Goal: Task Accomplishment & Management: Manage account settings

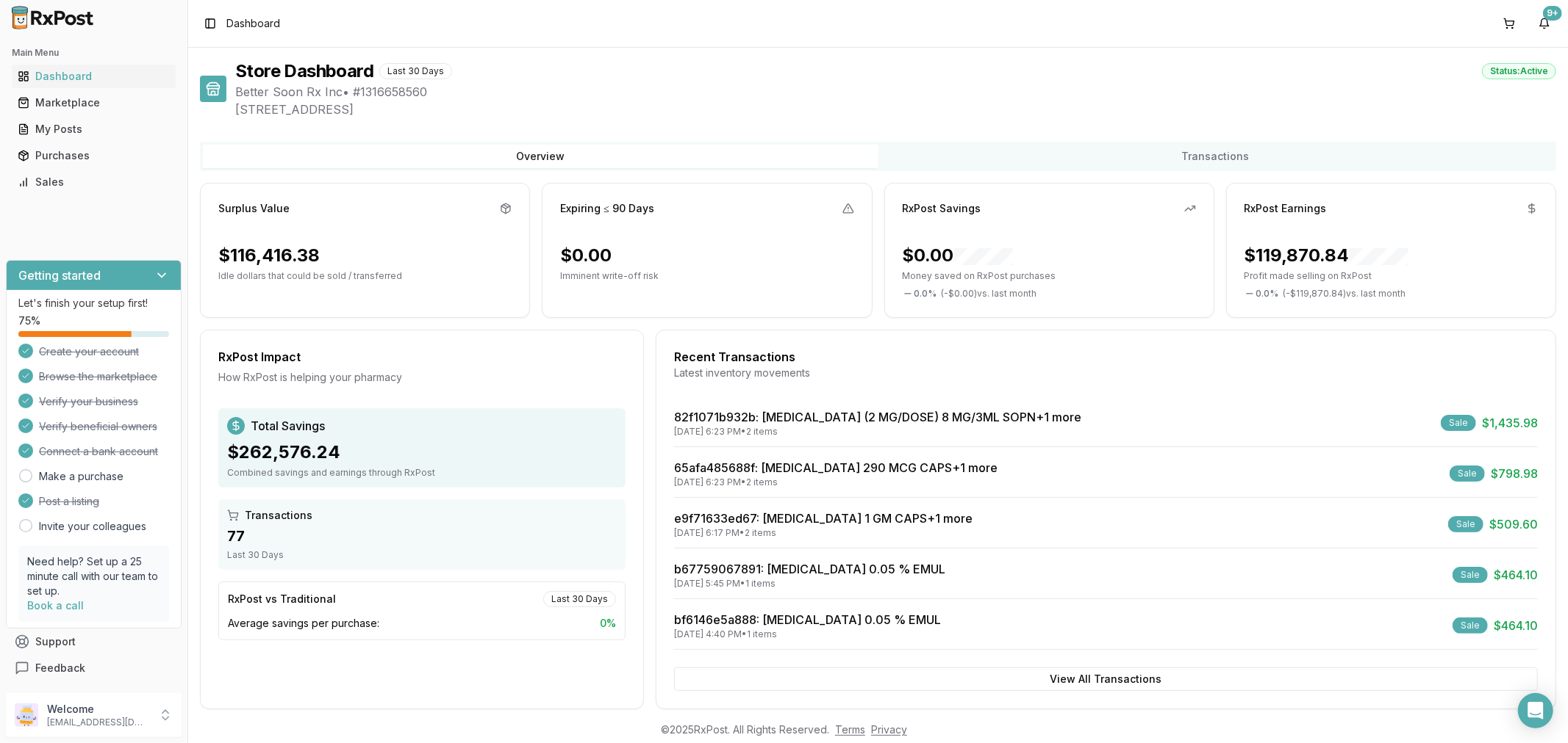
click at [45, 182] on div "Sales" at bounding box center [94, 182] width 152 height 15
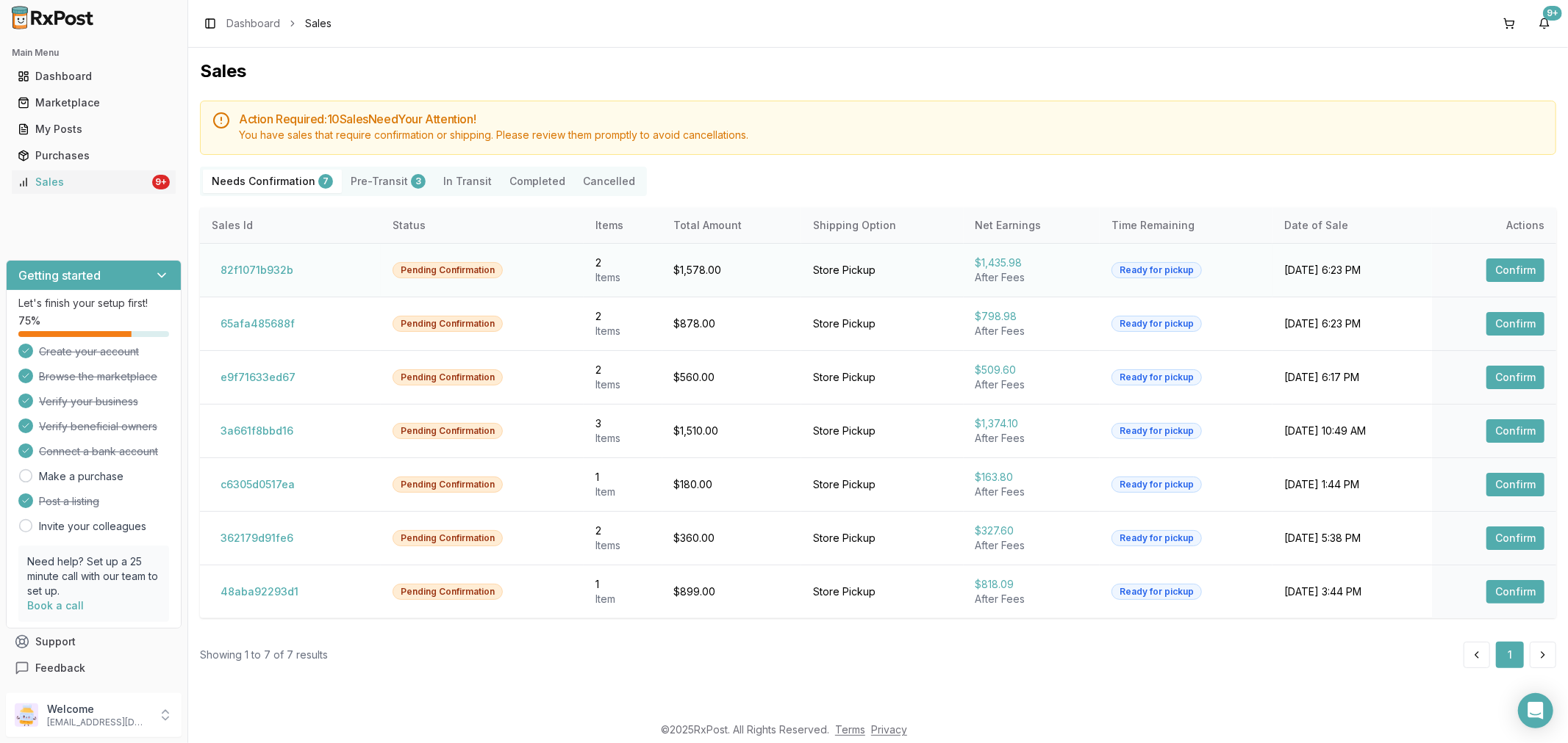
click at [1497, 270] on button "Confirm" at bounding box center [1515, 271] width 58 height 24
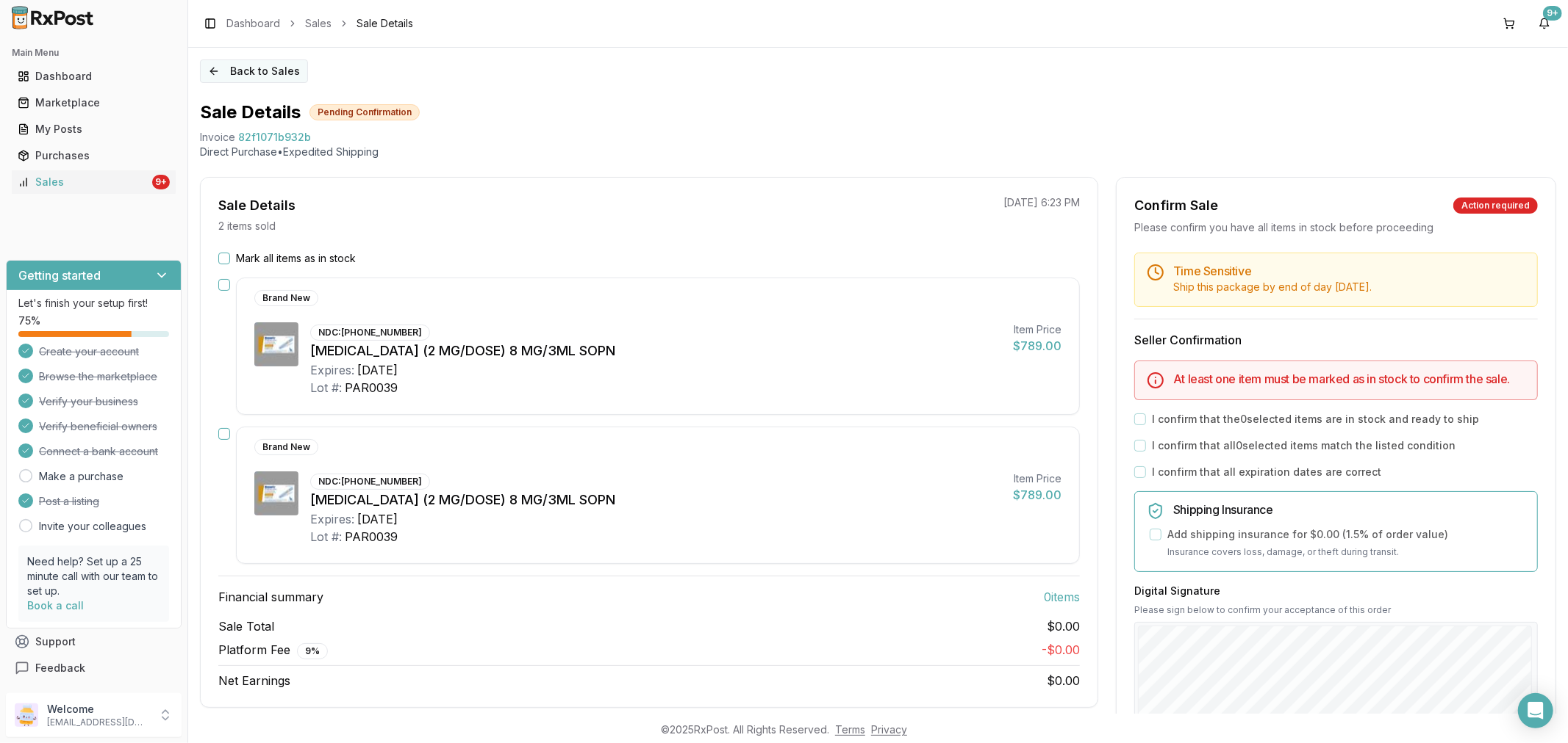
click at [213, 71] on button "Back to Sales" at bounding box center [254, 71] width 108 height 24
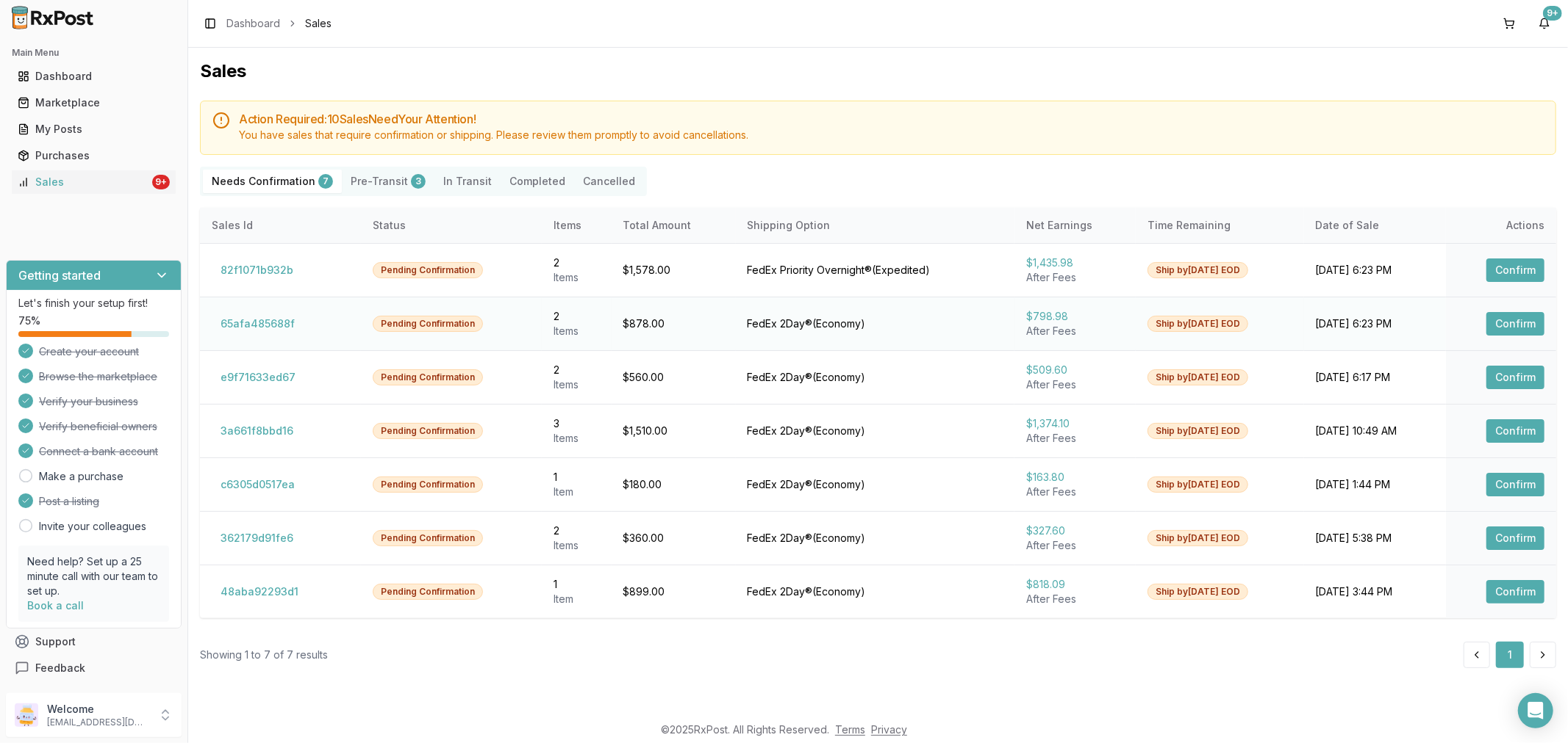
click at [1527, 320] on button "Confirm" at bounding box center [1515, 324] width 58 height 24
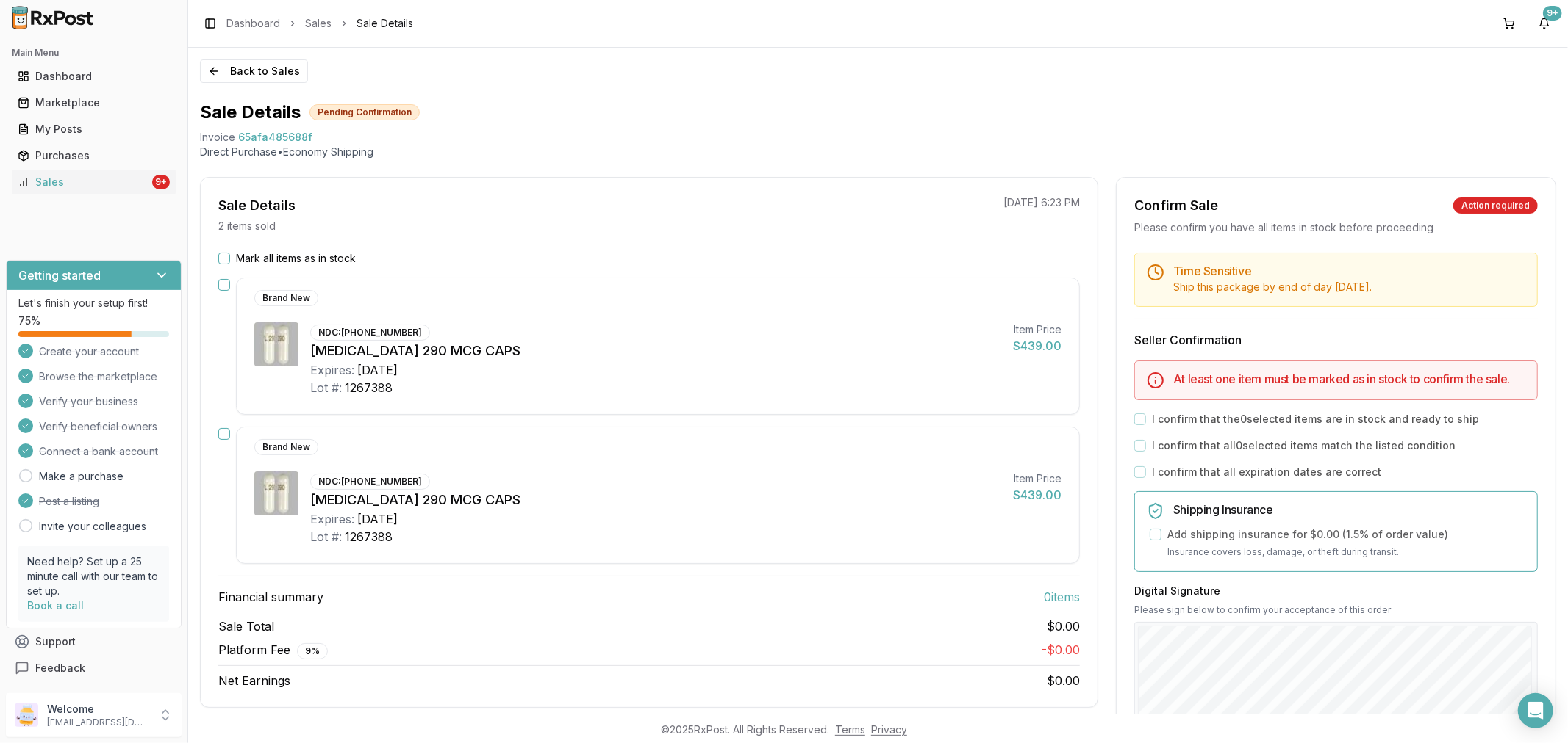
click at [226, 256] on button "Mark all items as in stock" at bounding box center [224, 259] width 12 height 12
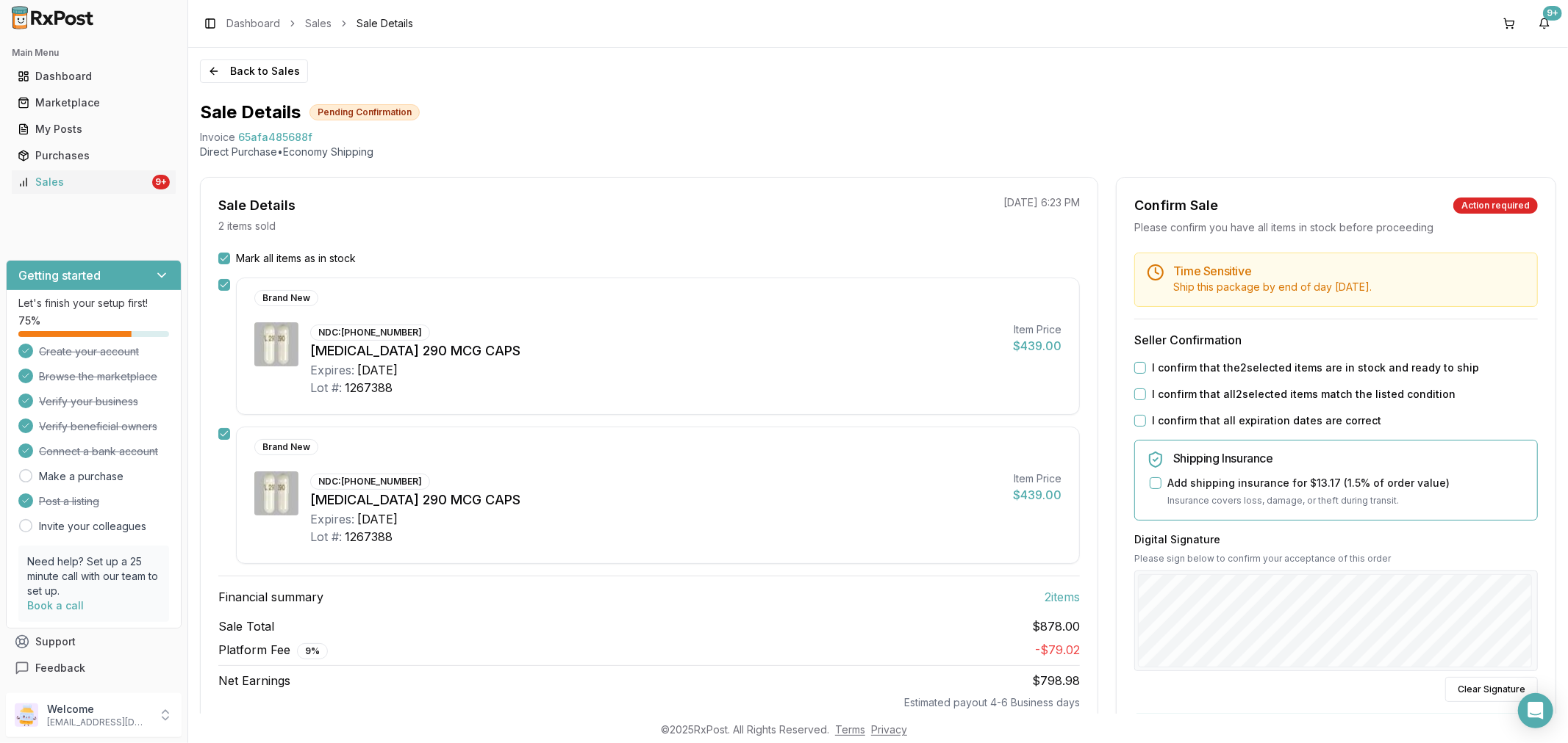
click at [1134, 416] on button "I confirm that all expiration dates are correct" at bounding box center [1140, 421] width 12 height 12
click at [1134, 393] on button "I confirm that all 2 selected items match the listed condition" at bounding box center [1140, 394] width 12 height 12
click at [1134, 363] on button "I confirm that the 2 selected items are in stock and ready to ship" at bounding box center [1140, 368] width 12 height 12
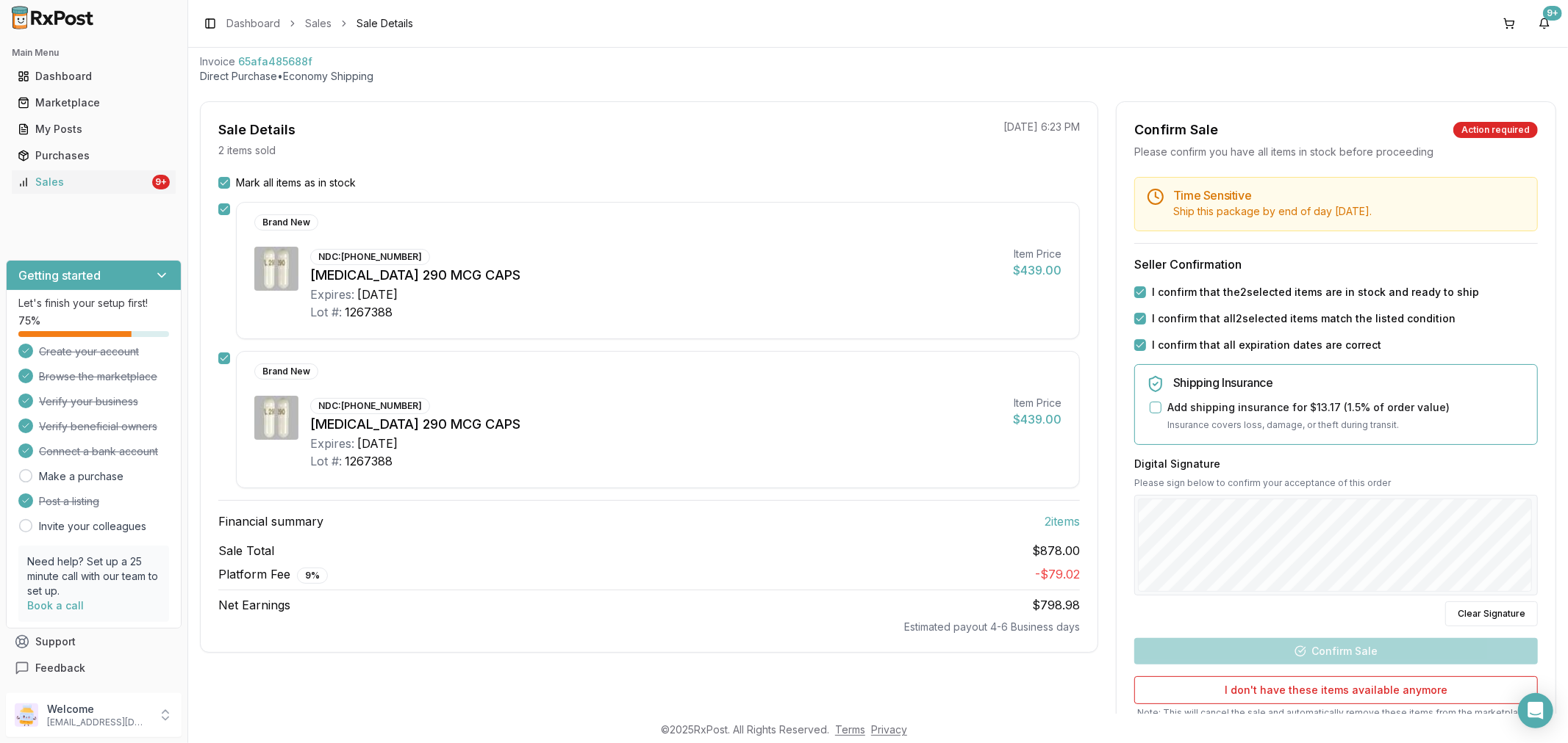
scroll to position [163, 0]
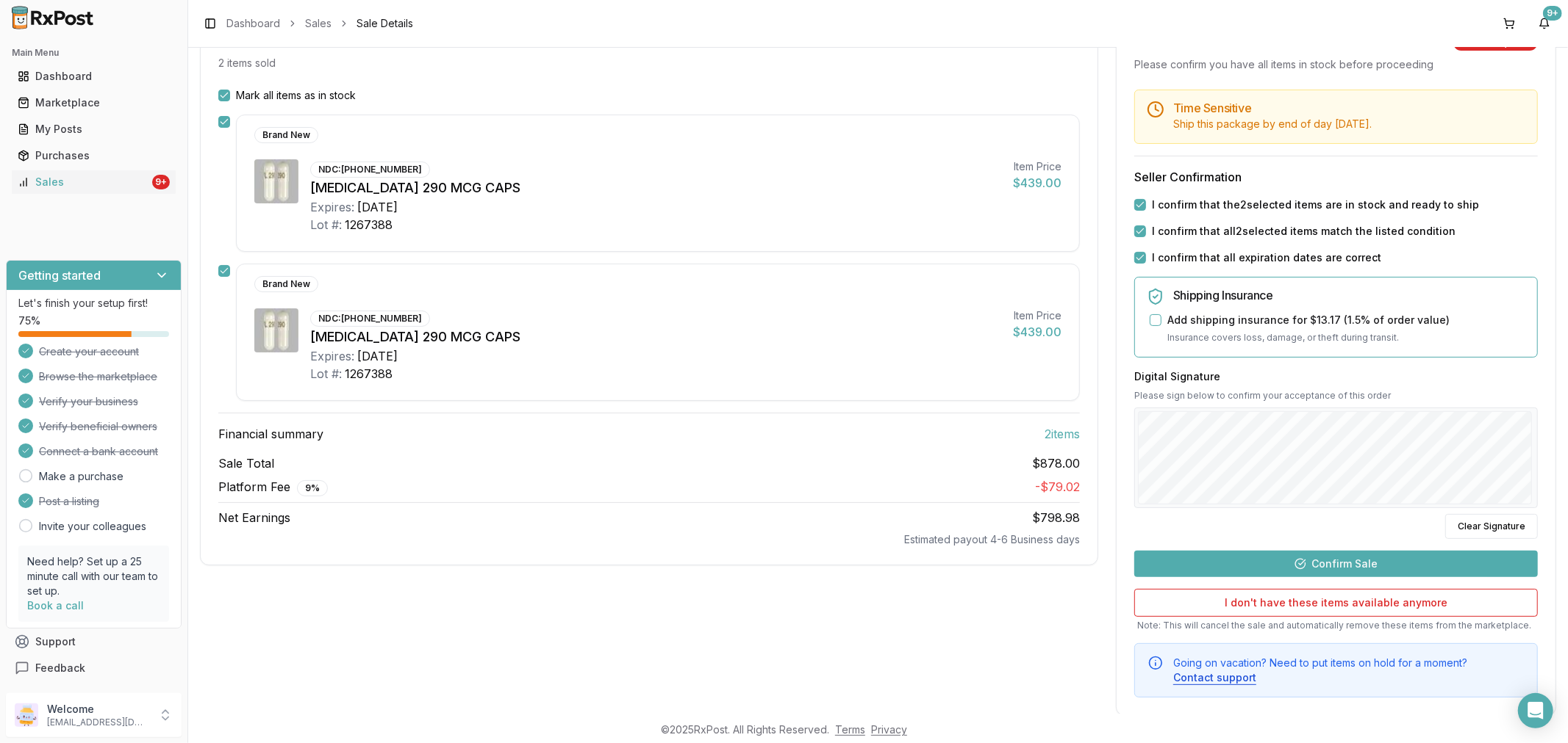
click at [1327, 564] on button "Confirm Sale" at bounding box center [1336, 564] width 403 height 27
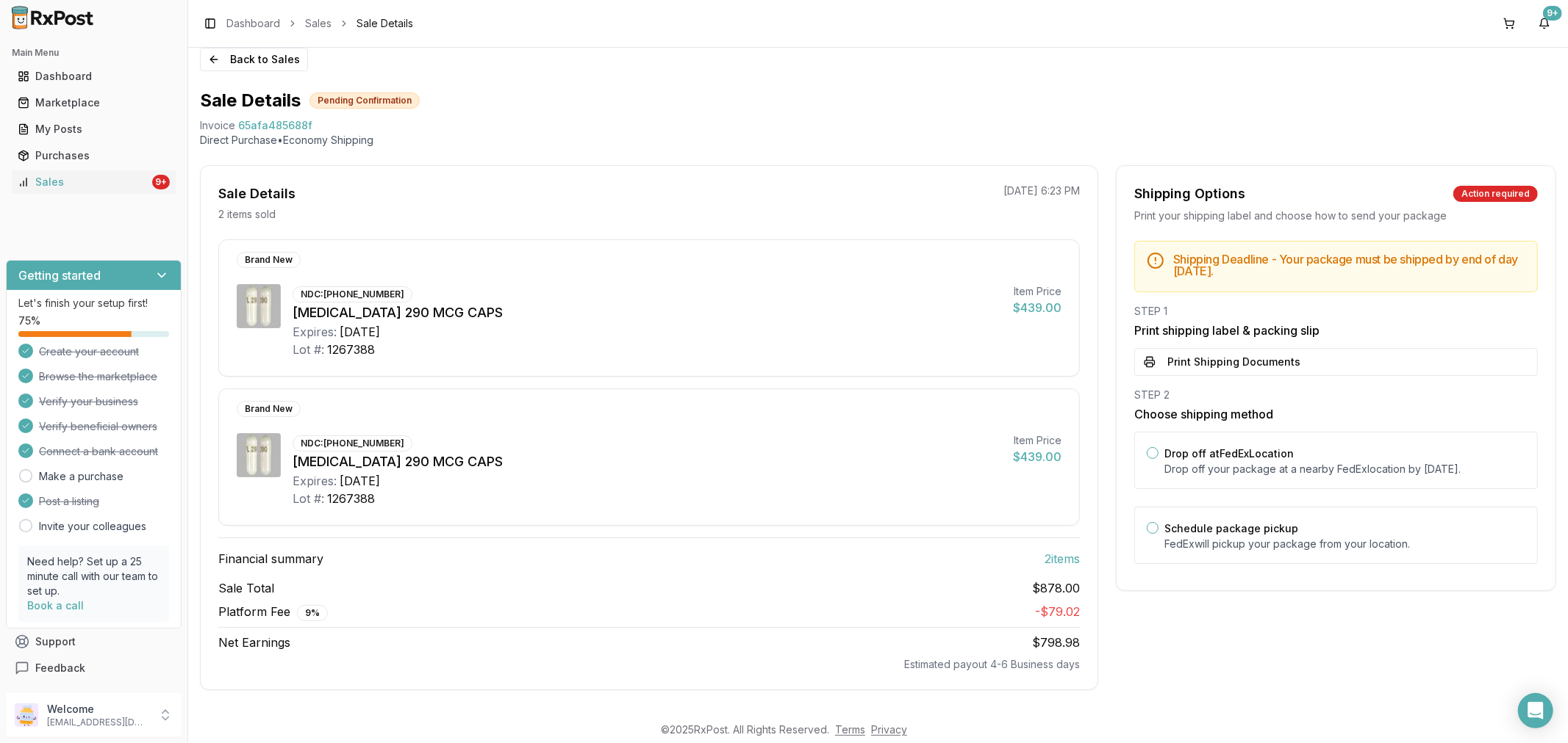
scroll to position [15, 0]
click at [1262, 360] on button "Print Shipping Documents" at bounding box center [1336, 362] width 403 height 28
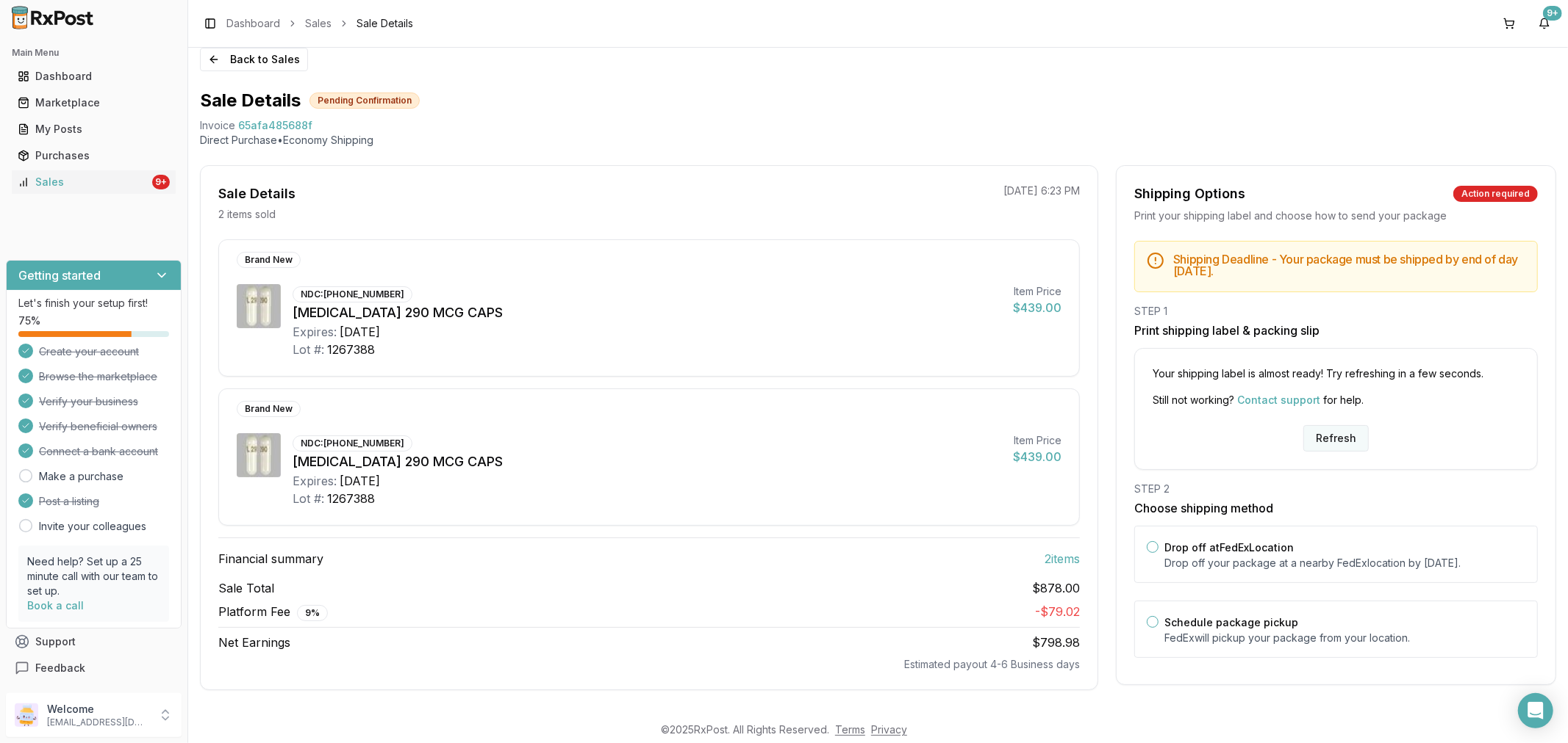
click at [1351, 434] on button "Refresh" at bounding box center [1336, 439] width 66 height 27
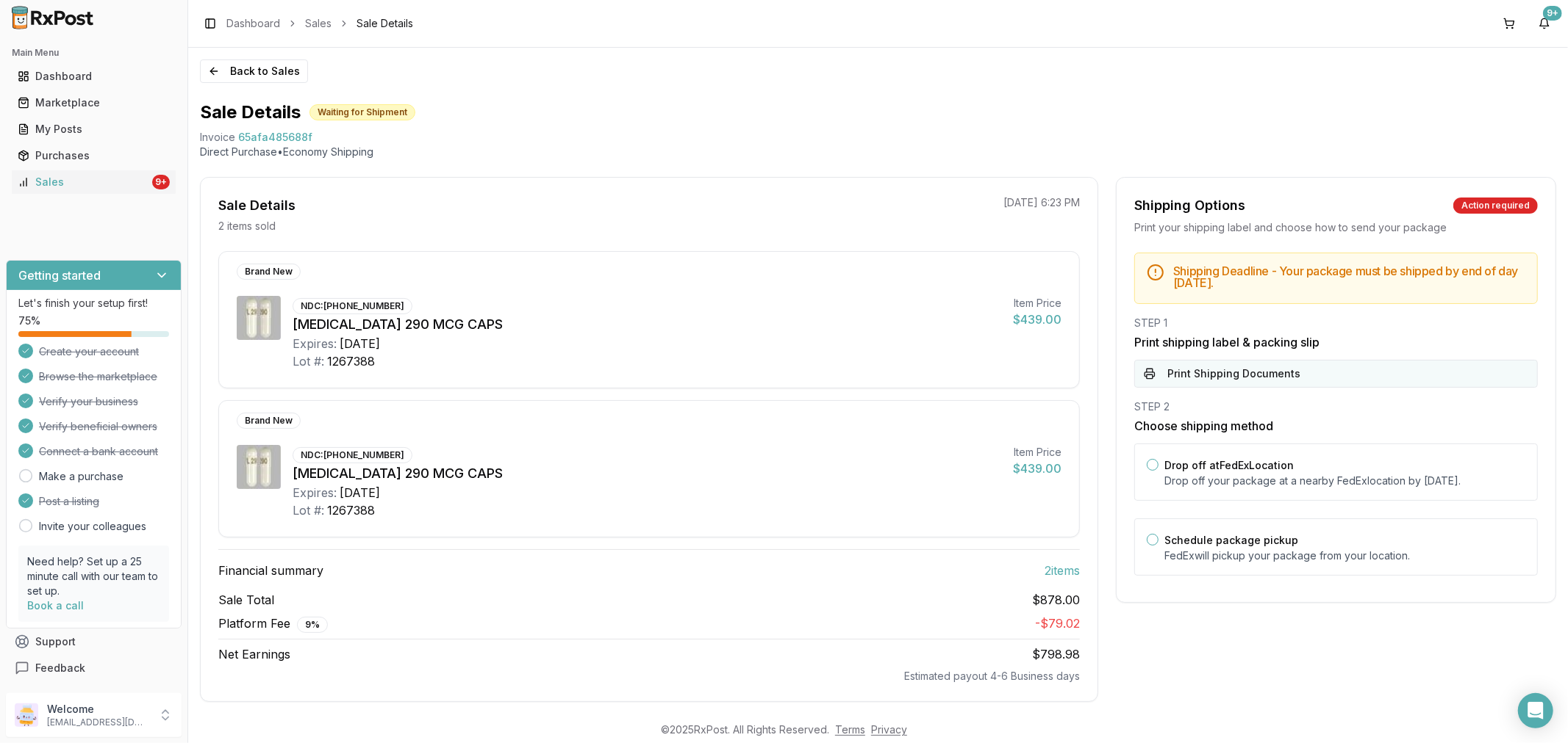
click at [1273, 375] on button "Print Shipping Documents" at bounding box center [1336, 374] width 403 height 28
click at [213, 69] on button "Back to Sales" at bounding box center [254, 71] width 108 height 24
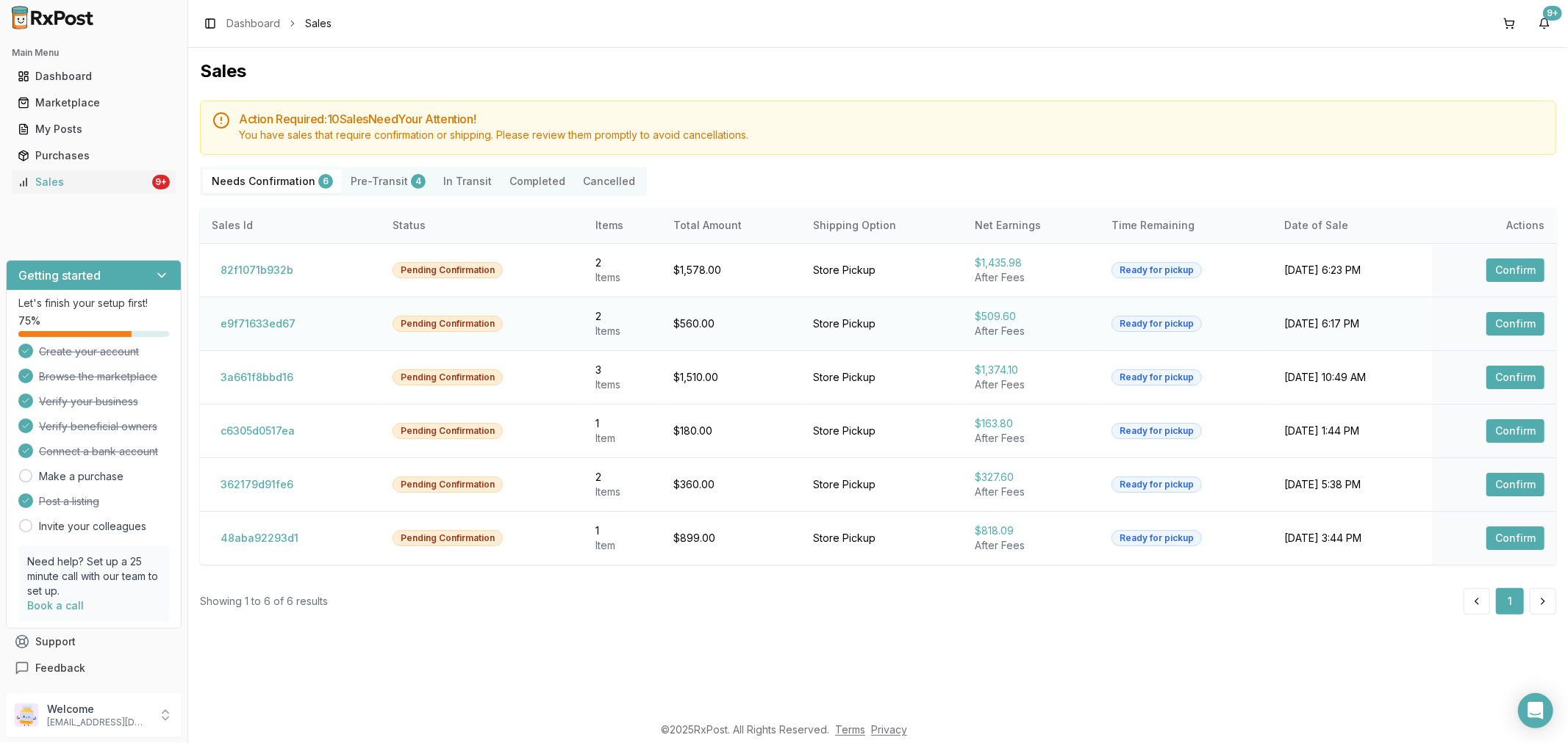
click at [1512, 324] on button "Confirm" at bounding box center [1515, 324] width 58 height 24
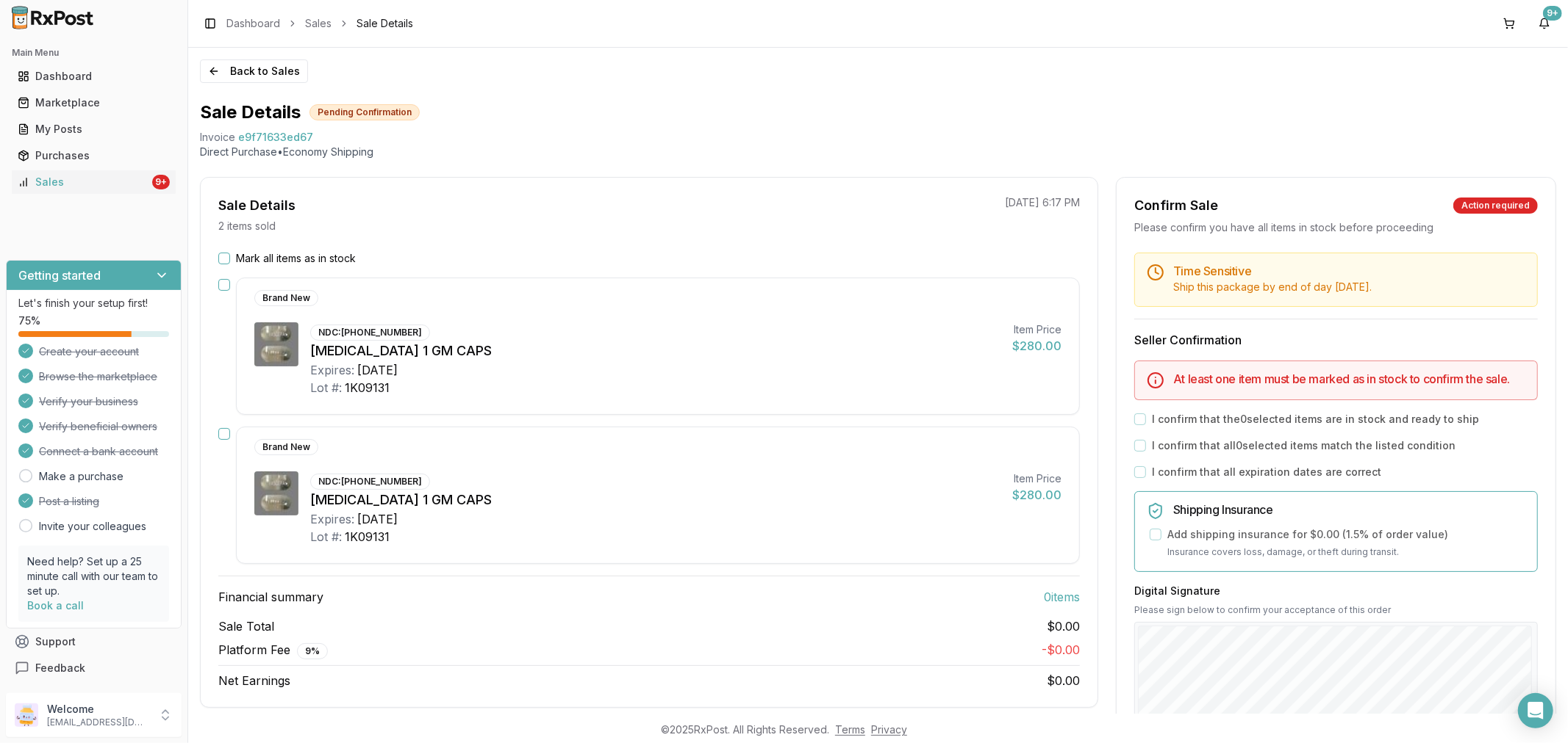
click at [228, 260] on button "Mark all items as in stock" at bounding box center [224, 259] width 12 height 12
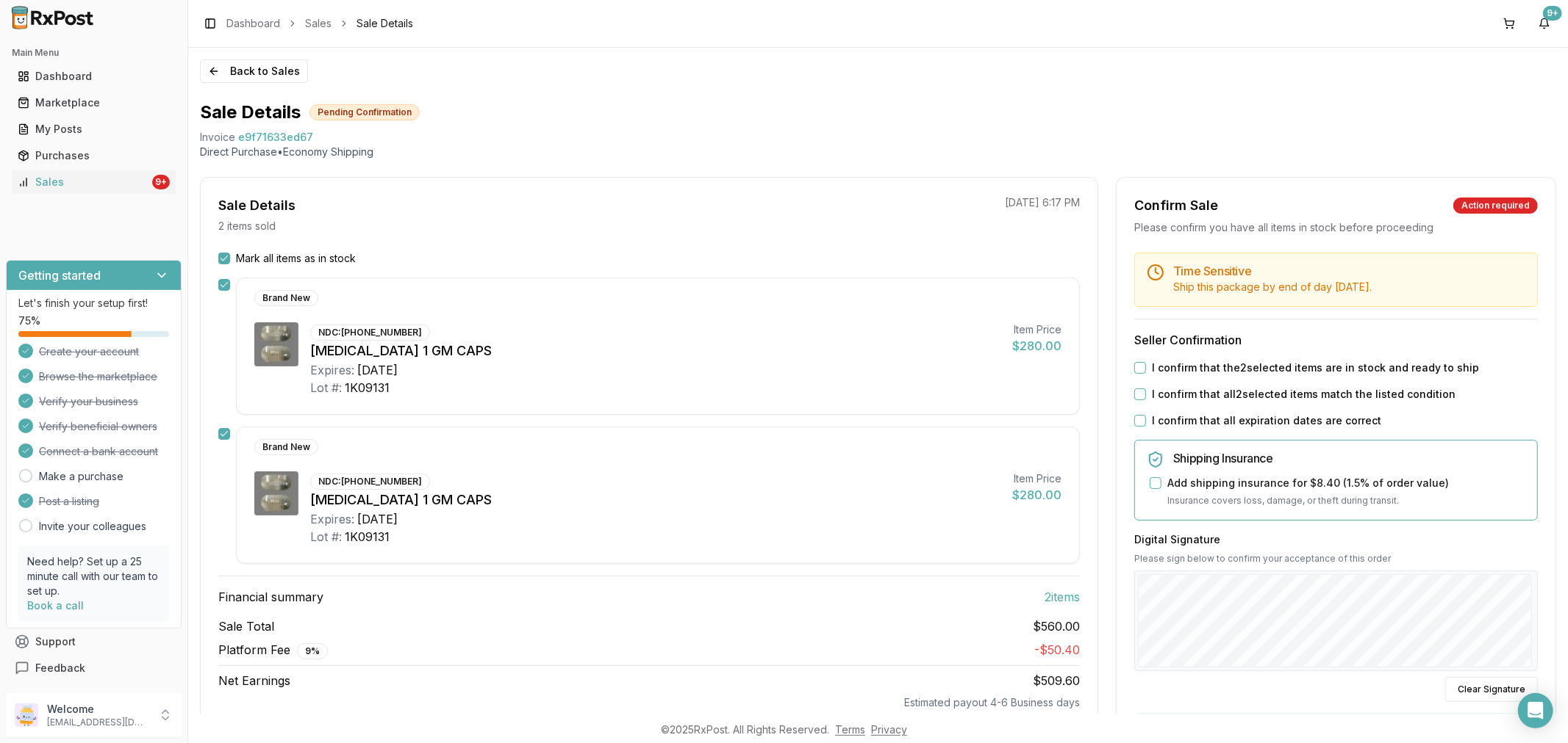
click at [1137, 424] on button "I confirm that all expiration dates are correct" at bounding box center [1140, 421] width 12 height 12
click at [1138, 393] on button "I confirm that all 2 selected items match the listed condition" at bounding box center [1140, 394] width 12 height 12
click at [1139, 371] on button "I confirm that the 2 selected items are in stock and ready to ship" at bounding box center [1140, 368] width 12 height 12
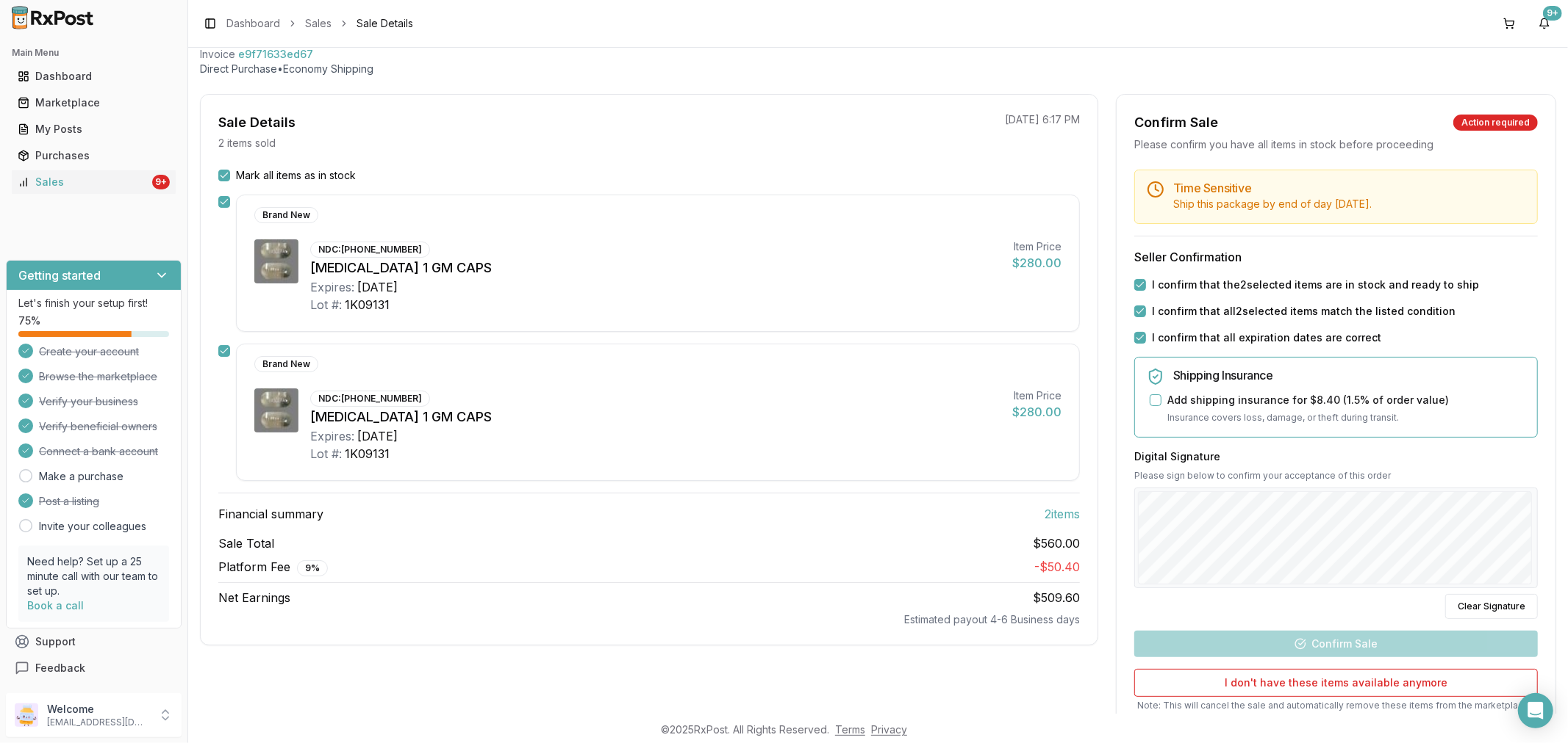
scroll to position [163, 0]
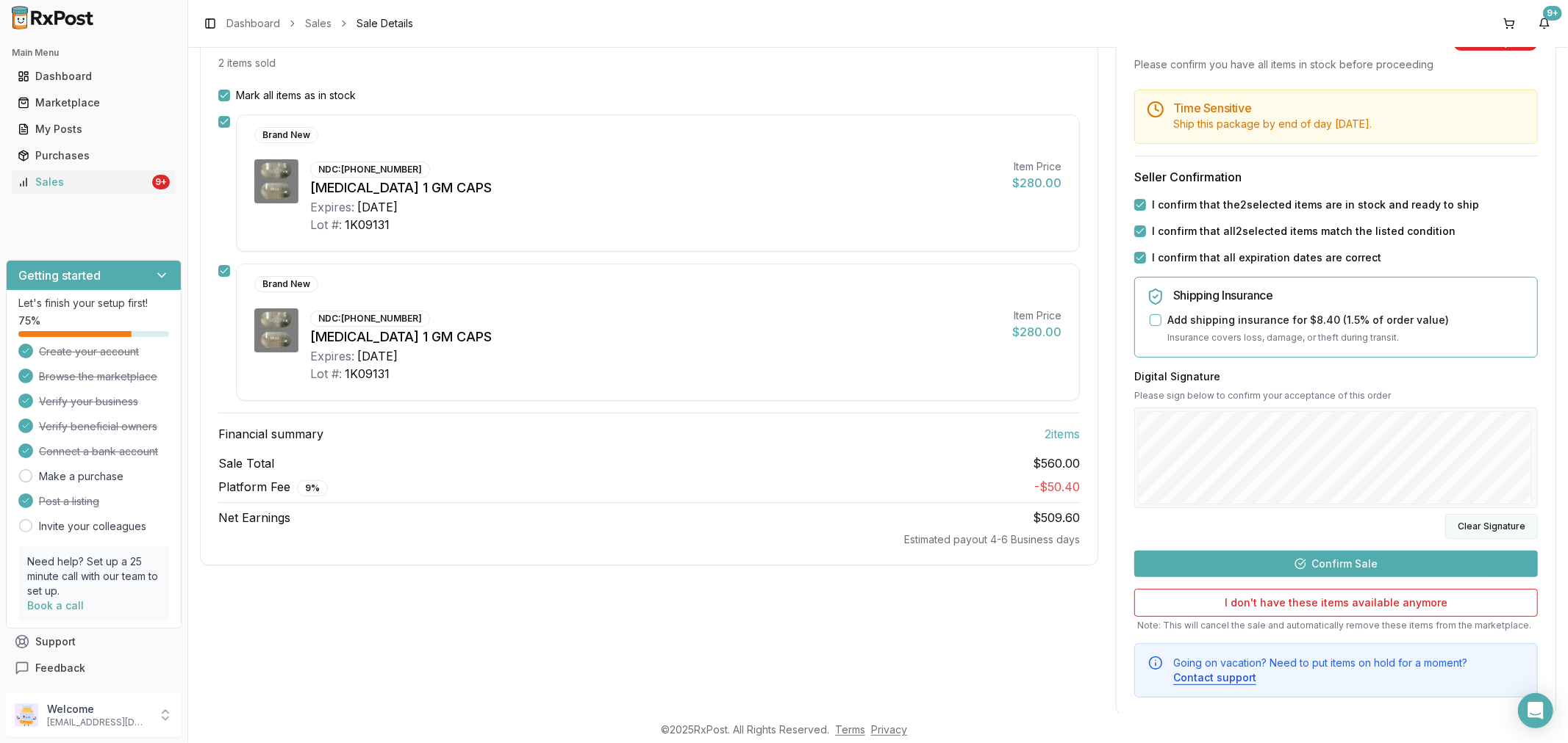
drag, startPoint x: 1479, startPoint y: 534, endPoint x: 1477, endPoint y: 528, distance: 6.3
click at [1479, 531] on button "Clear Signature" at bounding box center [1491, 527] width 93 height 25
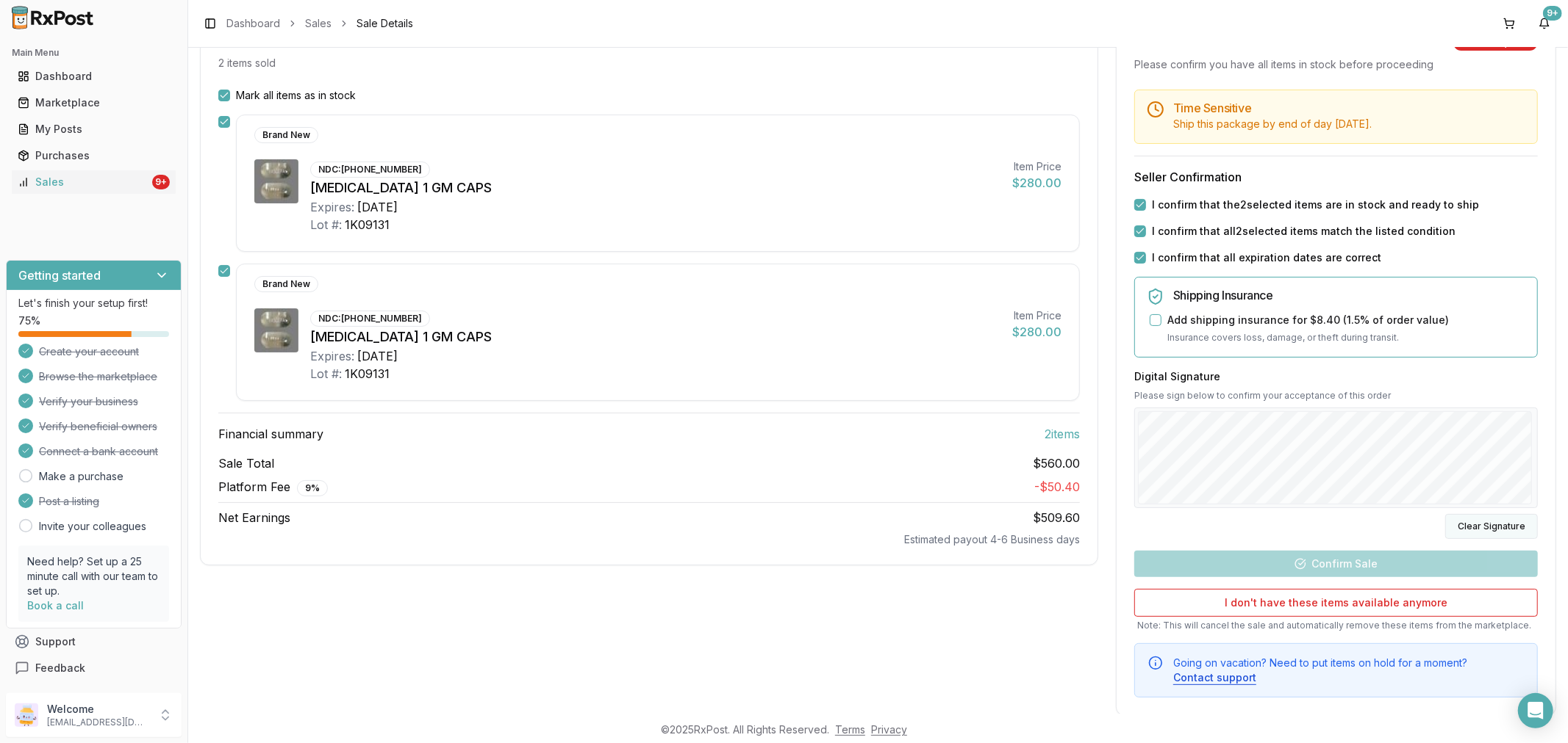
click at [1477, 528] on button "Clear Signature" at bounding box center [1491, 527] width 93 height 25
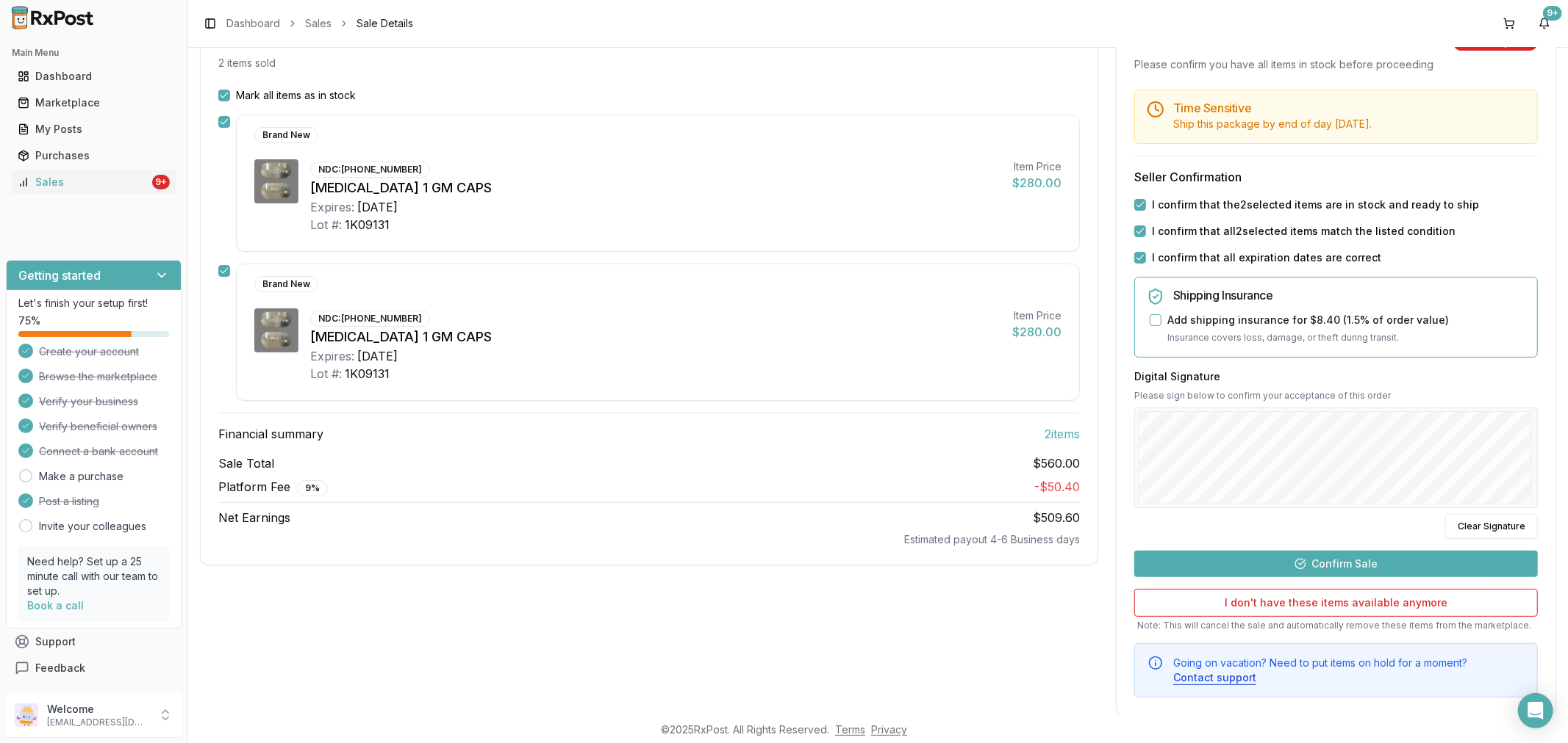
click at [1317, 567] on button "Confirm Sale" at bounding box center [1336, 564] width 403 height 27
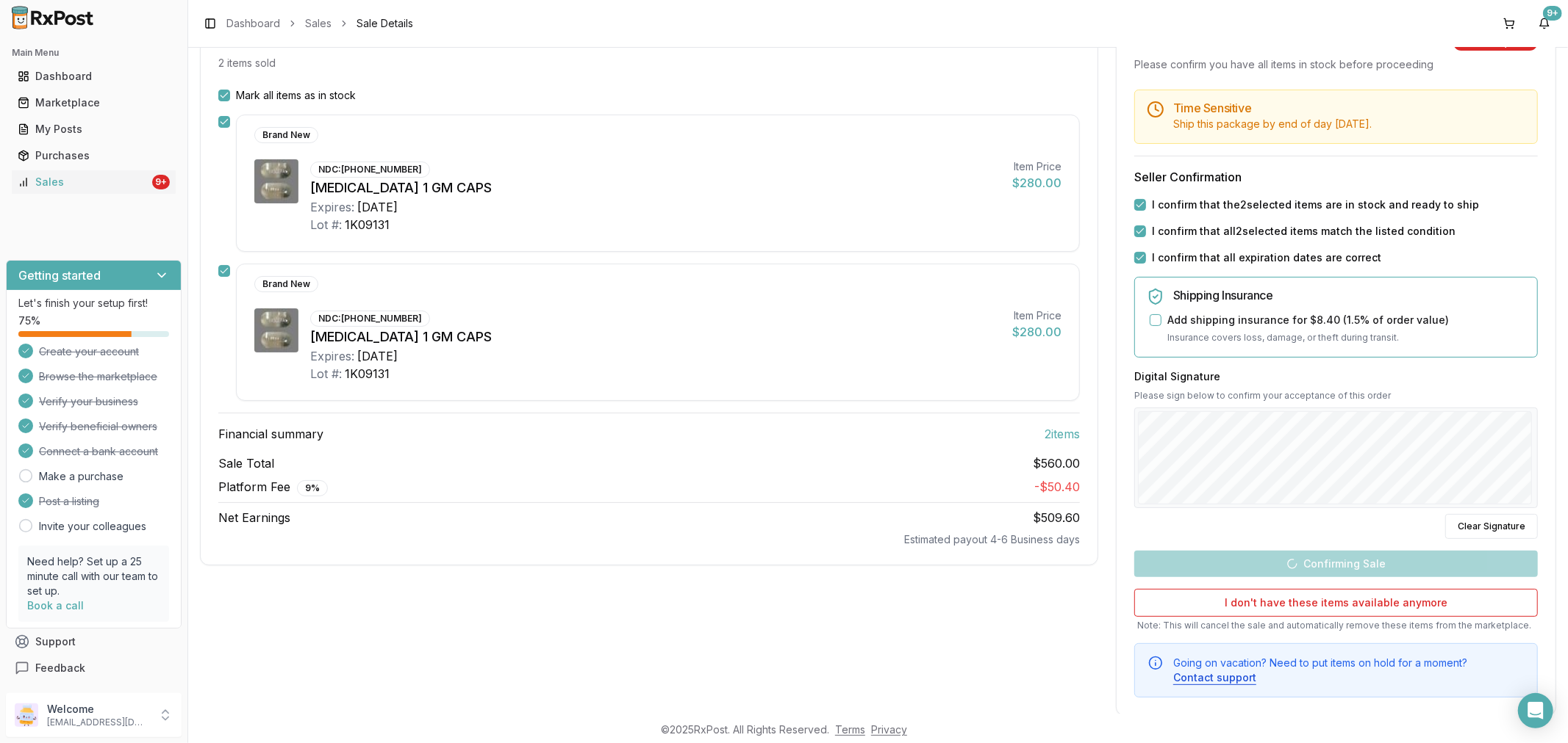
scroll to position [15, 0]
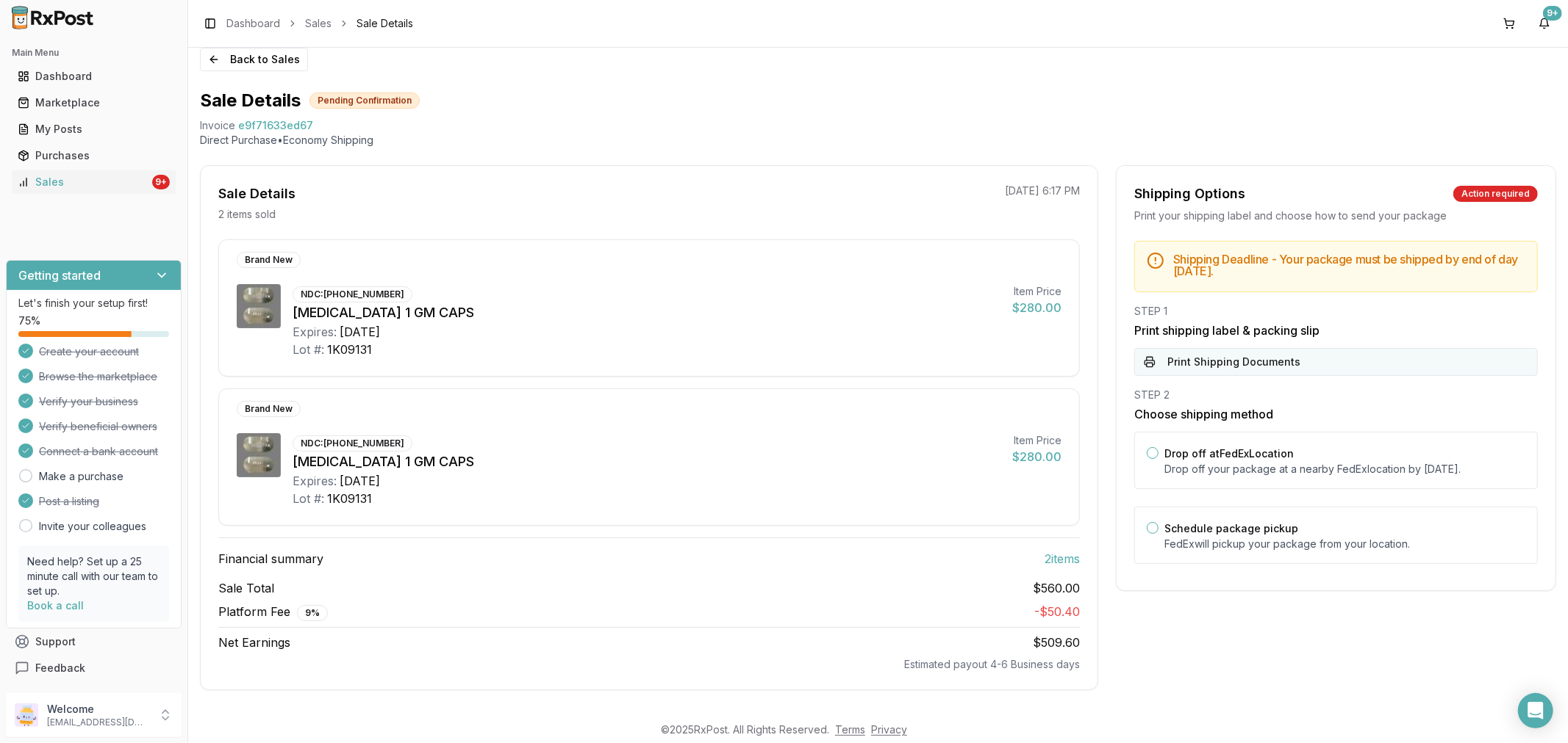
click at [1308, 364] on button "Print Shipping Documents" at bounding box center [1336, 362] width 403 height 28
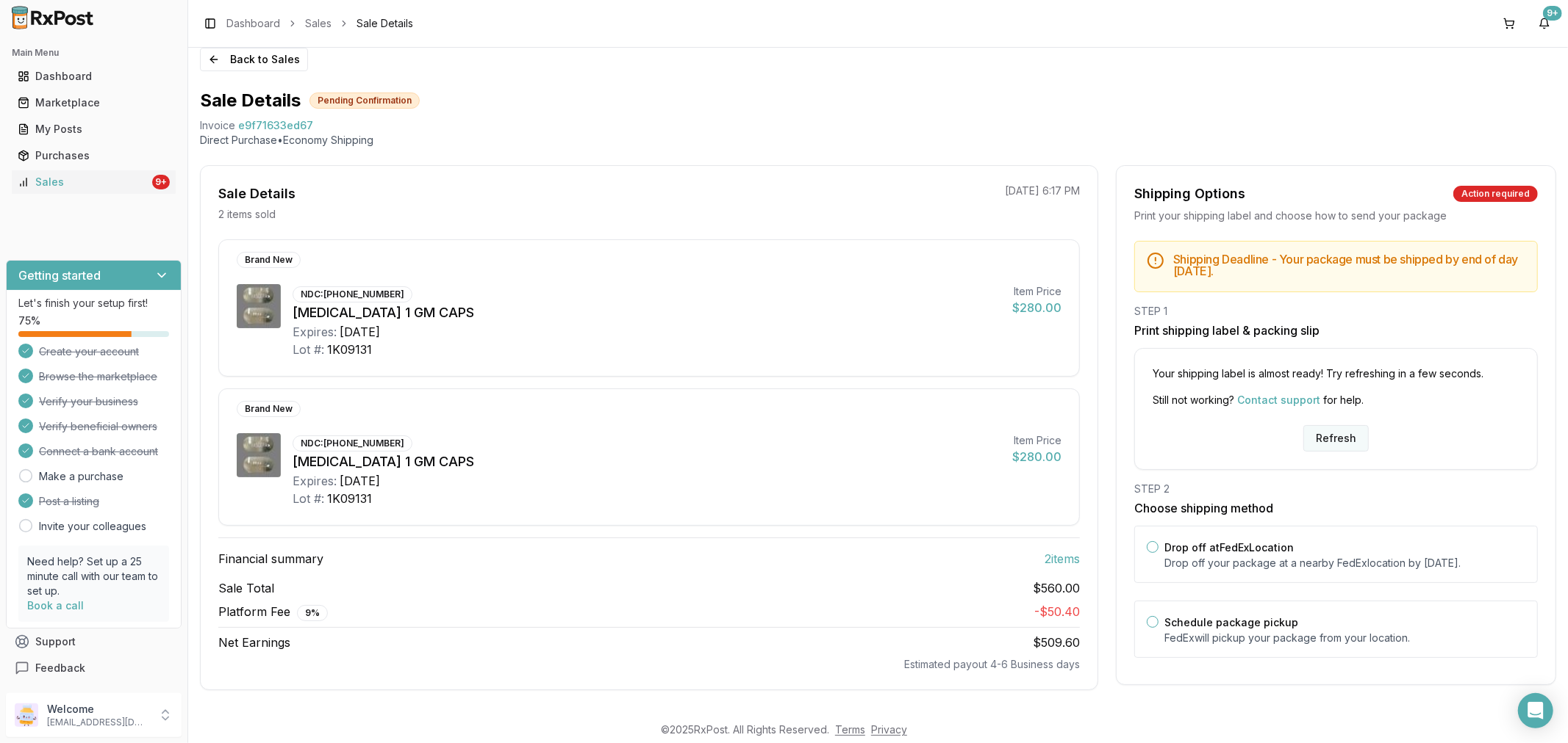
click at [1345, 444] on button "Refresh" at bounding box center [1336, 439] width 66 height 27
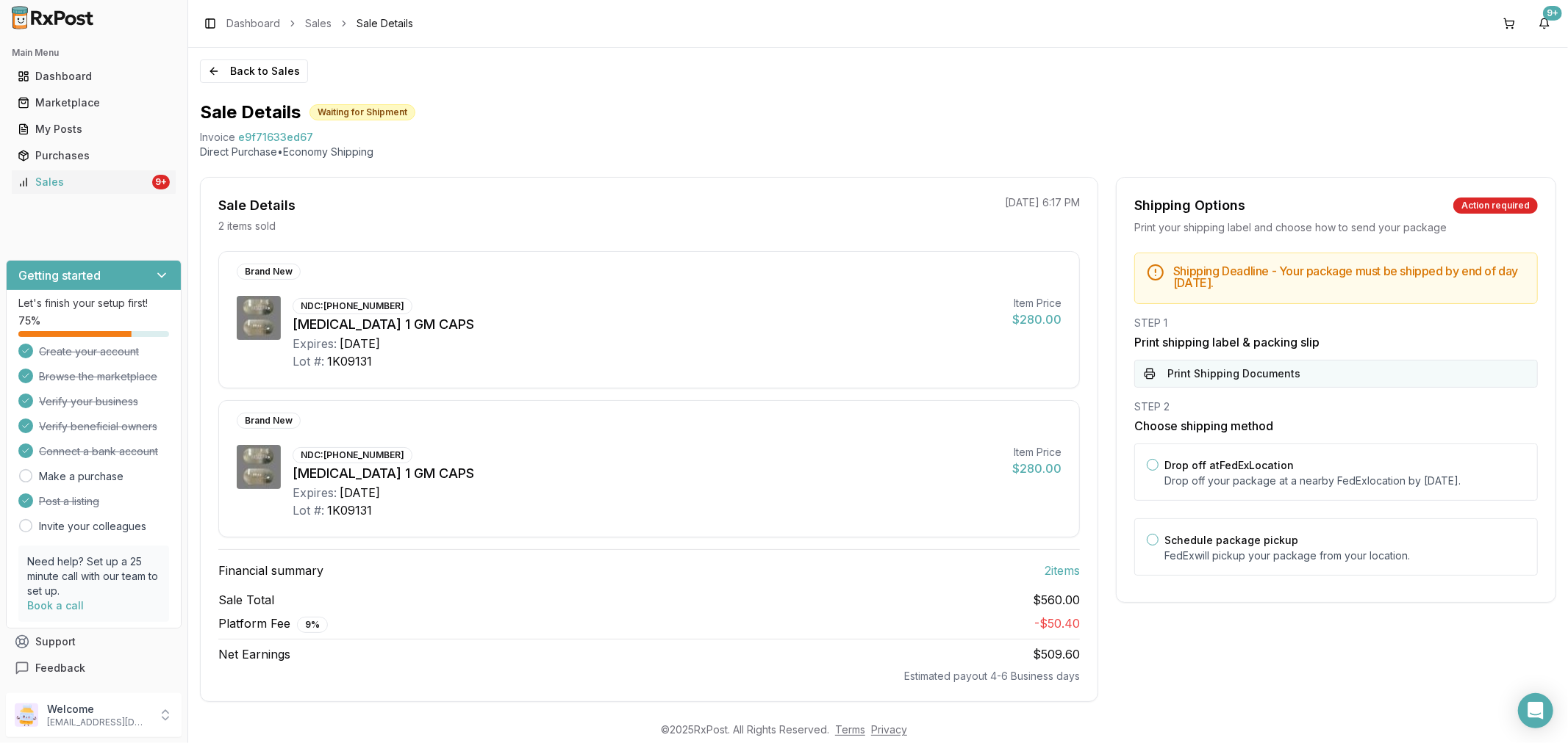
click at [1288, 379] on button "Print Shipping Documents" at bounding box center [1336, 374] width 403 height 28
click at [216, 69] on button "Back to Sales" at bounding box center [254, 71] width 108 height 24
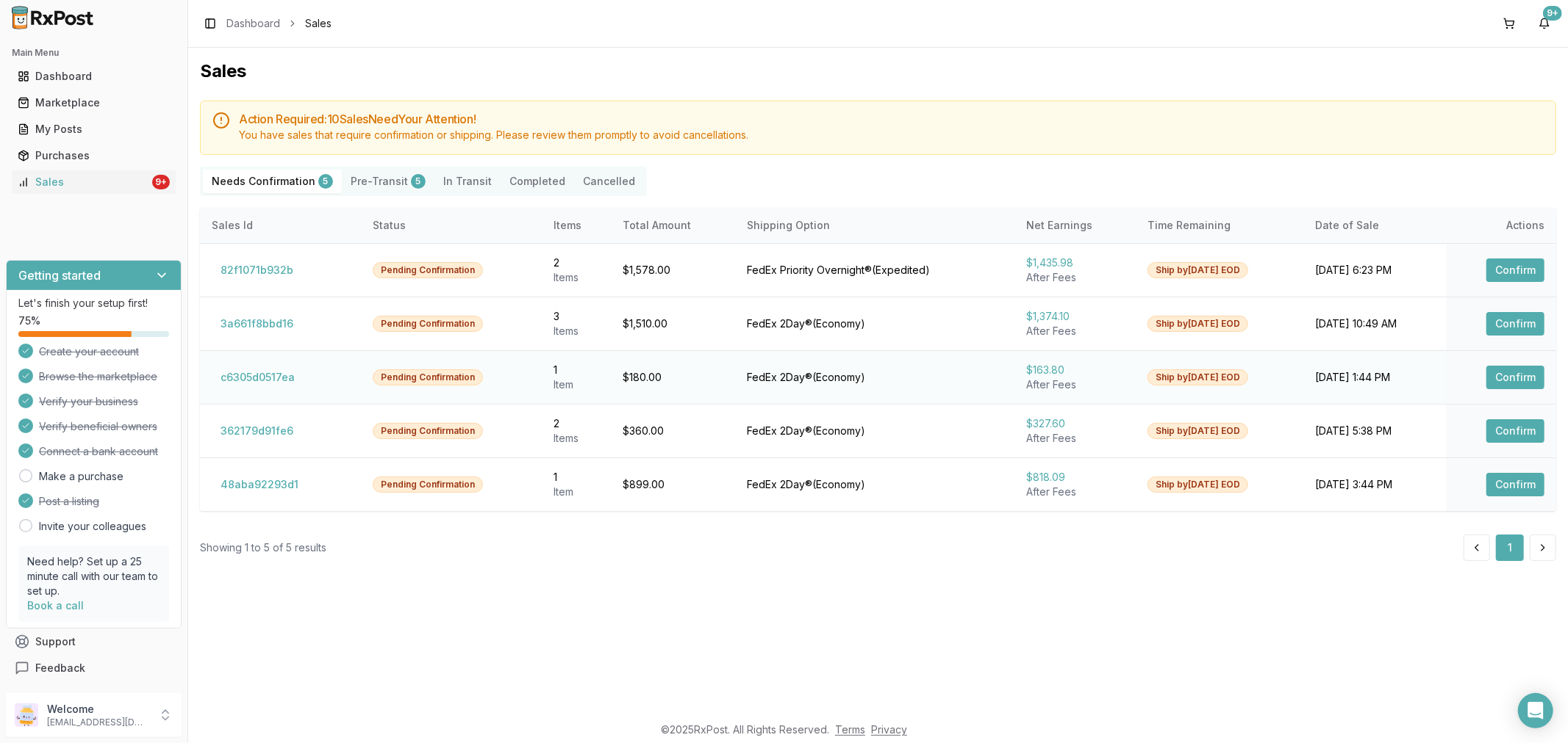
click at [1502, 378] on button "Confirm" at bounding box center [1515, 377] width 58 height 24
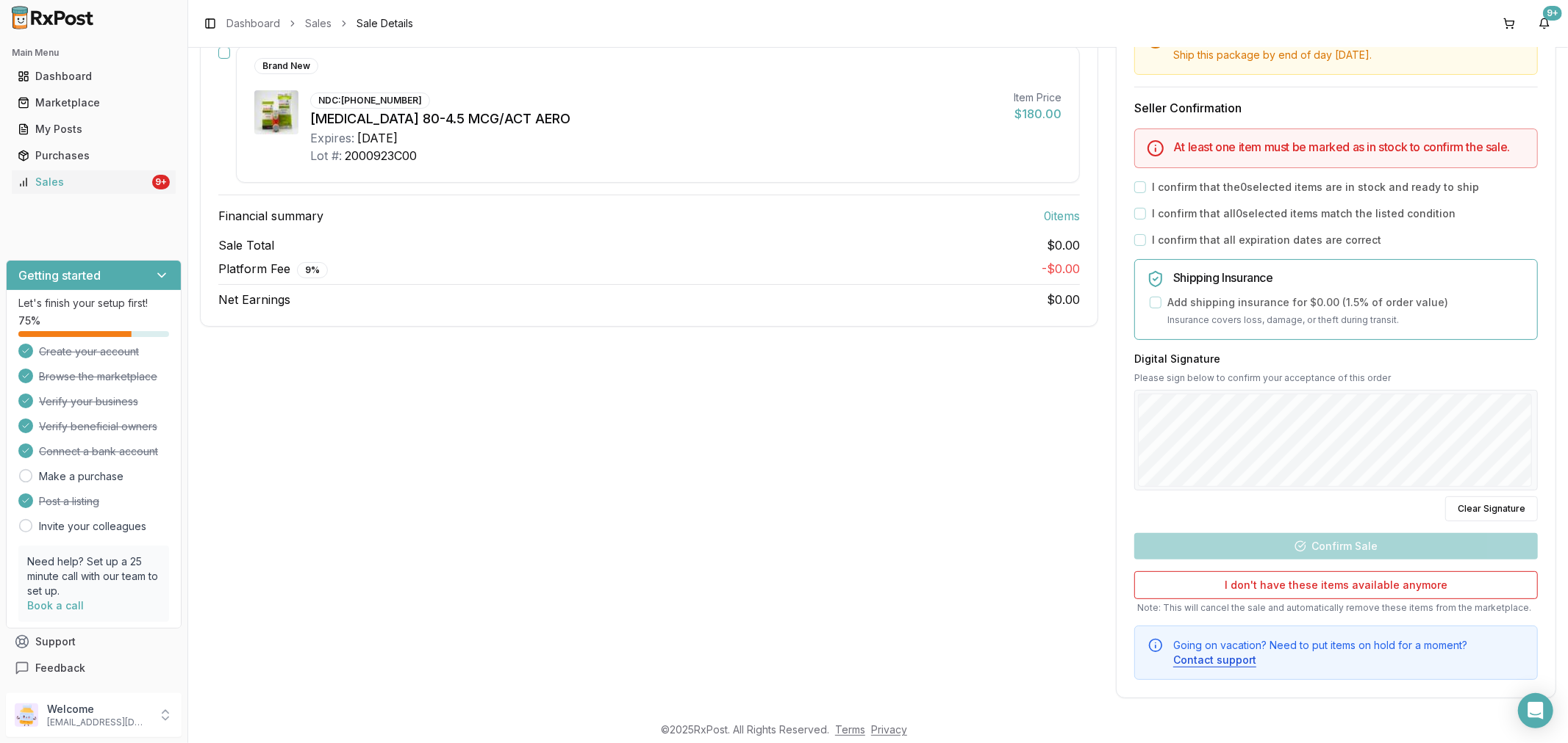
scroll to position [241, 0]
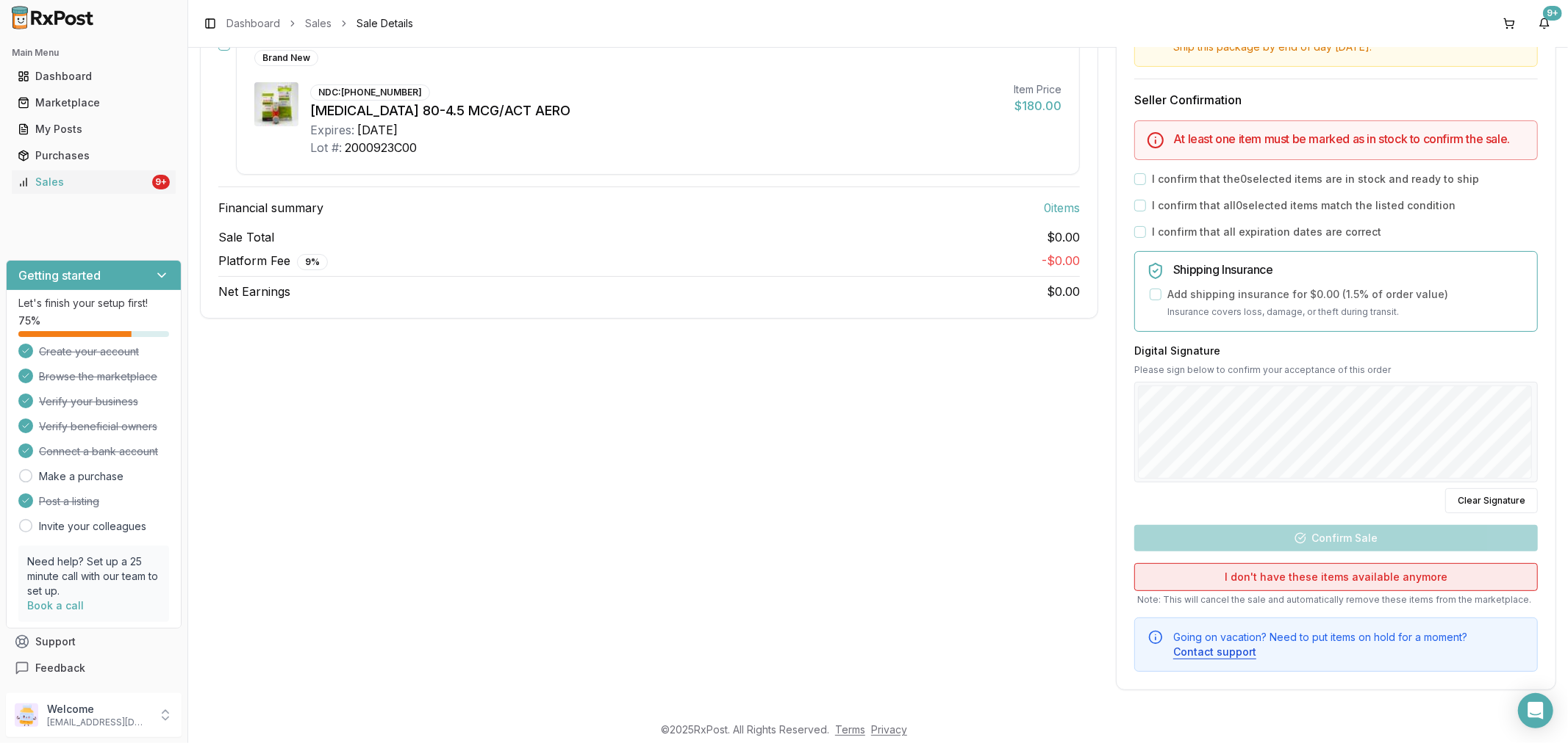
click at [1291, 573] on button "I don't have these items available anymore" at bounding box center [1336, 577] width 403 height 28
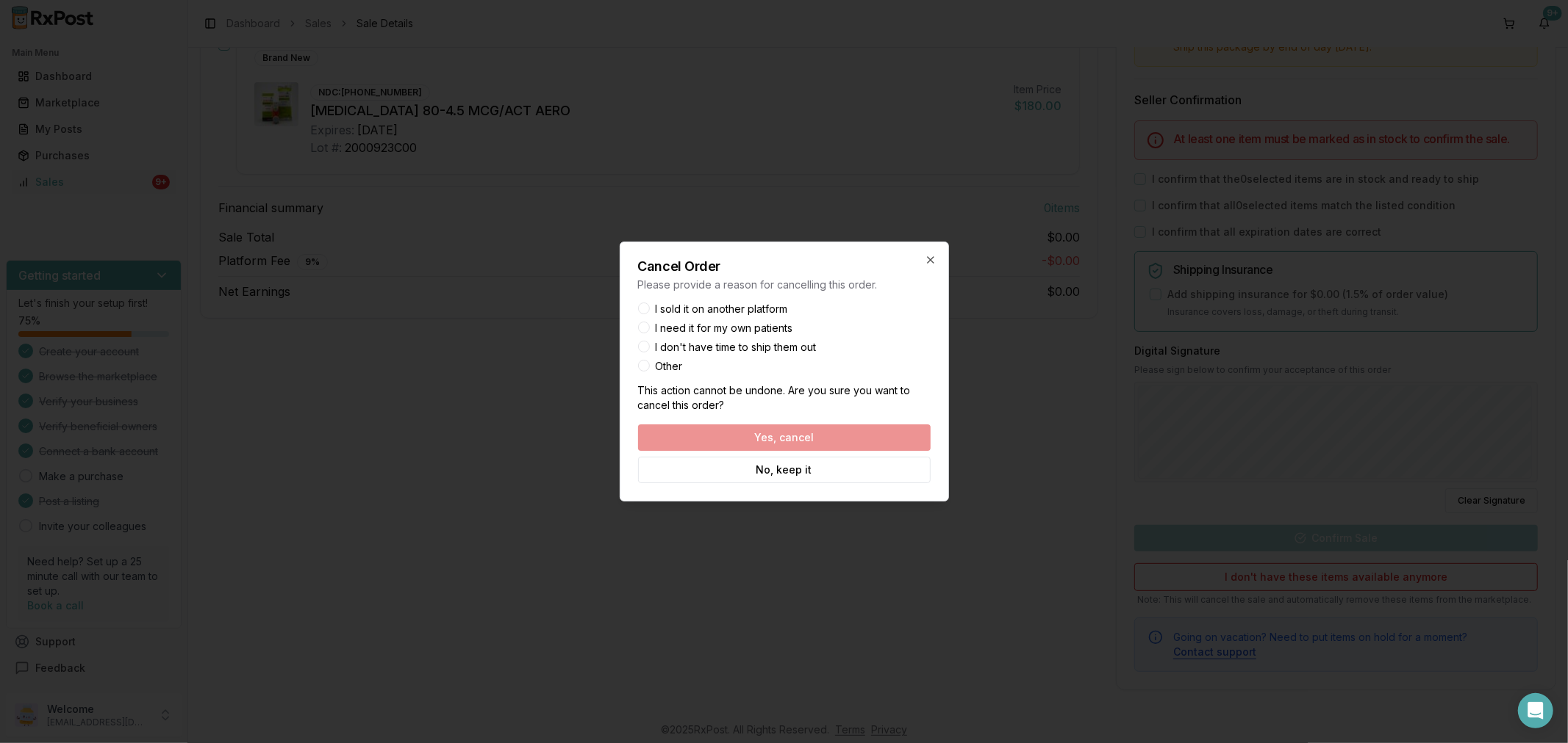
click at [645, 365] on button "Other" at bounding box center [644, 366] width 12 height 12
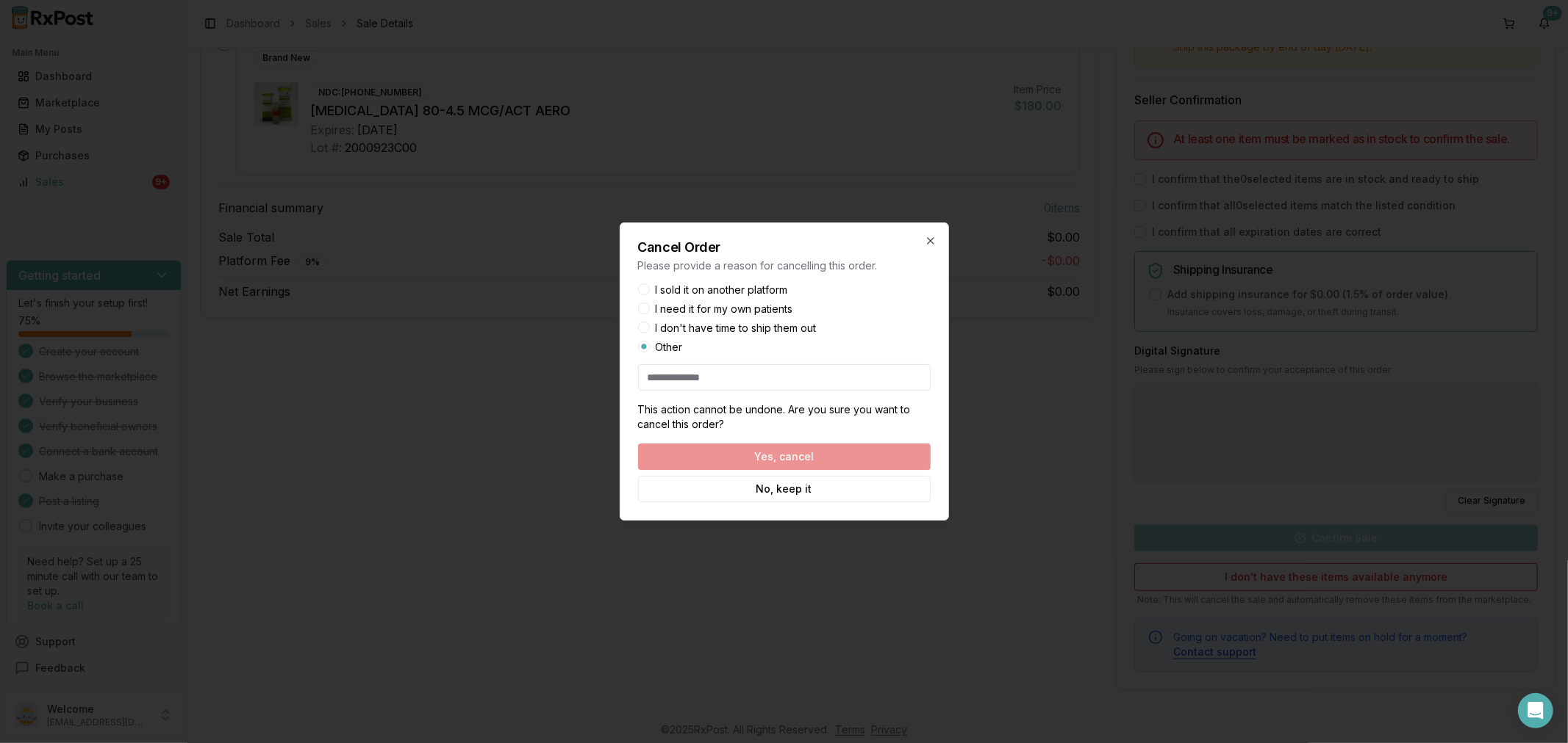
click at [656, 374] on input at bounding box center [784, 377] width 293 height 27
type input "**********"
click at [882, 450] on button "Yes, cancel" at bounding box center [784, 457] width 293 height 27
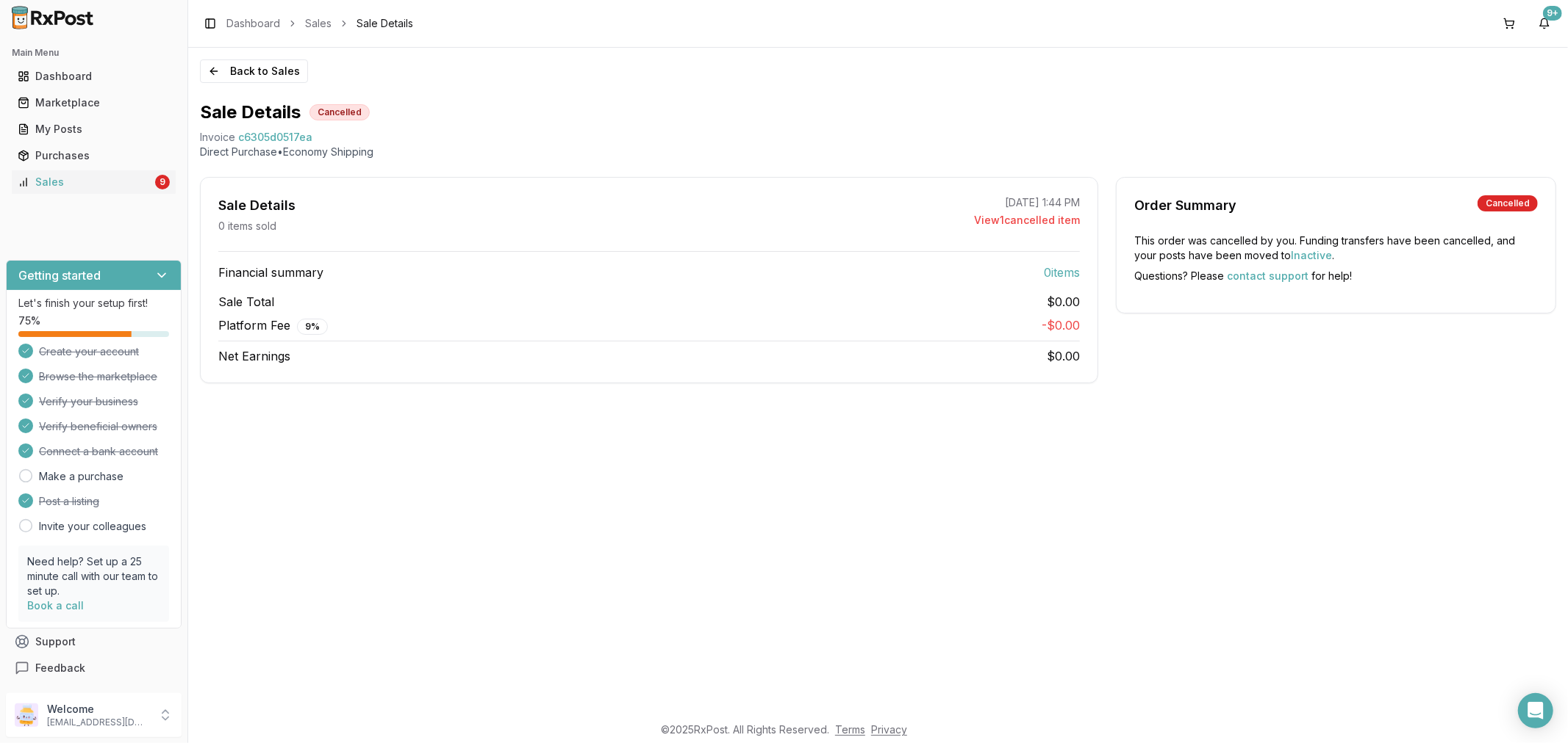
scroll to position [0, 0]
click at [214, 64] on button "Back to Sales" at bounding box center [254, 71] width 108 height 24
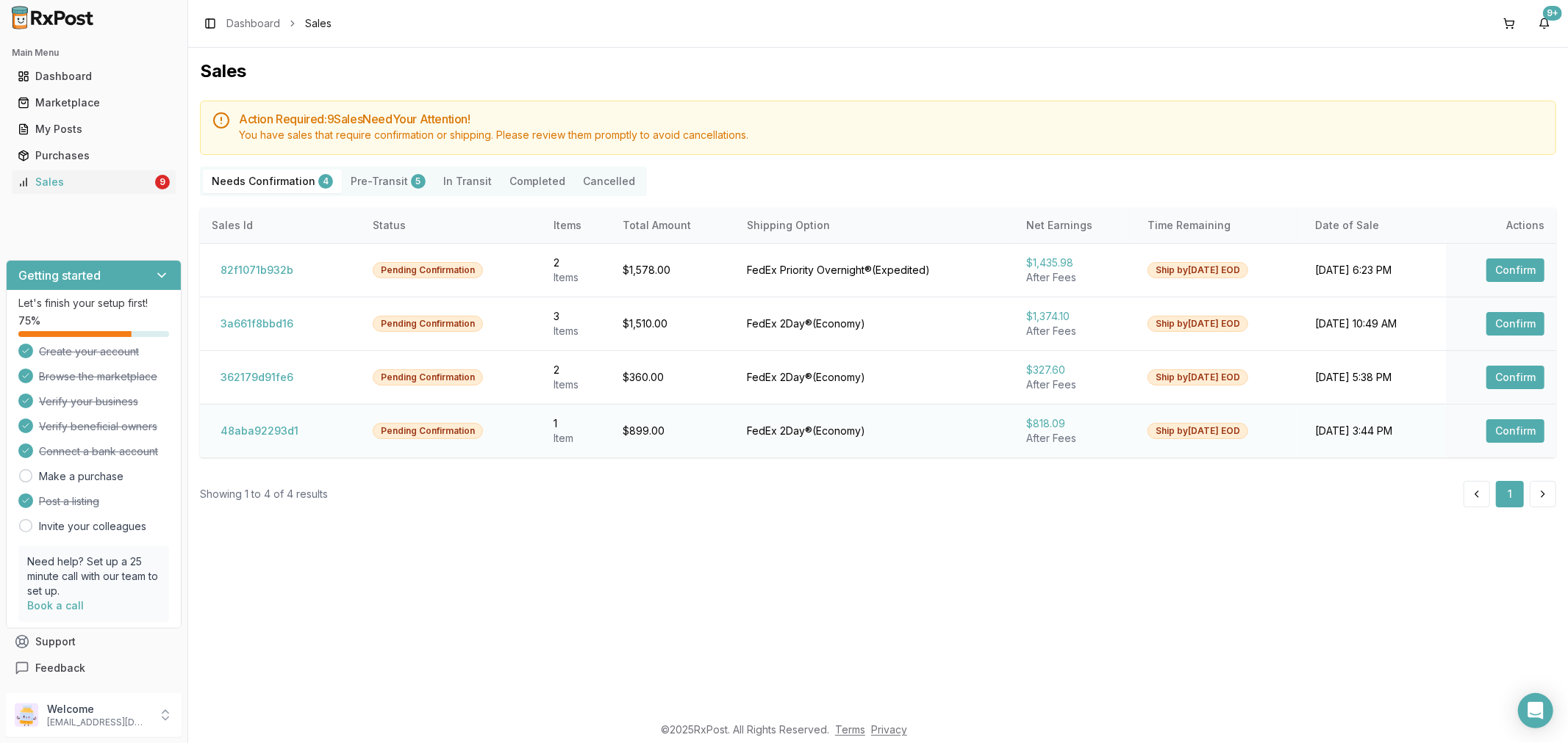
click at [1505, 419] on button "Confirm" at bounding box center [1515, 431] width 58 height 24
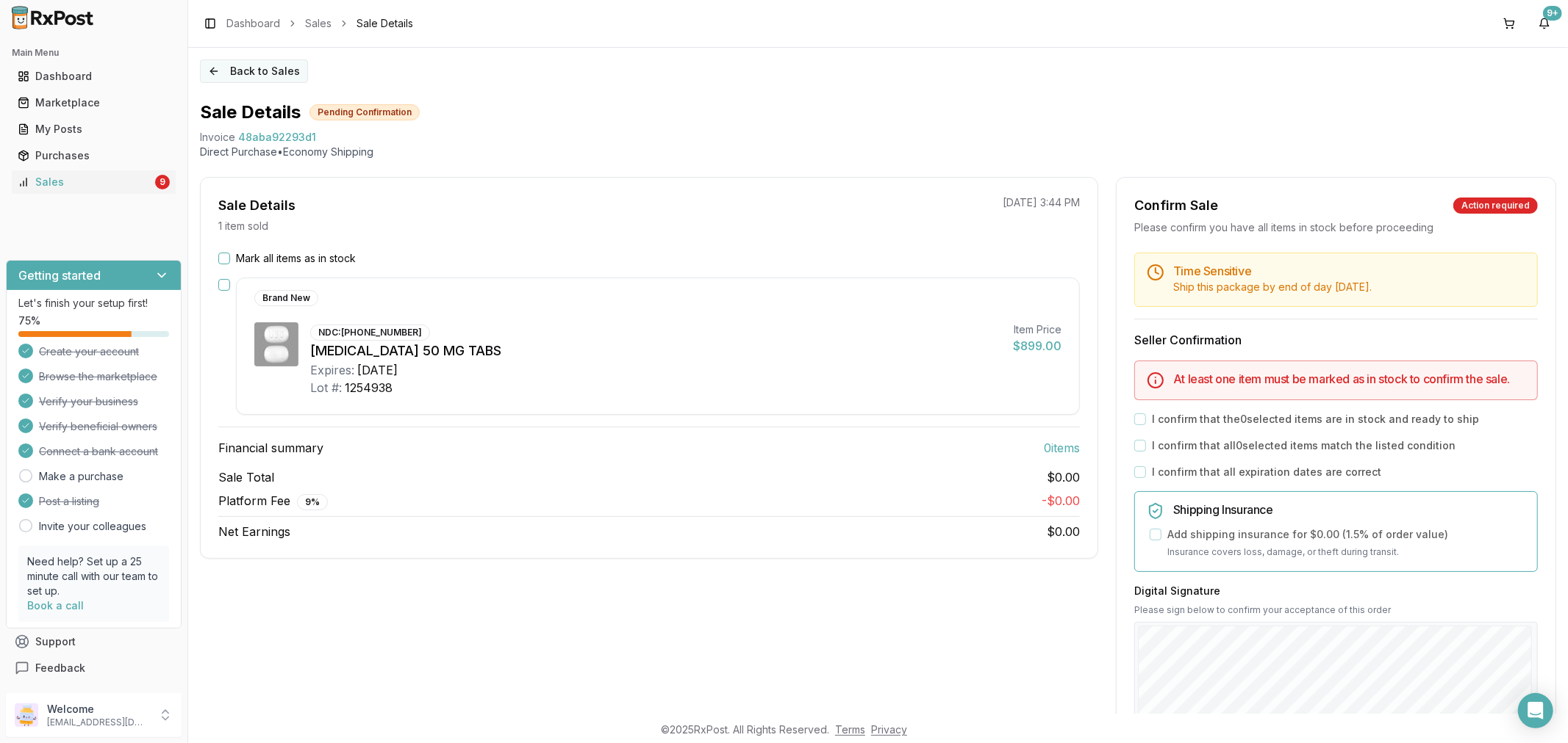
click at [215, 79] on button "Back to Sales" at bounding box center [254, 71] width 108 height 24
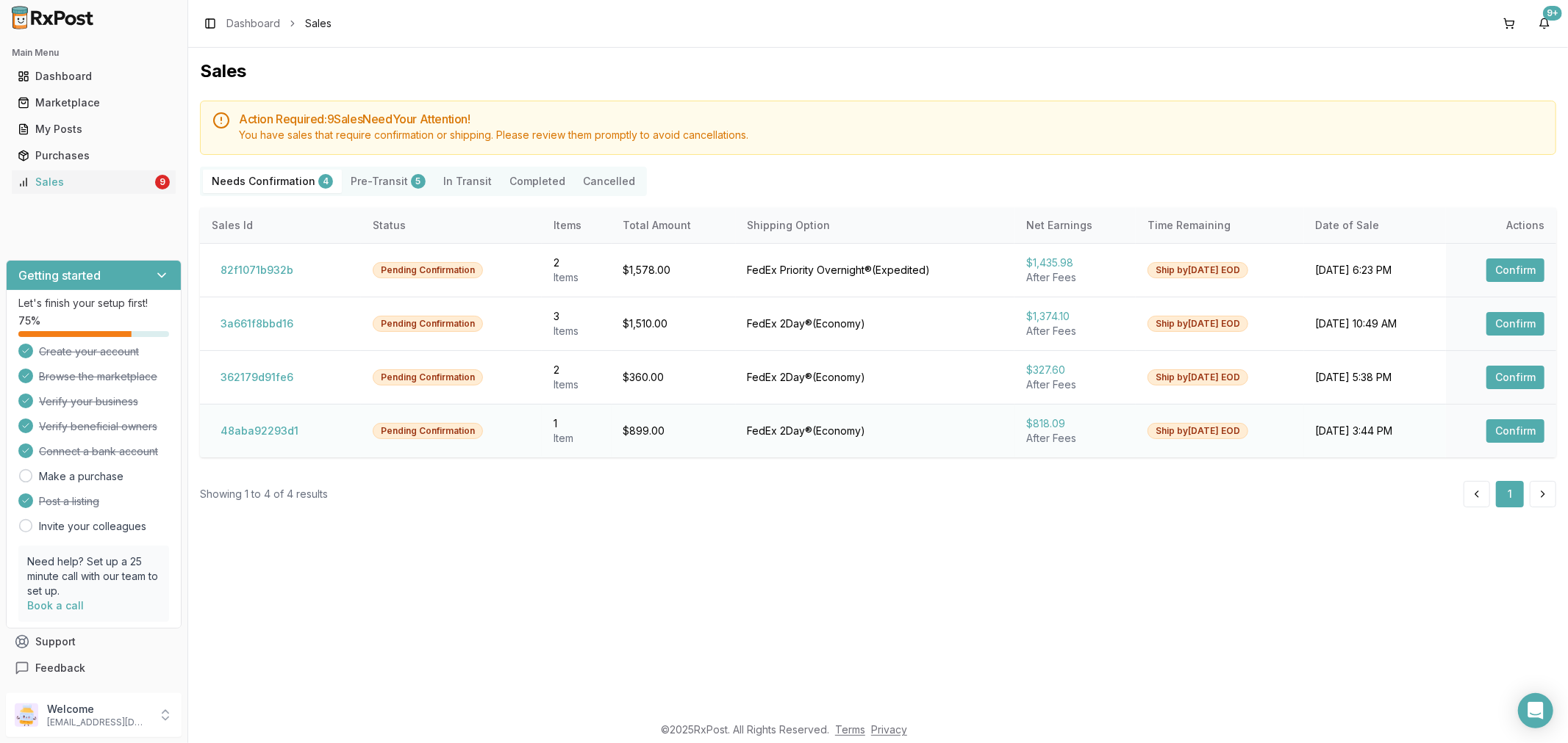
click at [1517, 436] on button "Confirm" at bounding box center [1515, 431] width 58 height 24
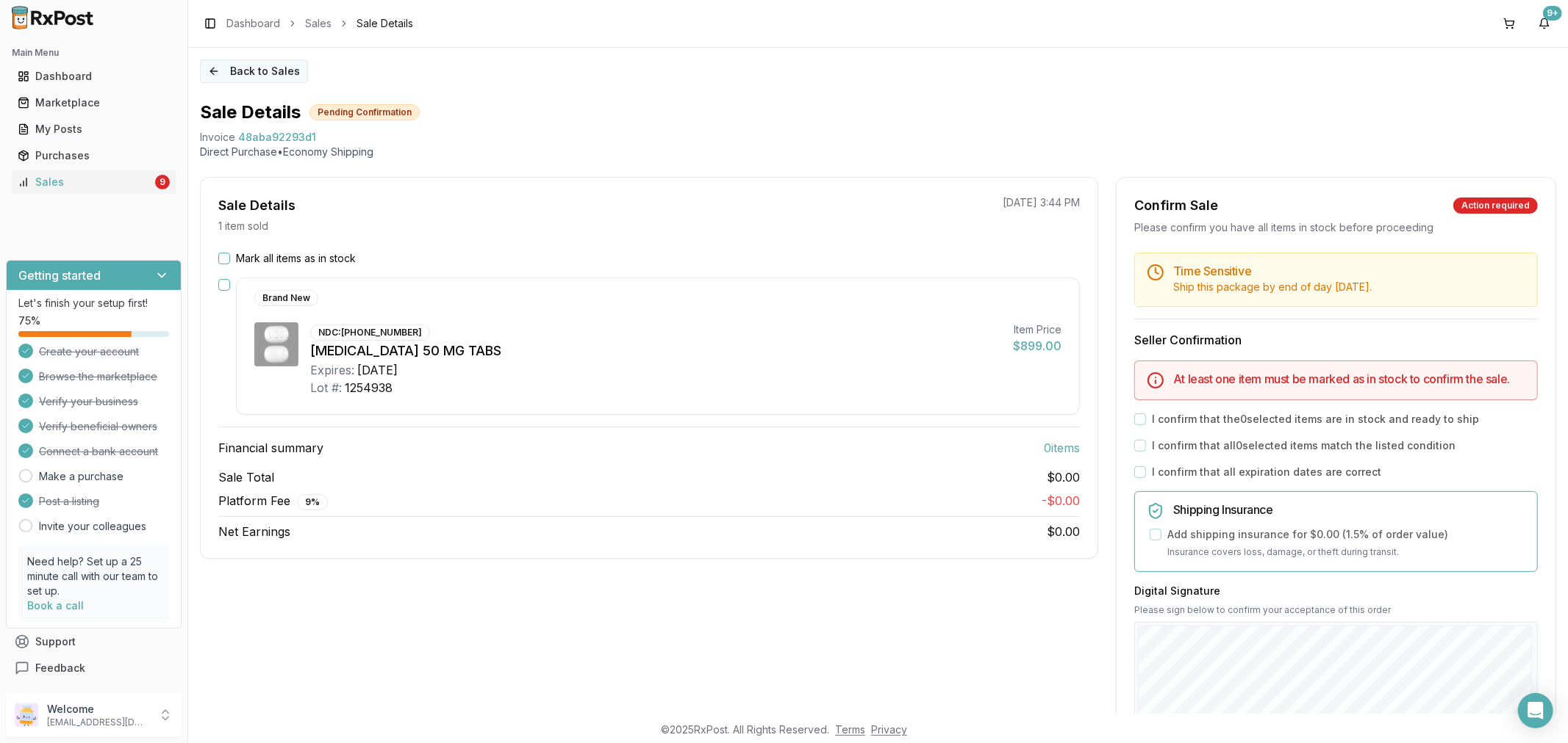
click at [213, 64] on button "Back to Sales" at bounding box center [254, 71] width 108 height 24
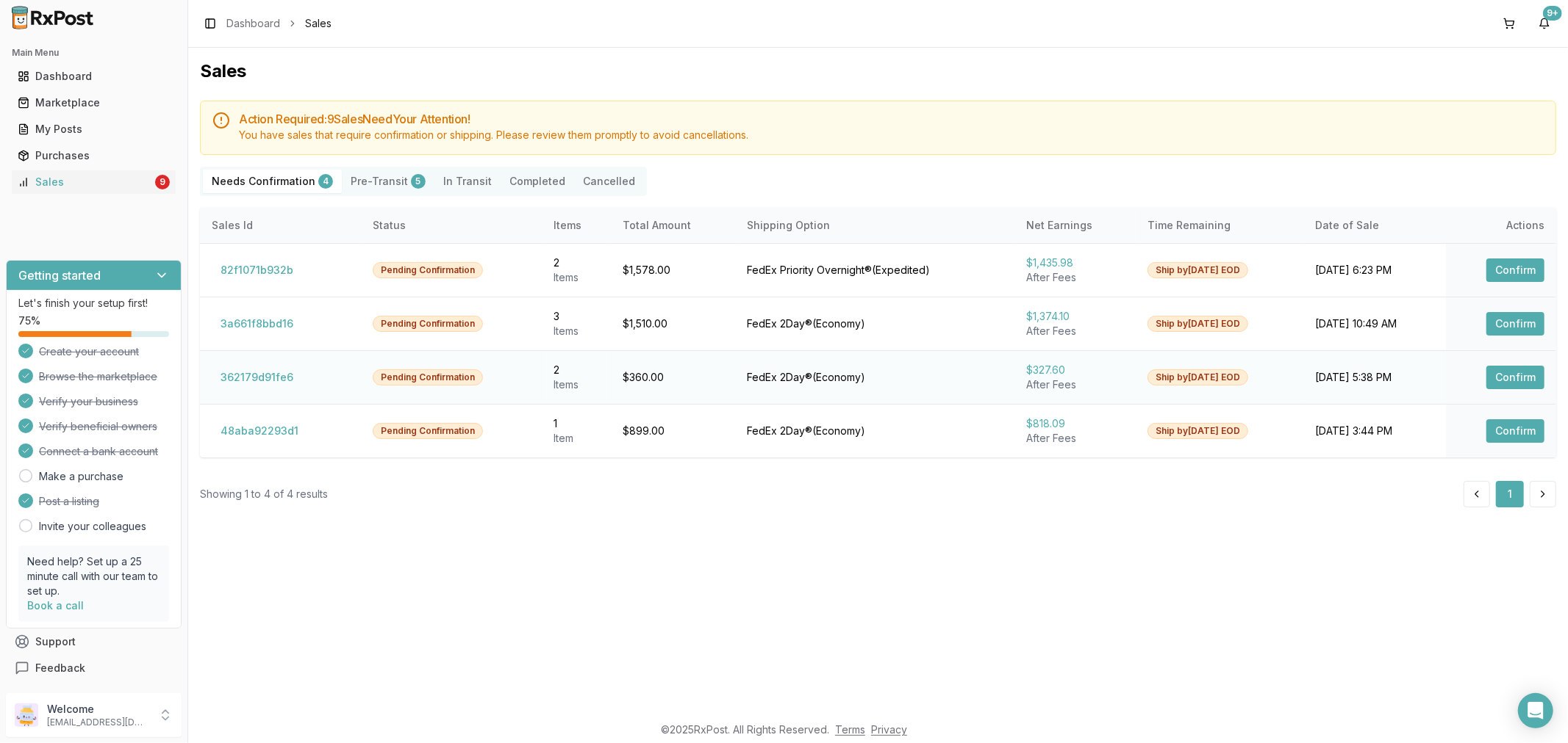
click at [1508, 384] on button "Confirm" at bounding box center [1515, 377] width 58 height 24
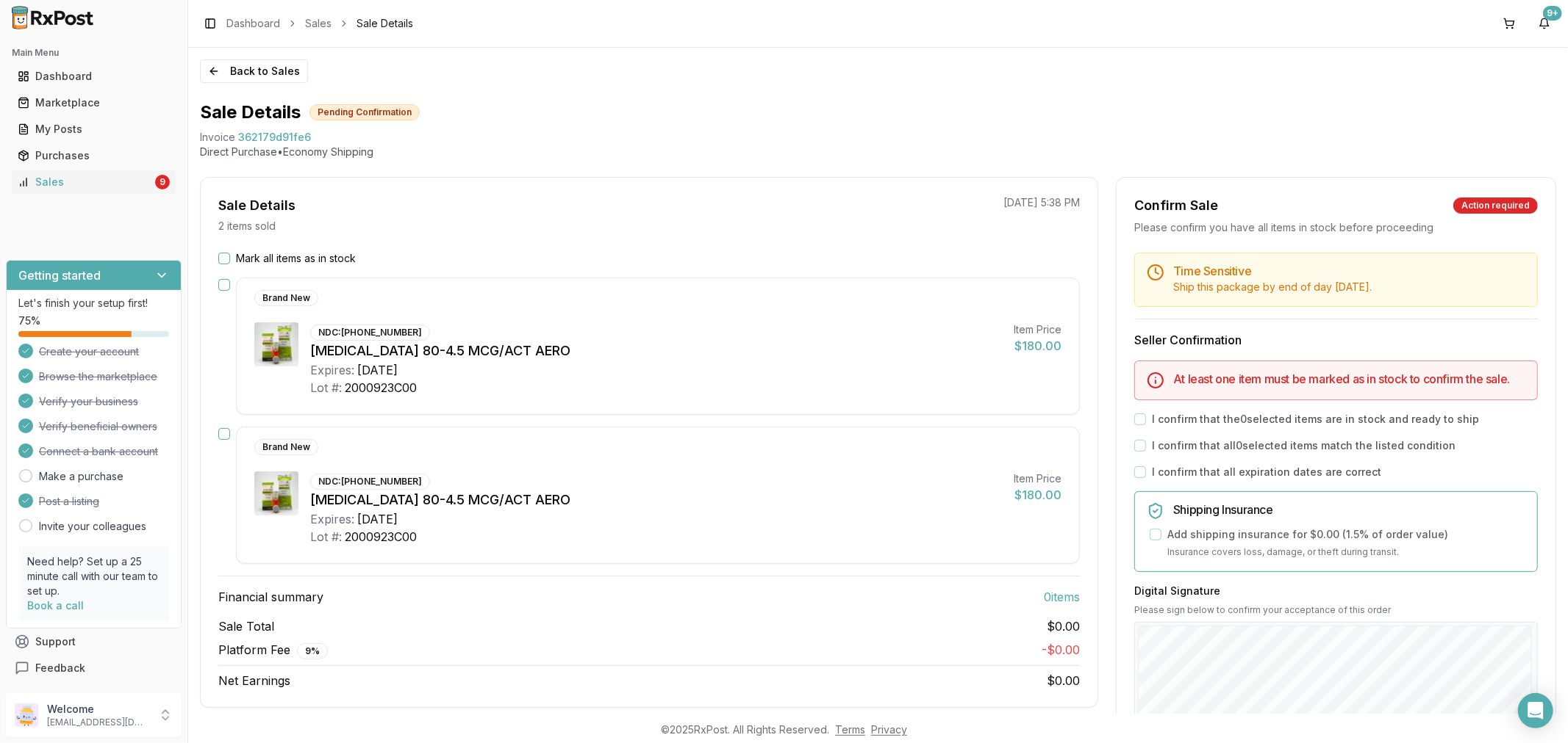
scroll to position [163, 0]
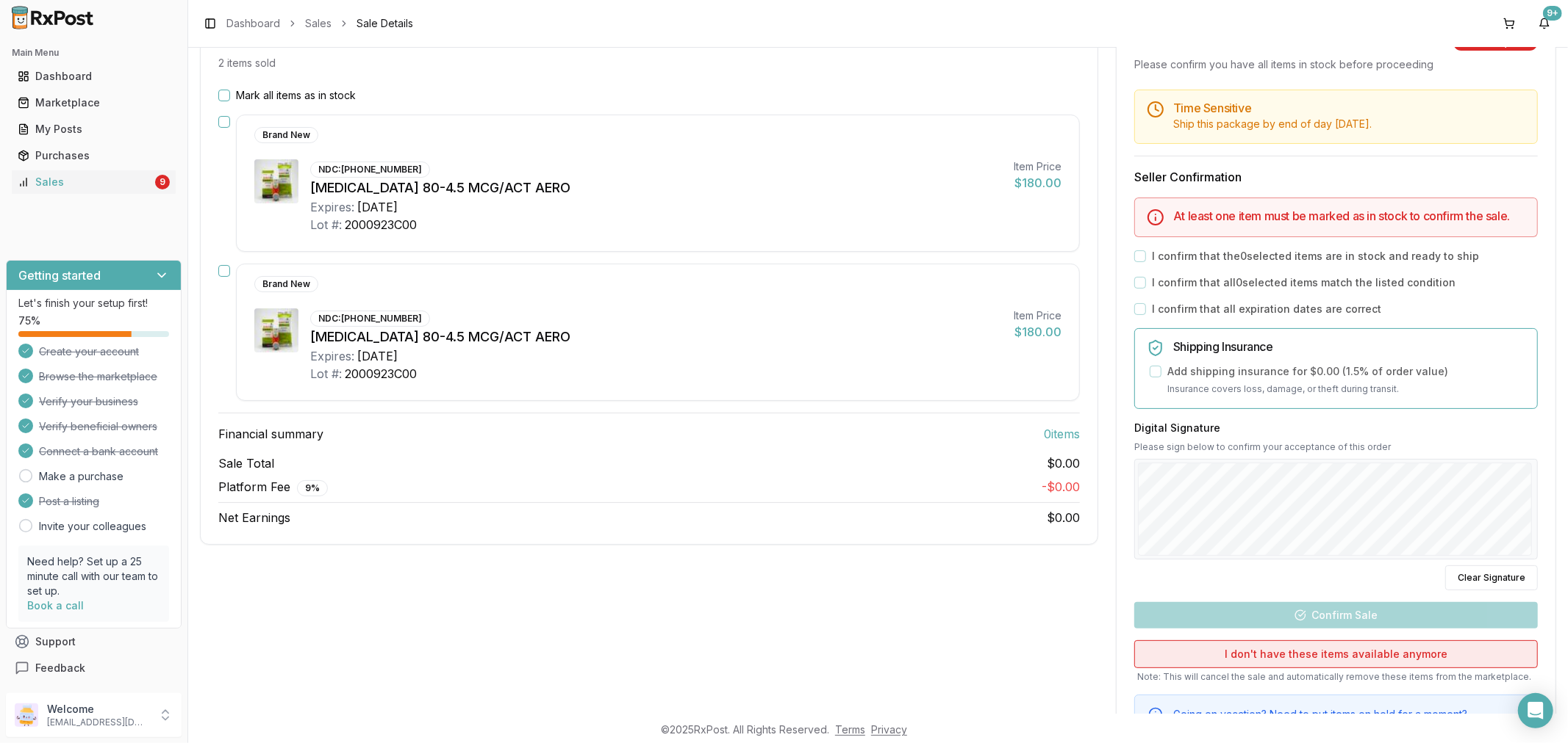
click at [1297, 648] on button "I don't have these items available anymore" at bounding box center [1336, 655] width 403 height 28
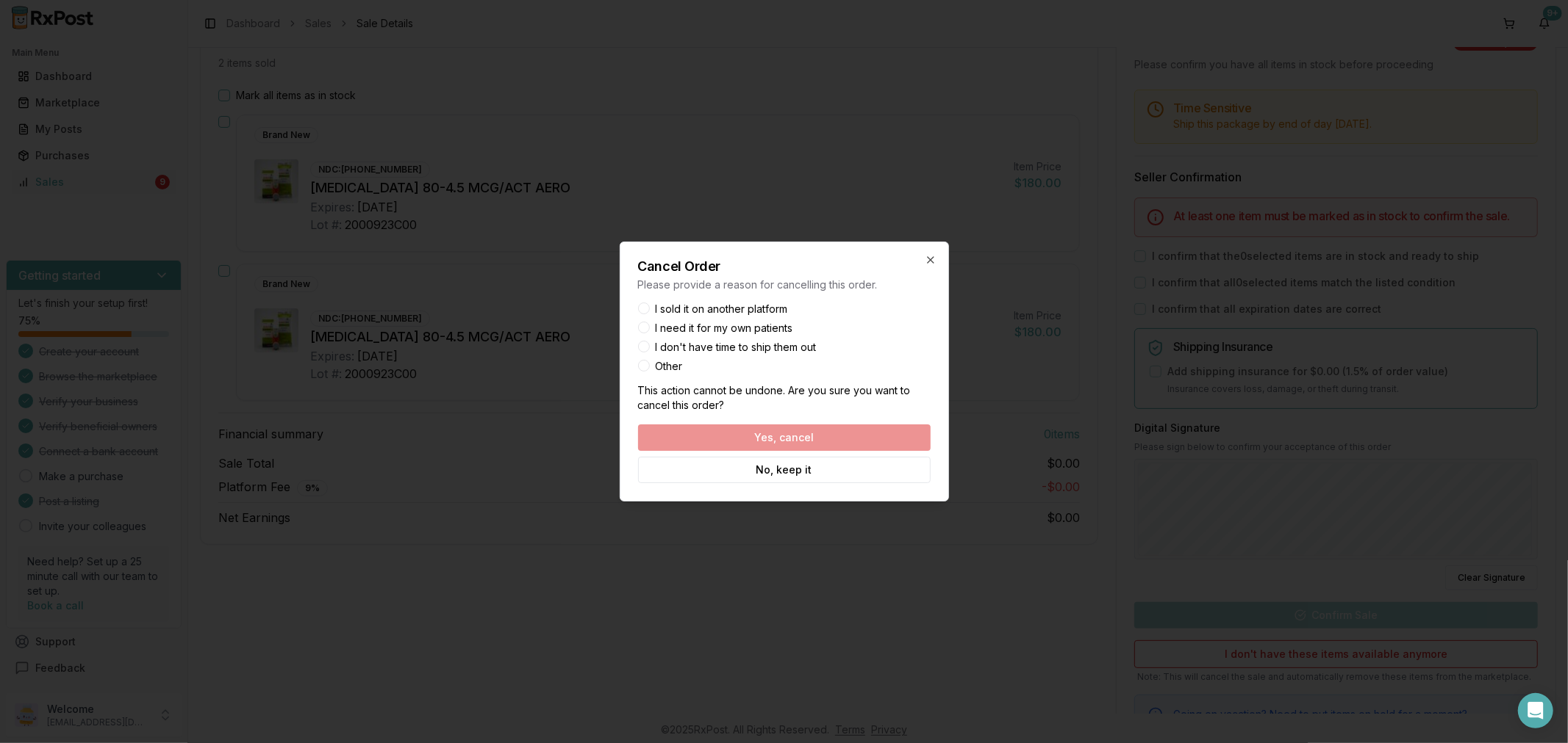
click at [648, 366] on button "Other" at bounding box center [644, 366] width 12 height 12
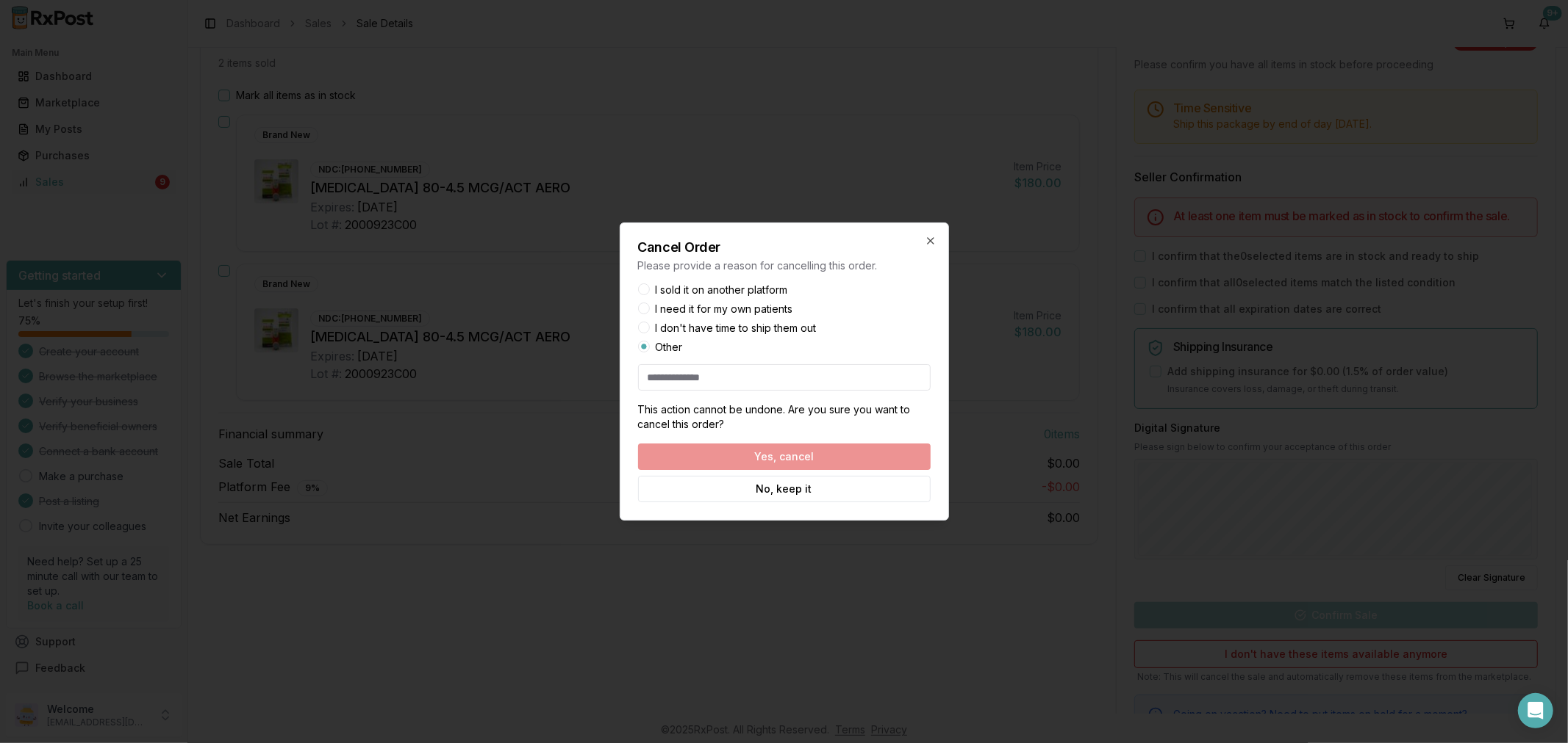
click at [730, 380] on input at bounding box center [784, 377] width 293 height 27
type input "**********"
click at [894, 461] on button "Yes, cancel" at bounding box center [784, 457] width 293 height 27
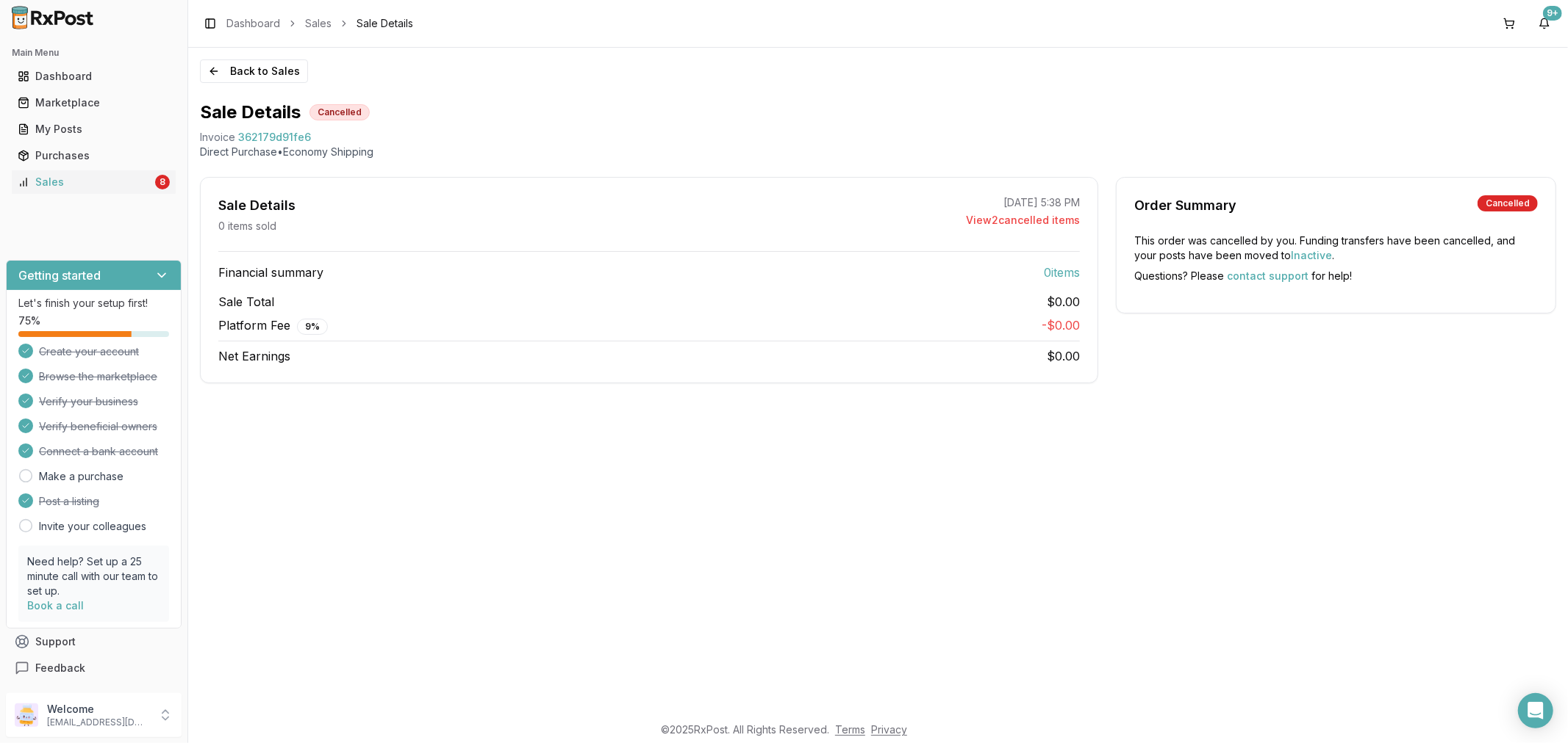
scroll to position [0, 0]
click at [211, 69] on button "Back to Sales" at bounding box center [254, 71] width 108 height 24
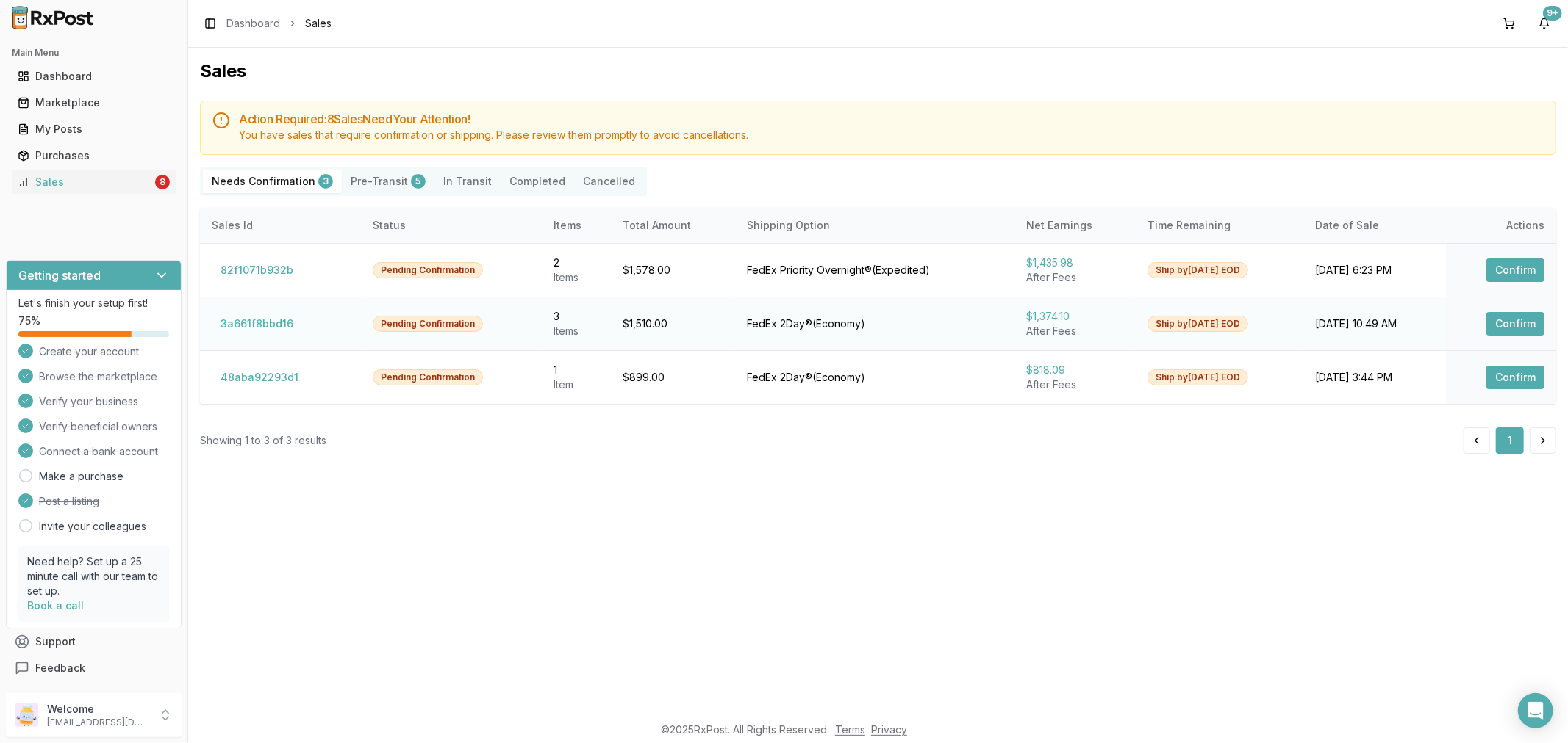
click at [1502, 323] on button "Confirm" at bounding box center [1515, 324] width 58 height 24
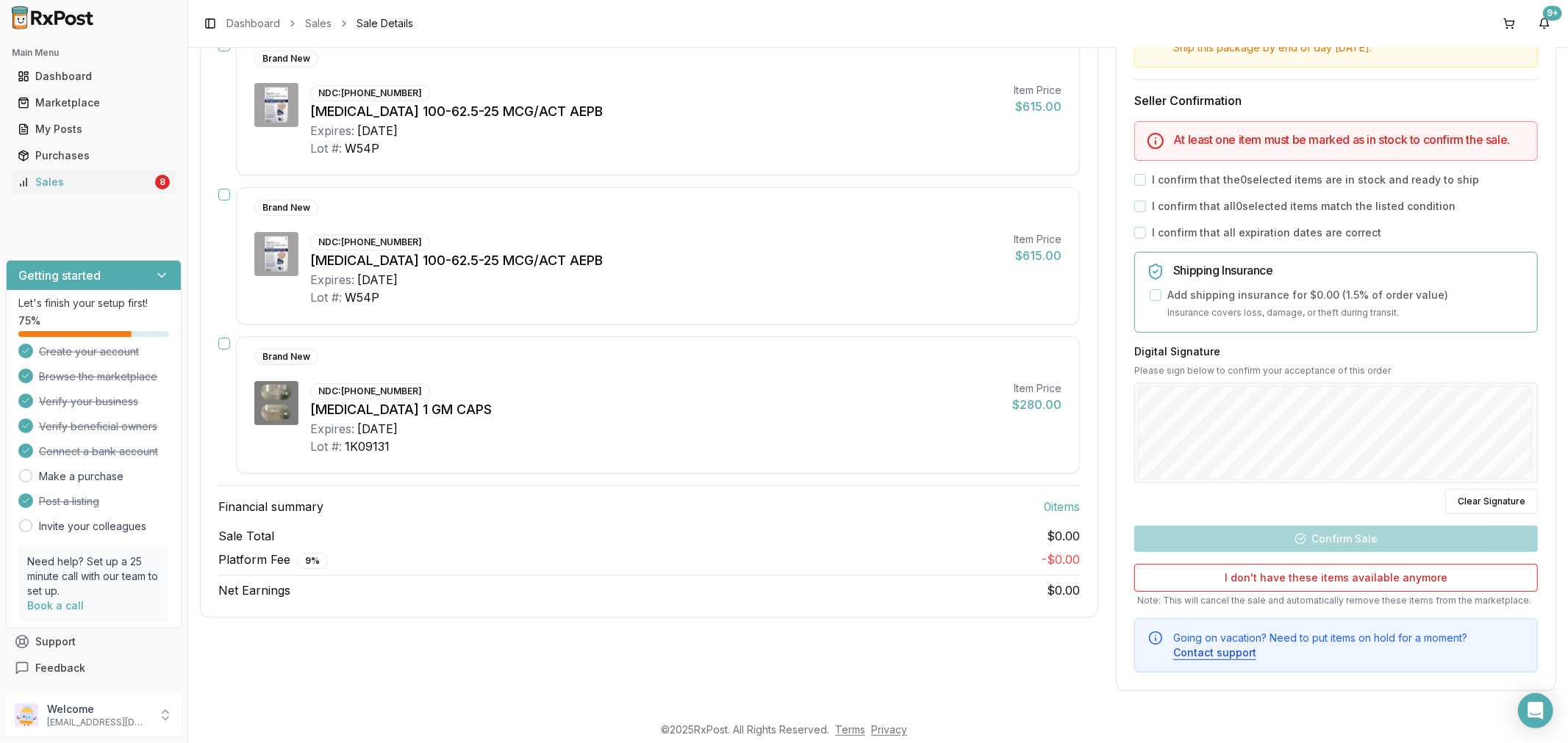
scroll to position [241, 0]
click at [1319, 570] on button "I don't have these items available anymore" at bounding box center [1336, 577] width 403 height 28
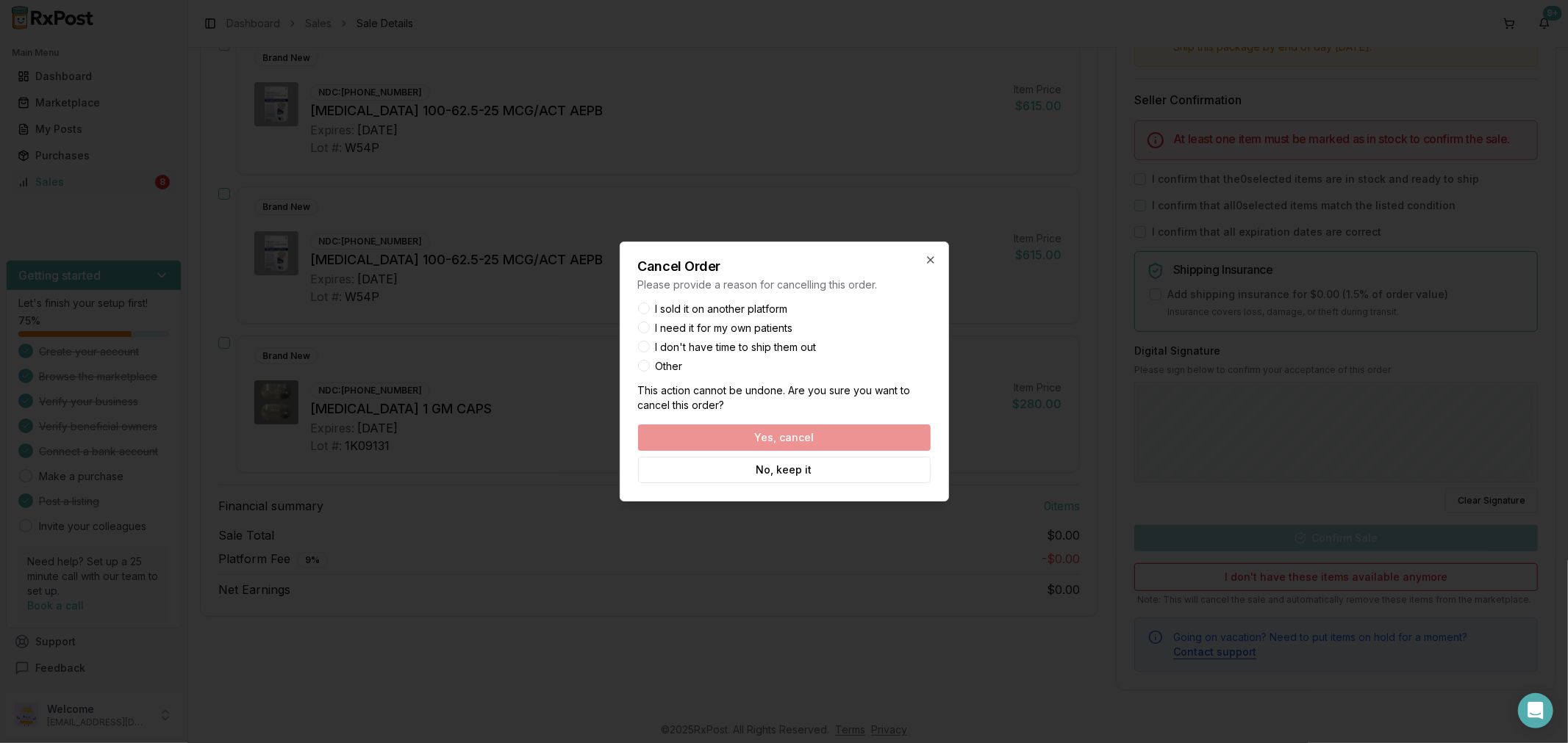
click at [639, 364] on button "Other" at bounding box center [644, 366] width 12 height 12
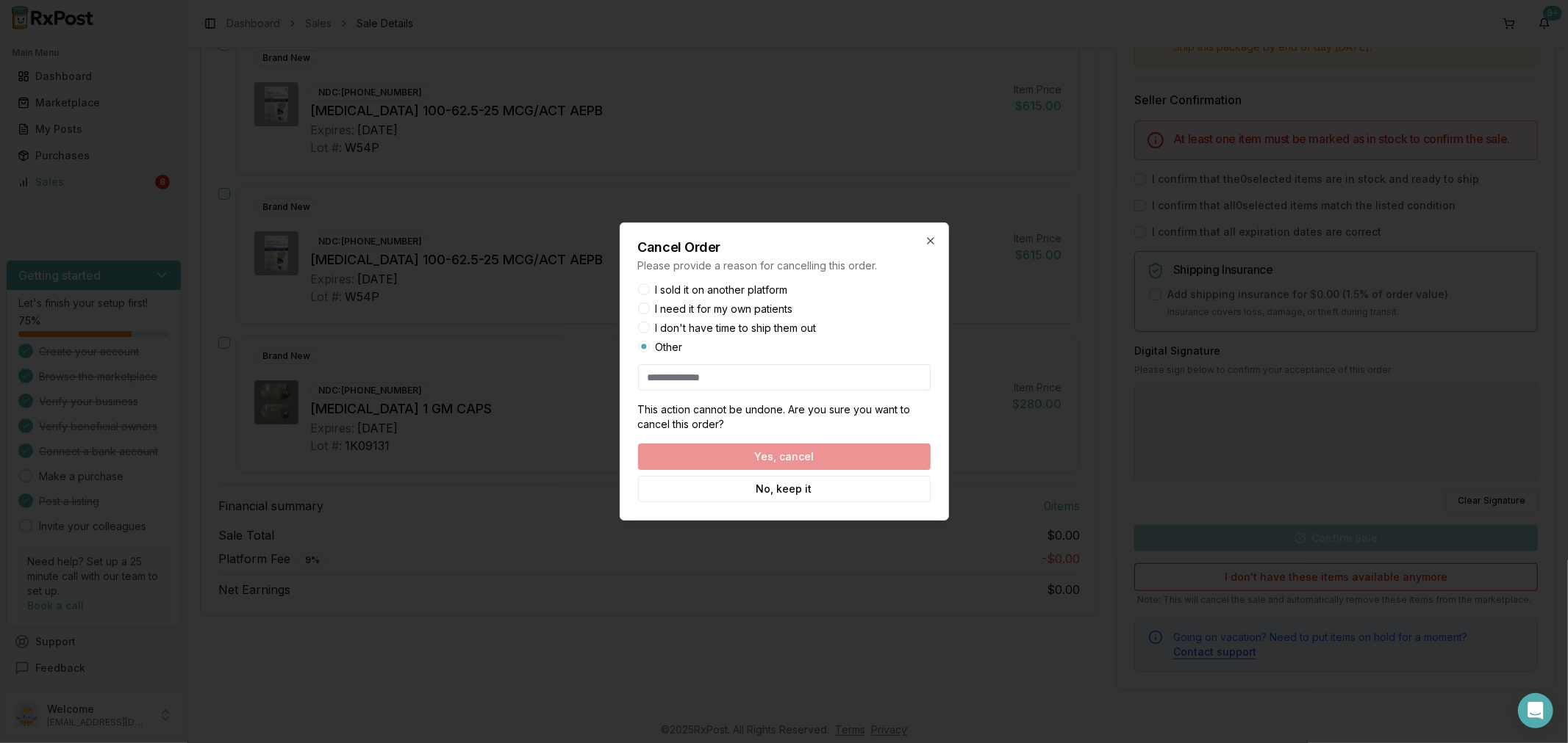
click at [712, 453] on div "Yes, cancel No, keep it" at bounding box center [784, 473] width 293 height 59
drag, startPoint x: 676, startPoint y: 377, endPoint x: 665, endPoint y: 321, distance: 57.1
click at [675, 375] on input at bounding box center [784, 377] width 293 height 27
type input "**********"
click at [834, 449] on button "Yes, cancel" at bounding box center [784, 457] width 293 height 27
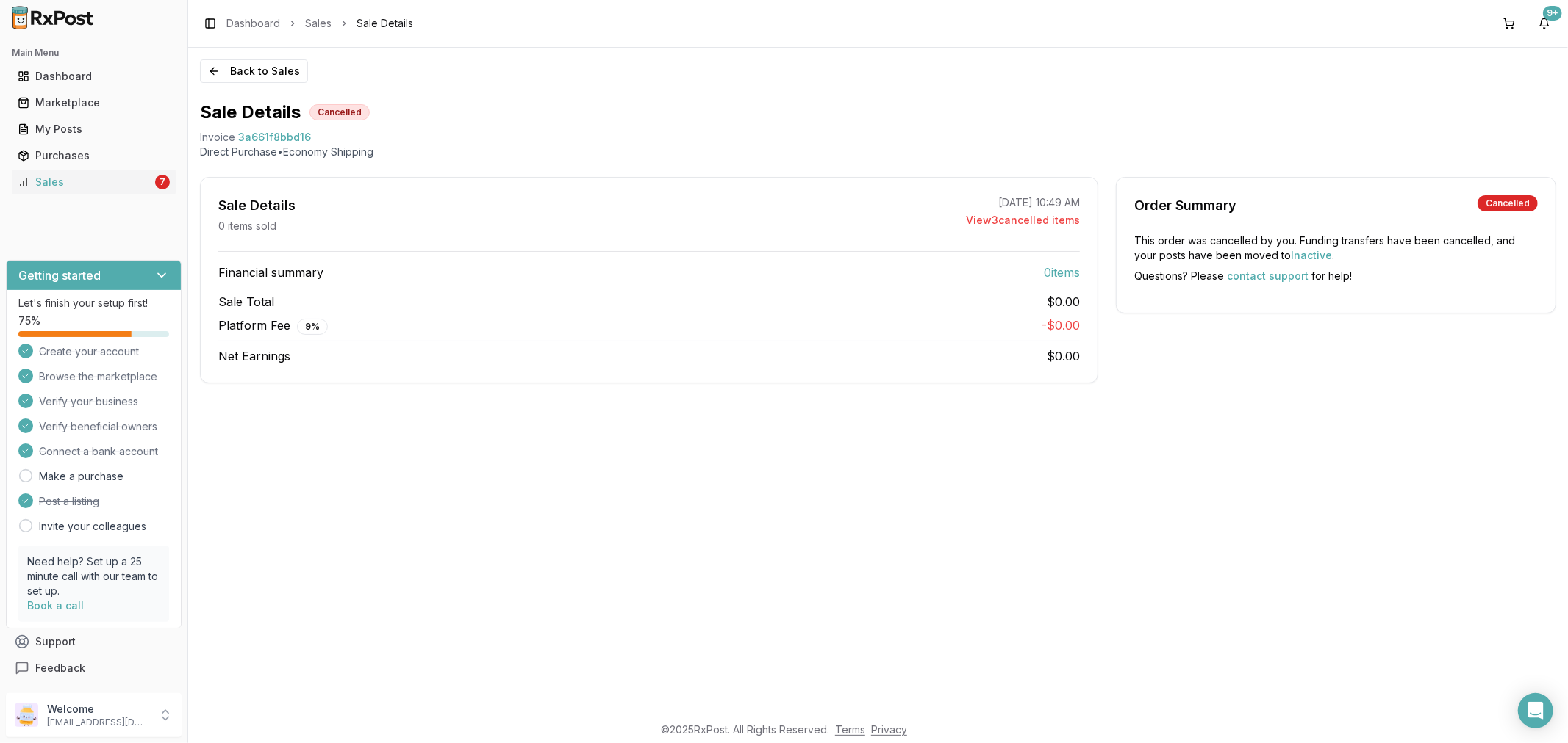
scroll to position [0, 0]
click at [215, 74] on button "Back to Sales" at bounding box center [254, 71] width 108 height 24
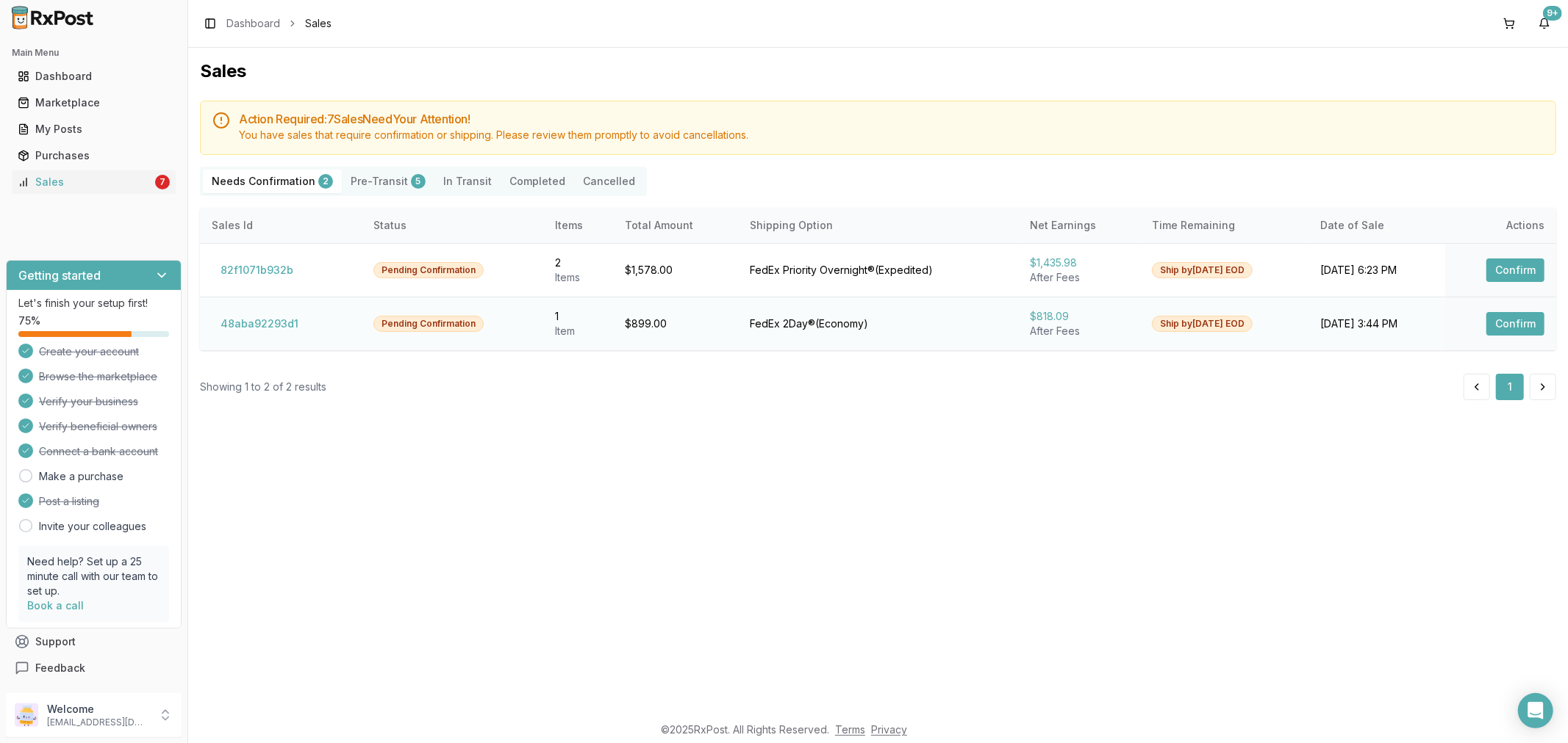
click at [1510, 317] on button "Confirm" at bounding box center [1515, 324] width 58 height 24
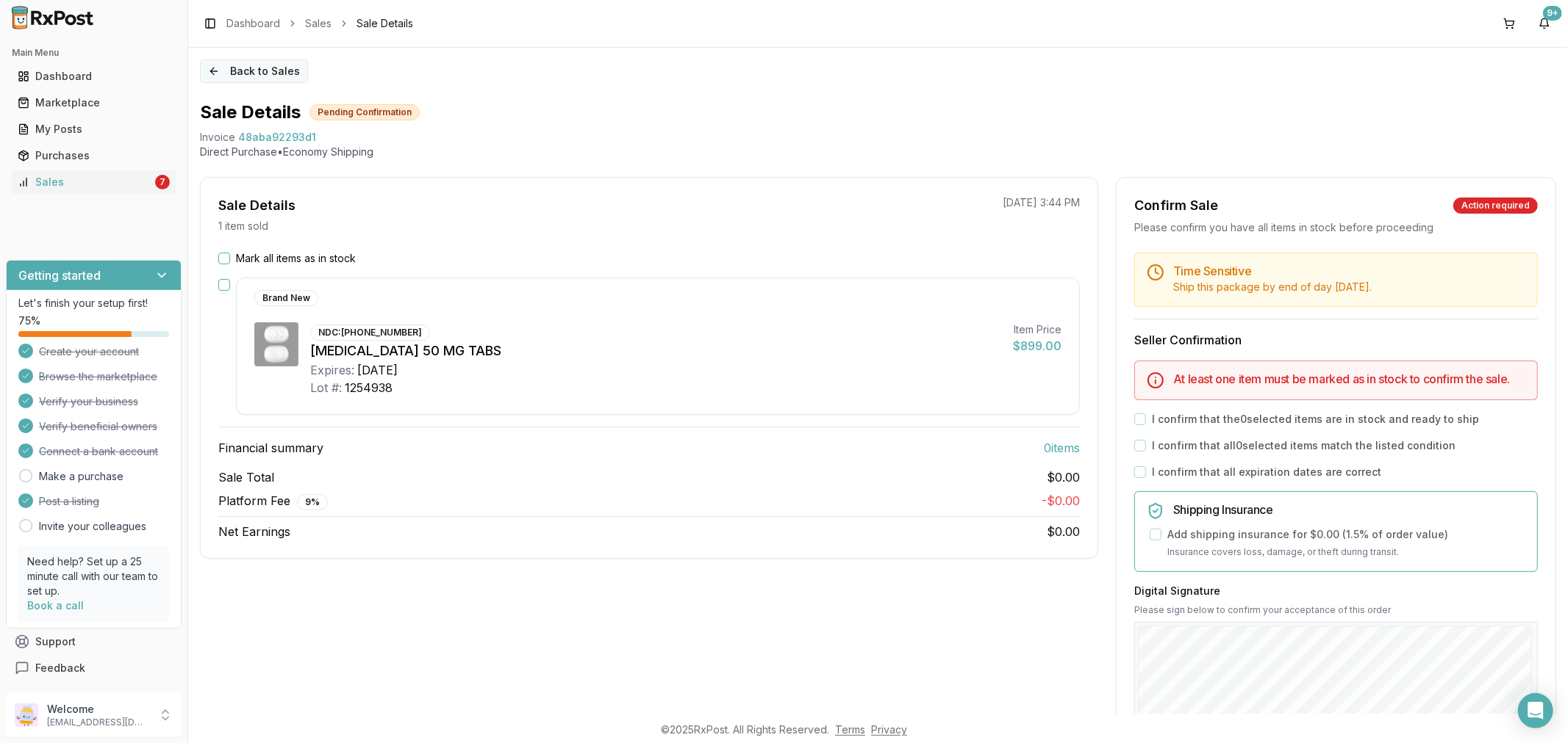
click at [216, 70] on button "Back to Sales" at bounding box center [254, 71] width 108 height 24
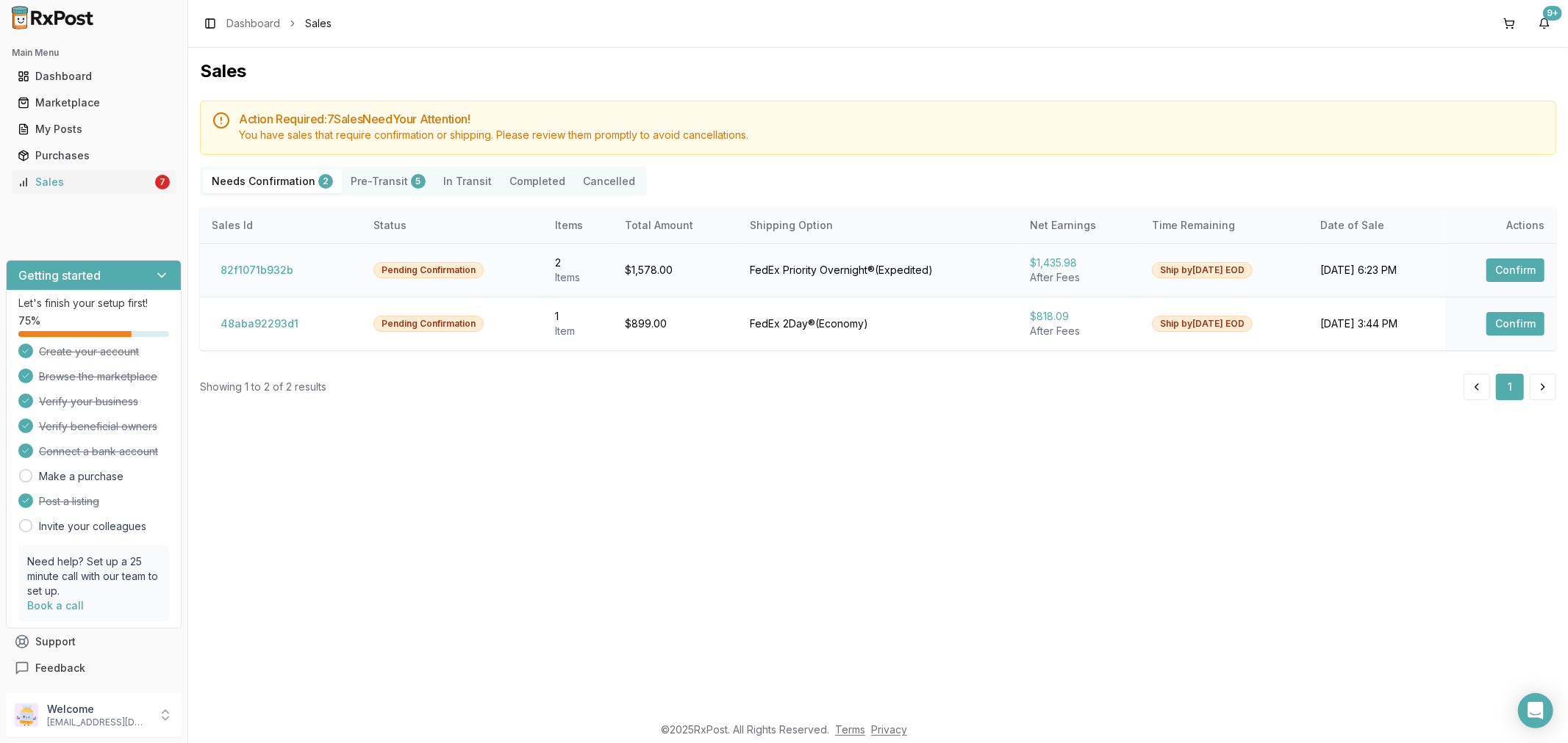
click at [1510, 269] on button "Confirm" at bounding box center [1515, 271] width 58 height 24
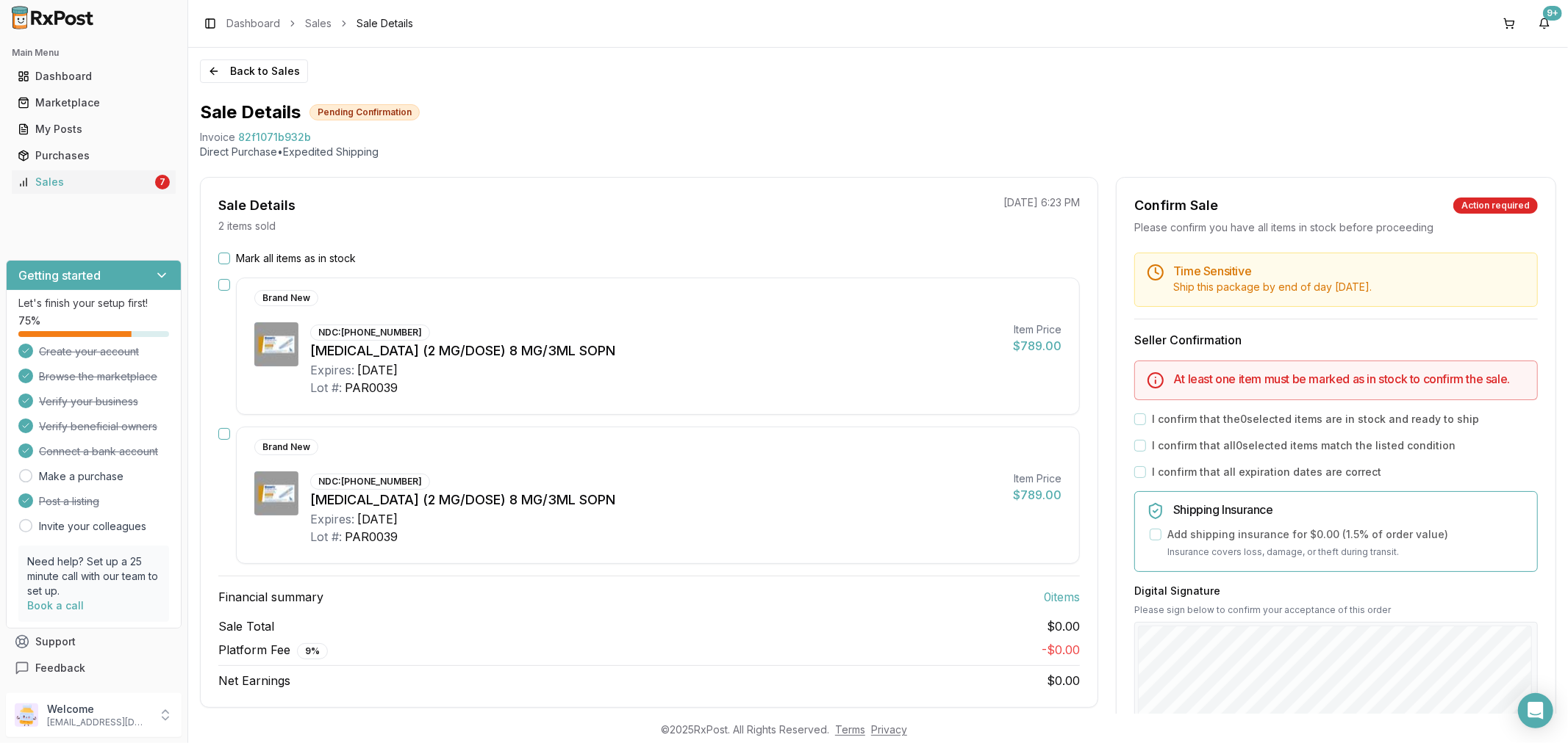
click at [223, 259] on button "Mark all items as in stock" at bounding box center [224, 259] width 12 height 12
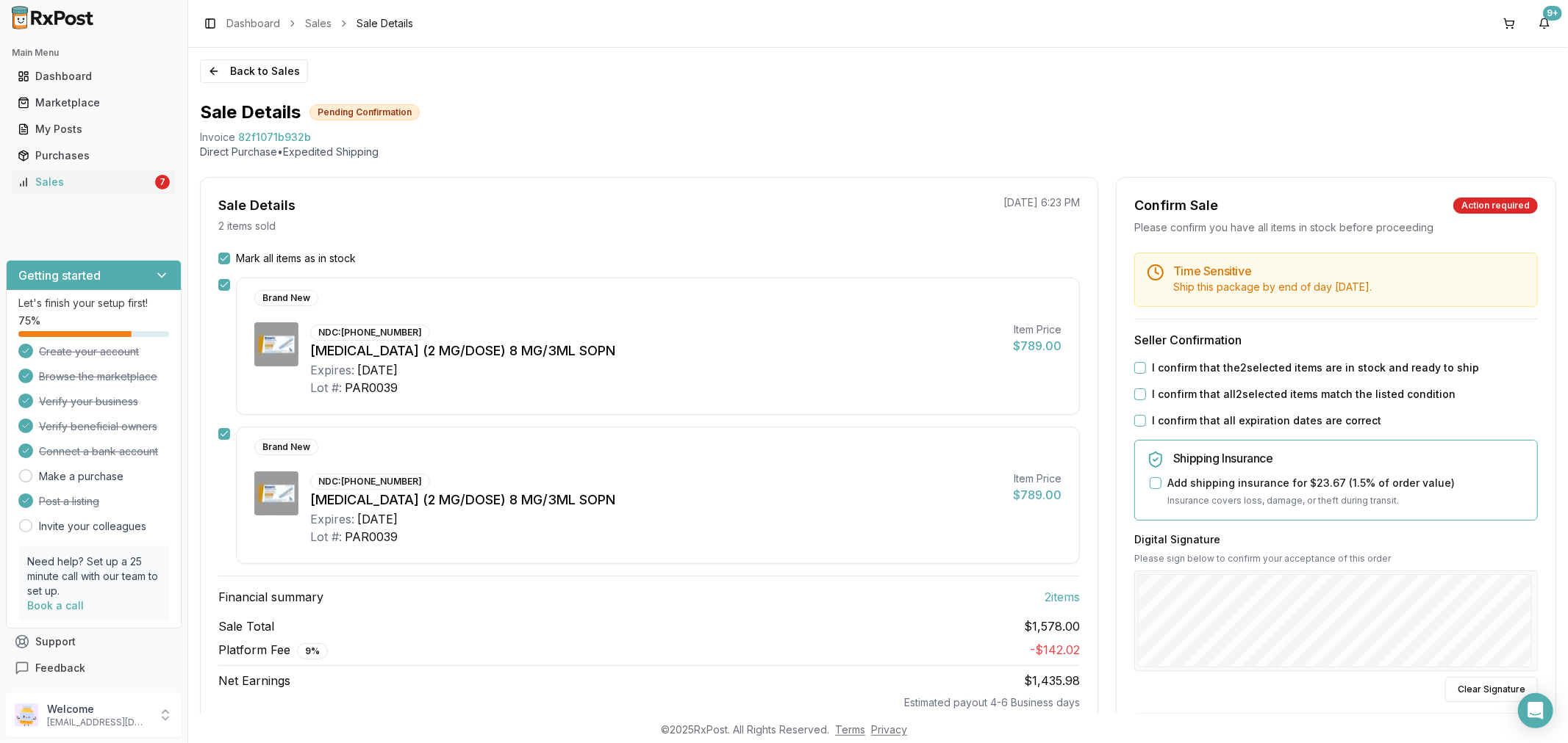
drag, startPoint x: 1134, startPoint y: 422, endPoint x: 1149, endPoint y: 397, distance: 29.2
click at [1135, 421] on button "I confirm that all expiration dates are correct" at bounding box center [1140, 421] width 12 height 12
drag, startPoint x: 1137, startPoint y: 383, endPoint x: 1138, endPoint y: 394, distance: 11.0
click at [1137, 386] on div "Time Sensitive Ship this package by end of day today . Seller Confirmation I co…" at bounding box center [1336, 557] width 439 height 608
click at [1139, 394] on button "I confirm that all 2 selected items match the listed condition" at bounding box center [1140, 394] width 12 height 12
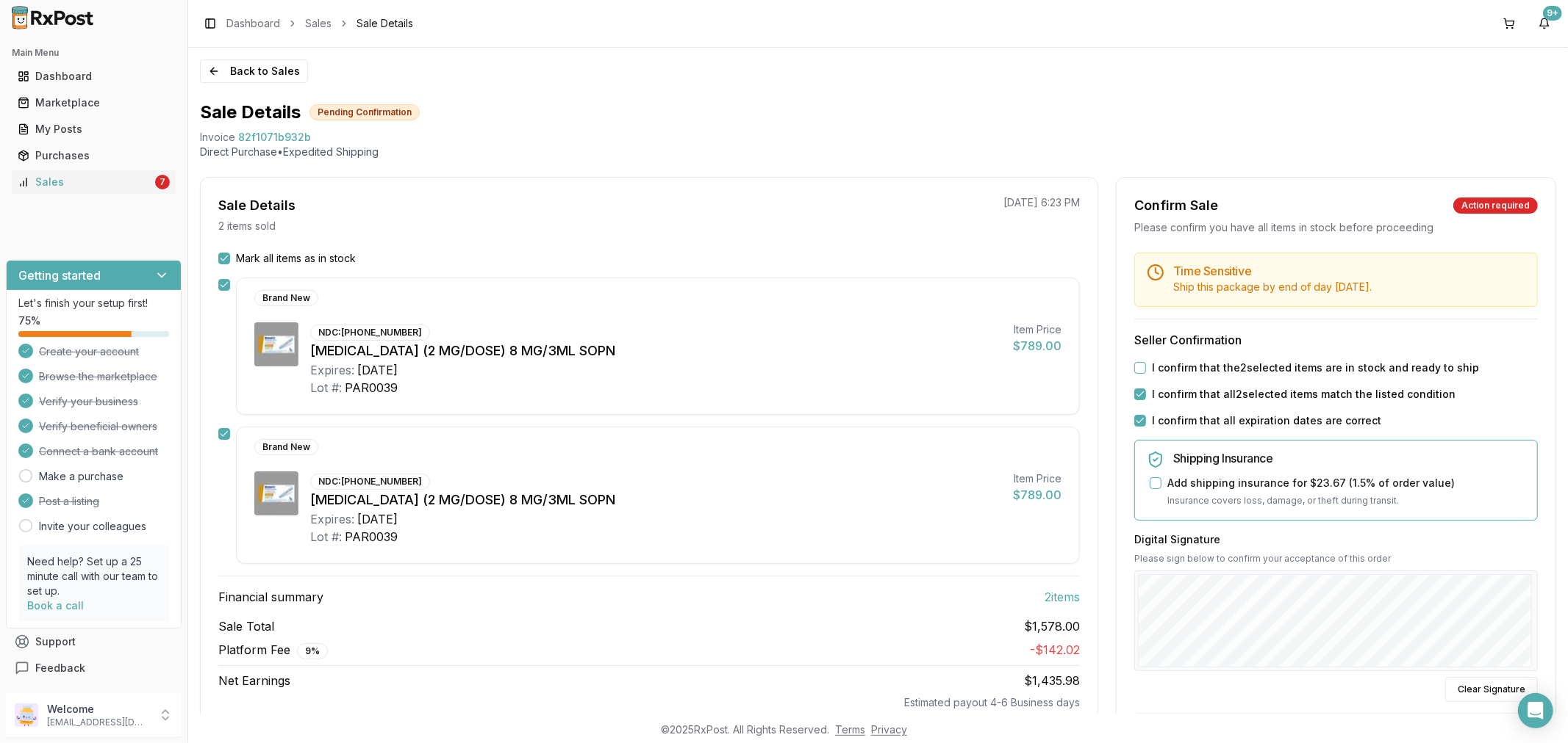
click at [1134, 369] on button "I confirm that the 2 selected items are in stock and ready to ship" at bounding box center [1140, 368] width 12 height 12
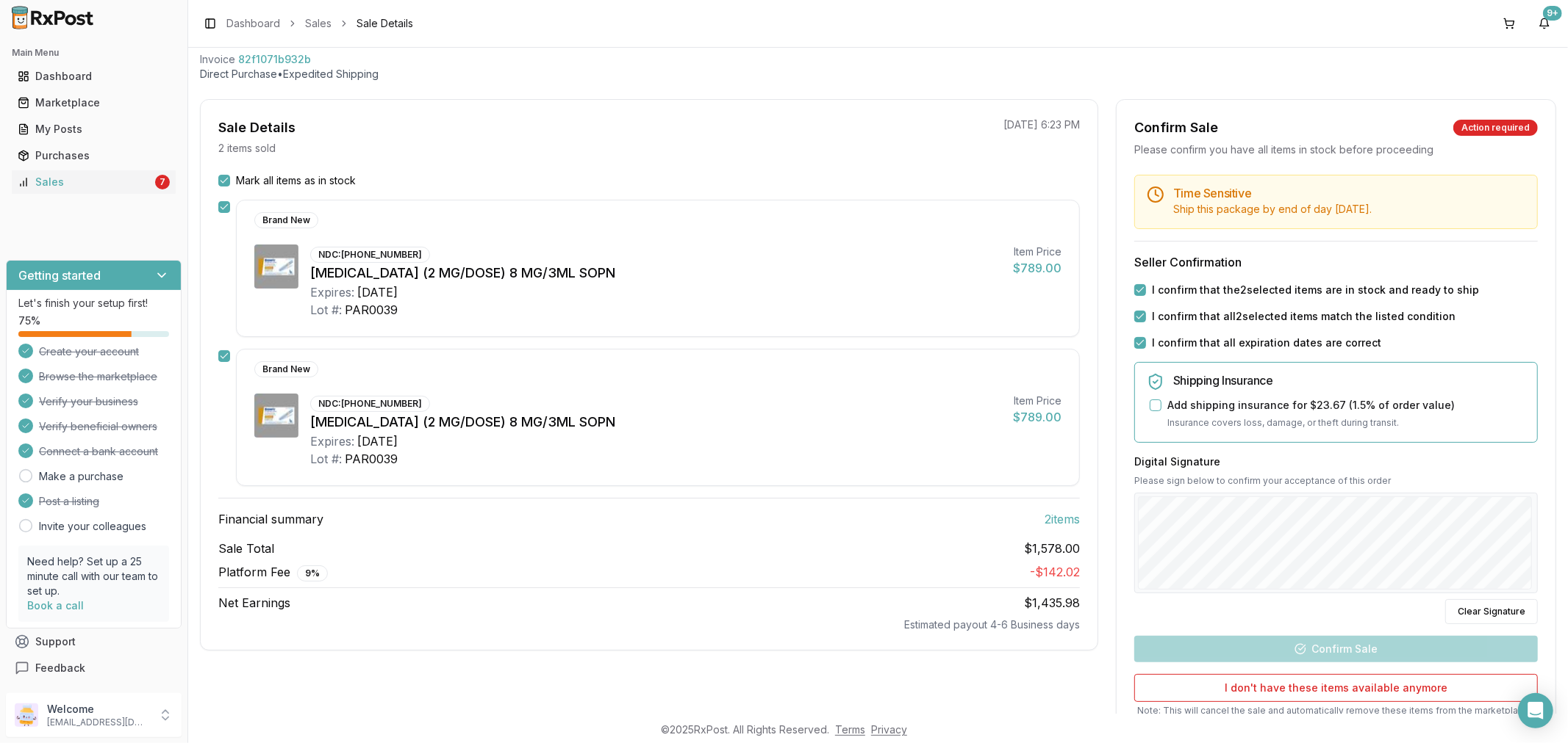
scroll to position [189, 0]
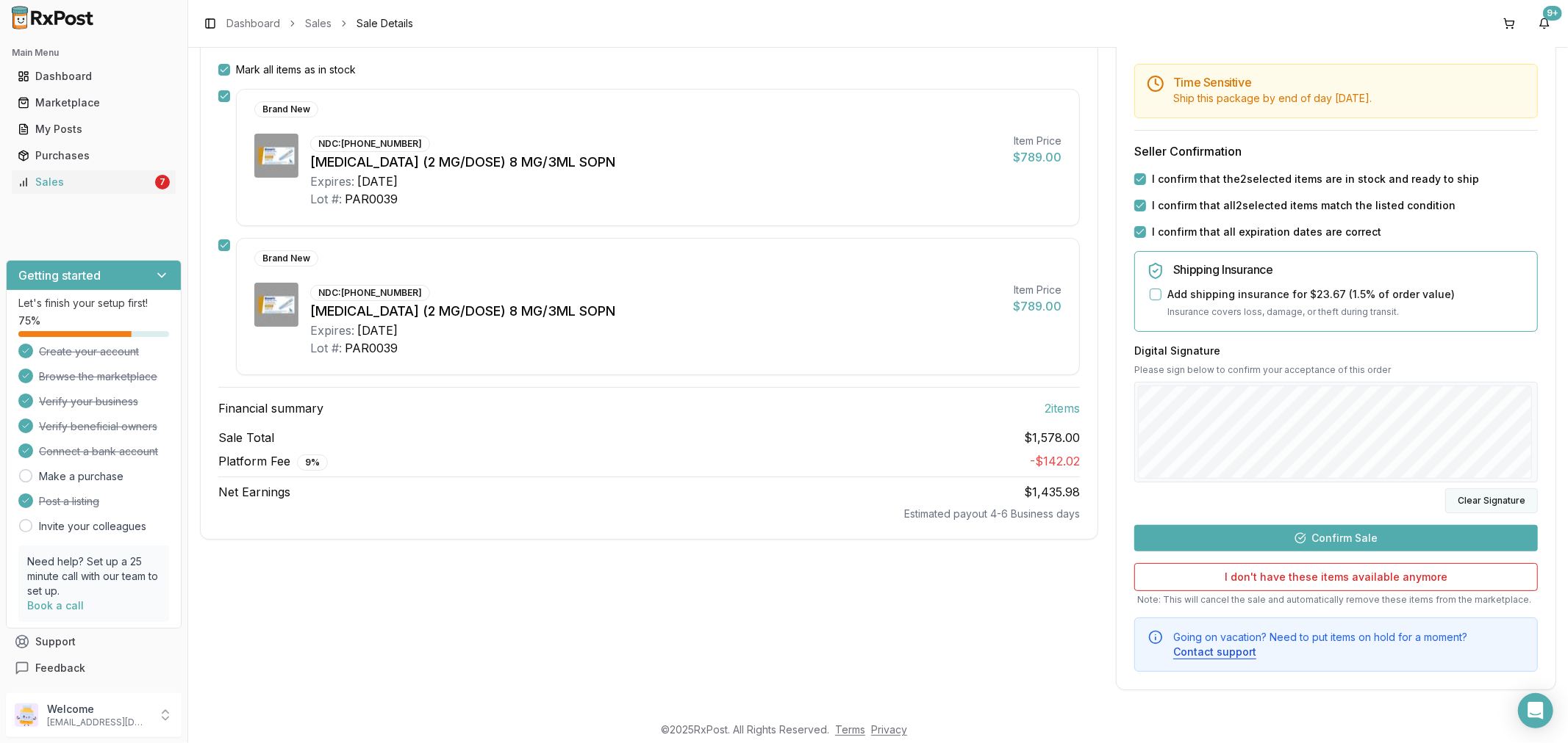
click at [1481, 493] on button "Clear Signature" at bounding box center [1491, 501] width 93 height 25
click at [1351, 542] on button "Confirm Sale" at bounding box center [1336, 539] width 403 height 27
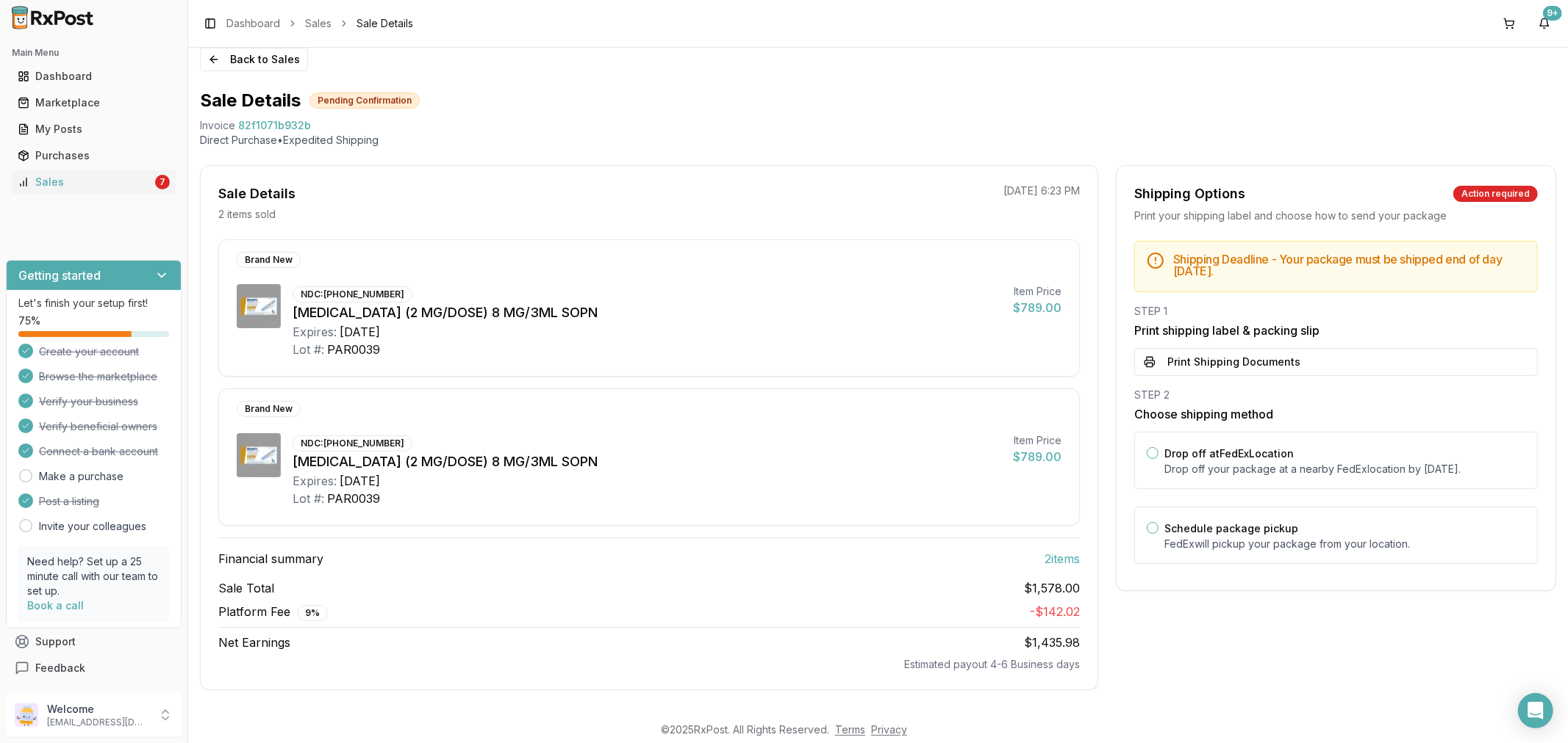
scroll to position [15, 0]
click at [1248, 369] on button "Print Shipping Documents" at bounding box center [1336, 362] width 403 height 28
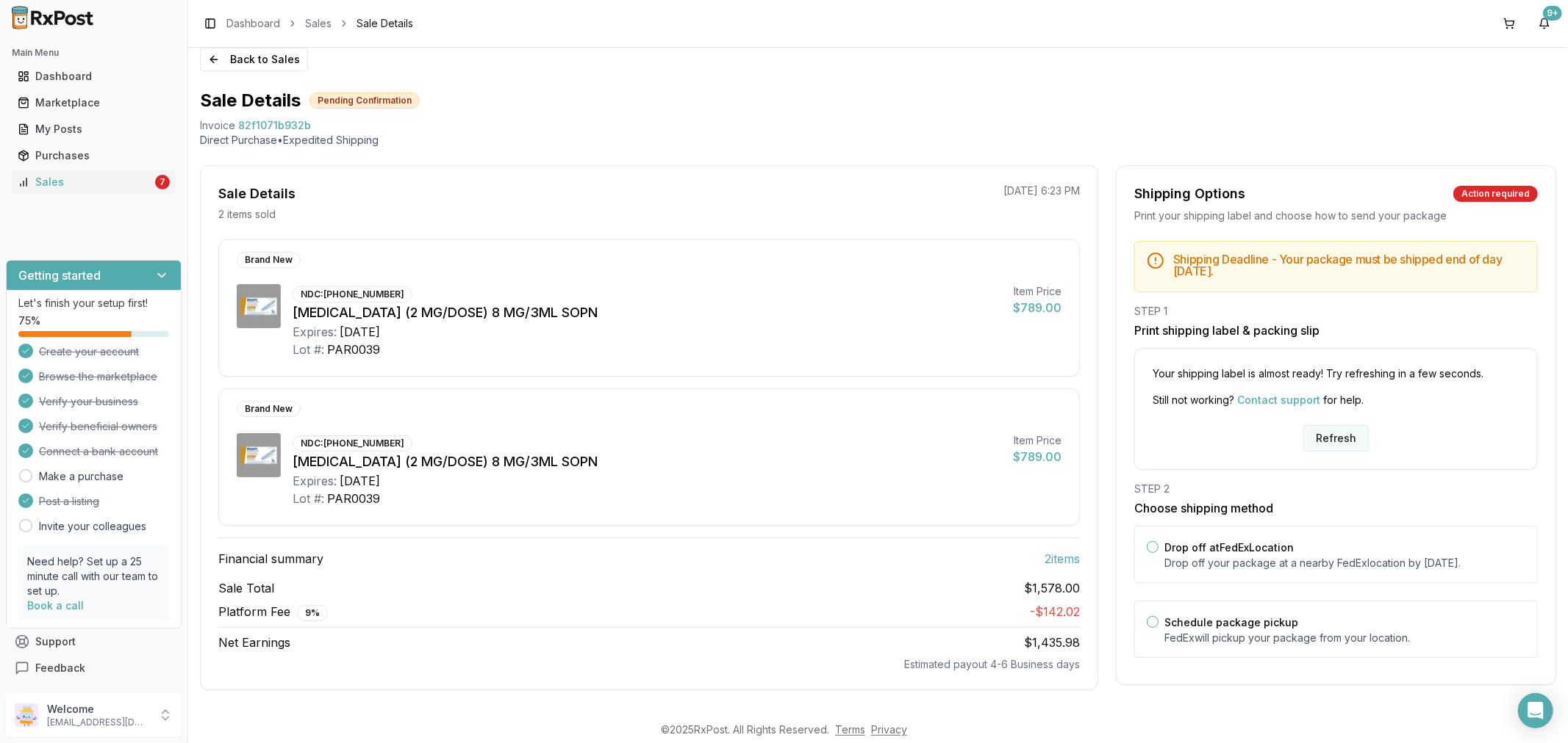
click at [1333, 439] on button "Refresh" at bounding box center [1336, 439] width 66 height 27
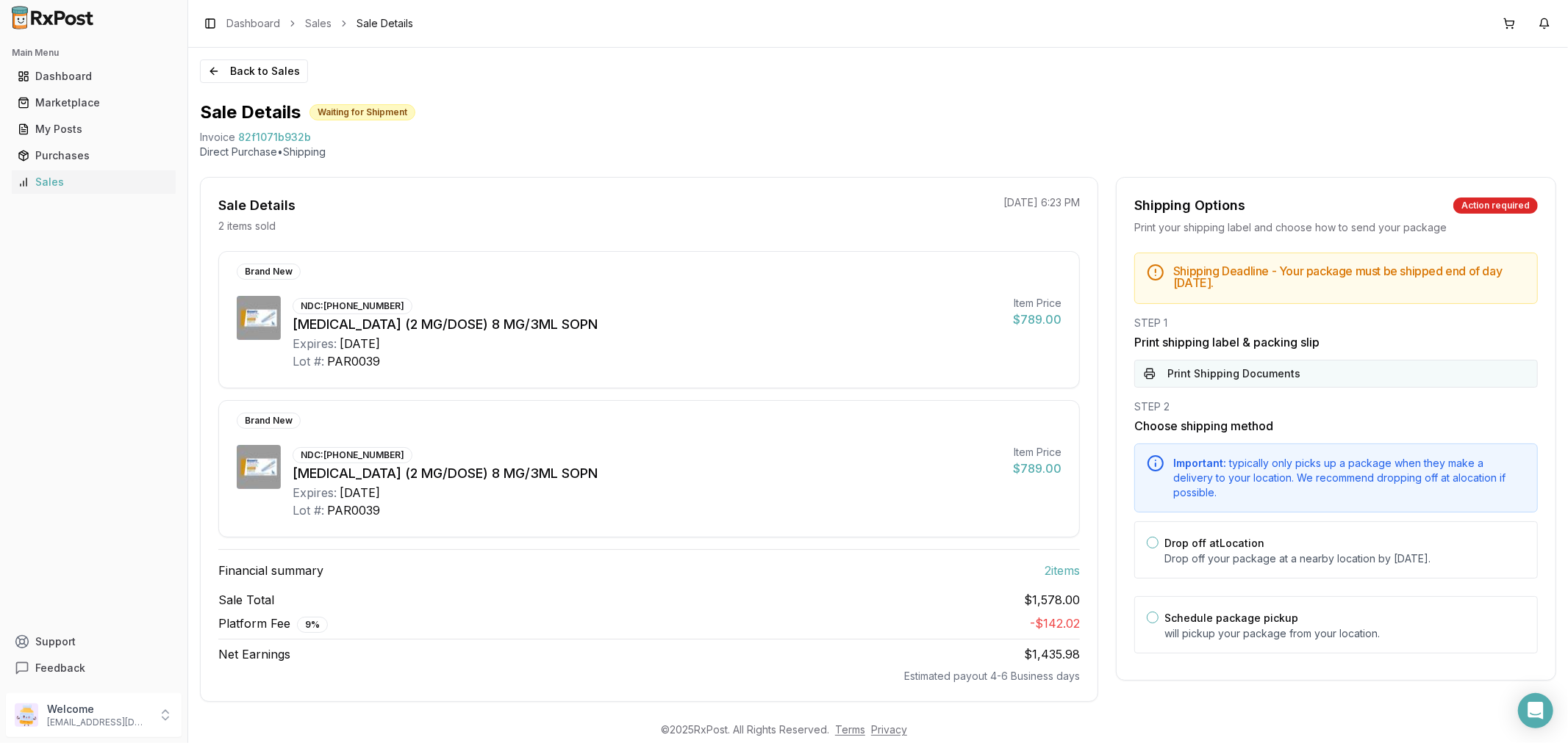
click at [1294, 375] on button "Print Shipping Documents" at bounding box center [1336, 374] width 403 height 28
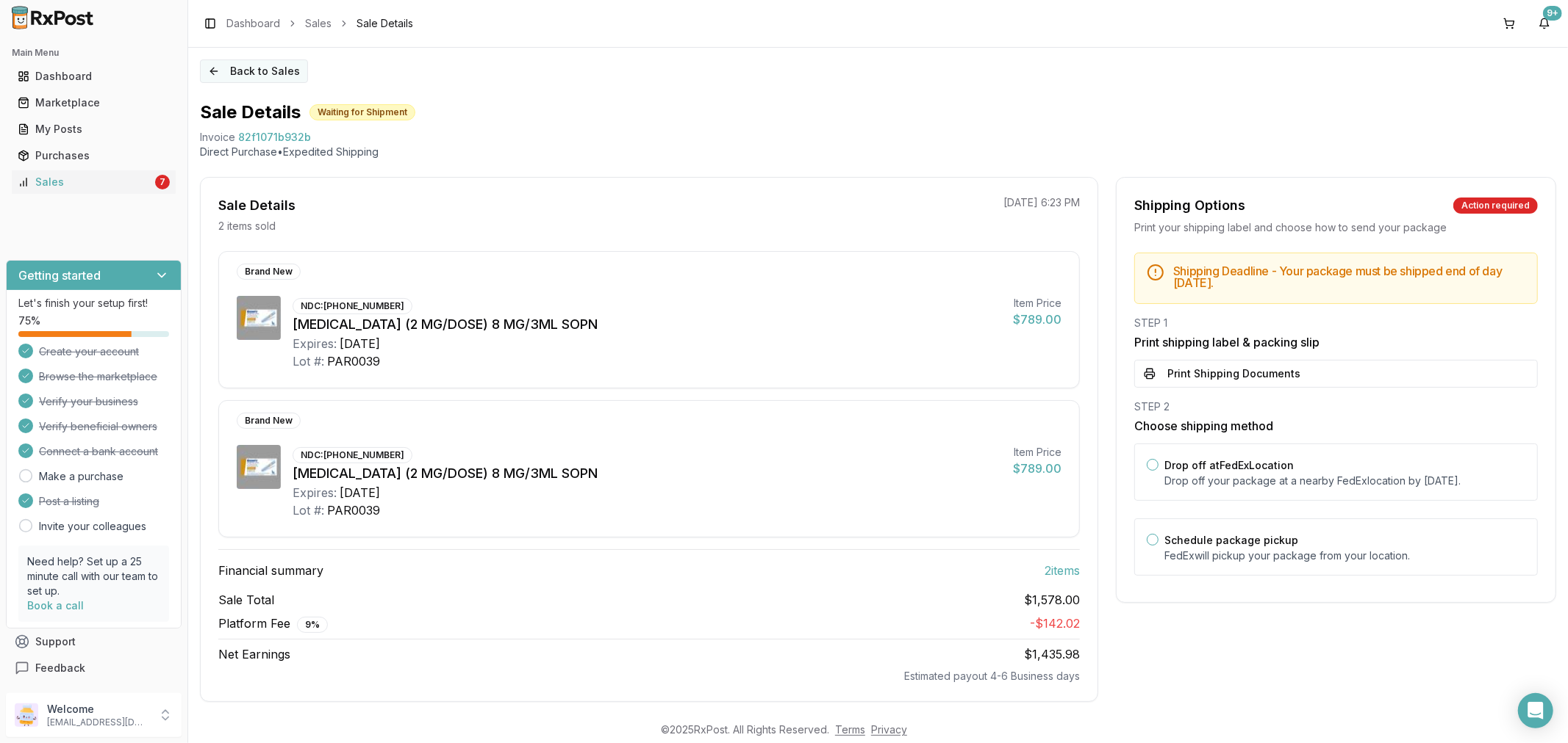
click at [208, 60] on button "Back to Sales" at bounding box center [254, 71] width 108 height 24
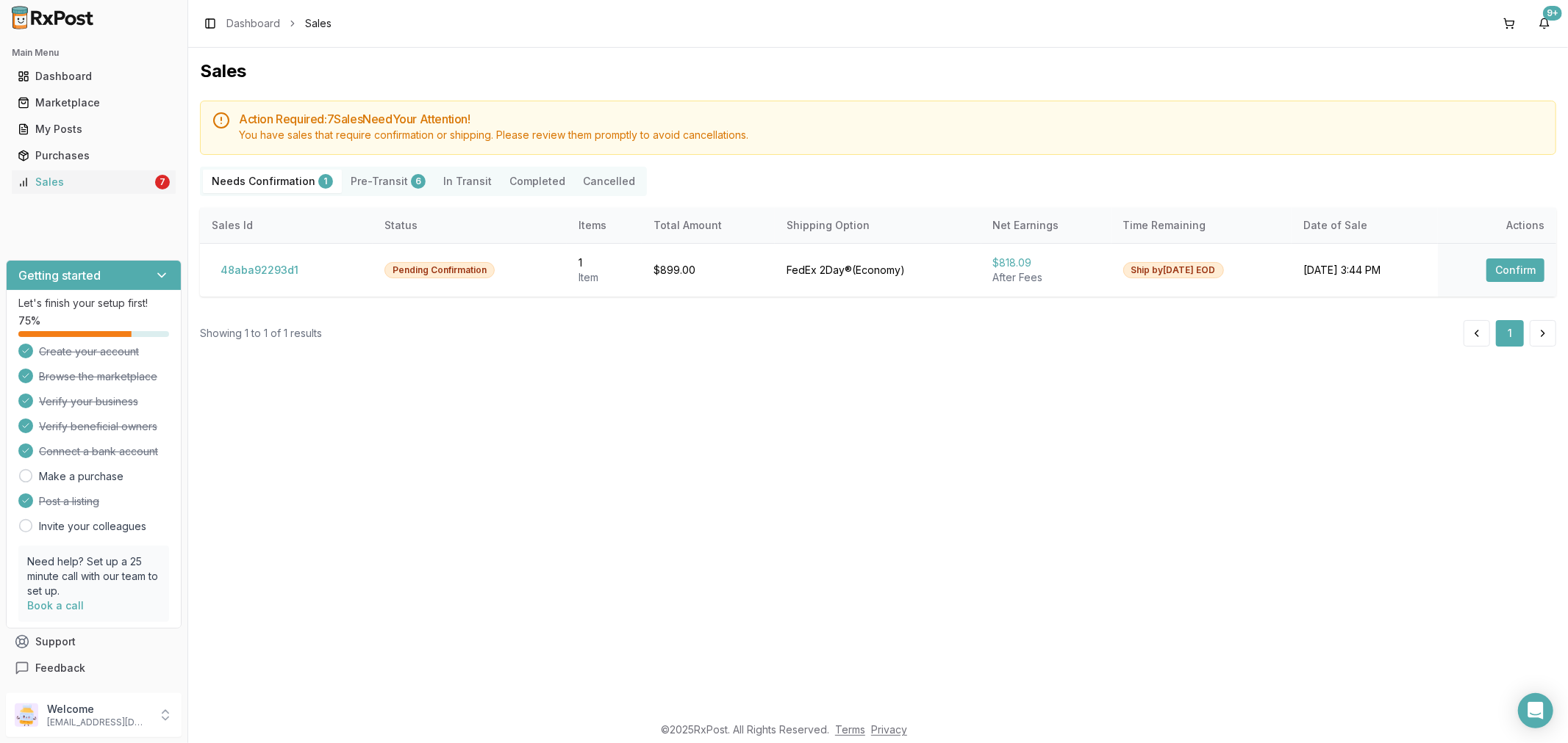
click at [411, 181] on div "6" at bounding box center [418, 181] width 15 height 15
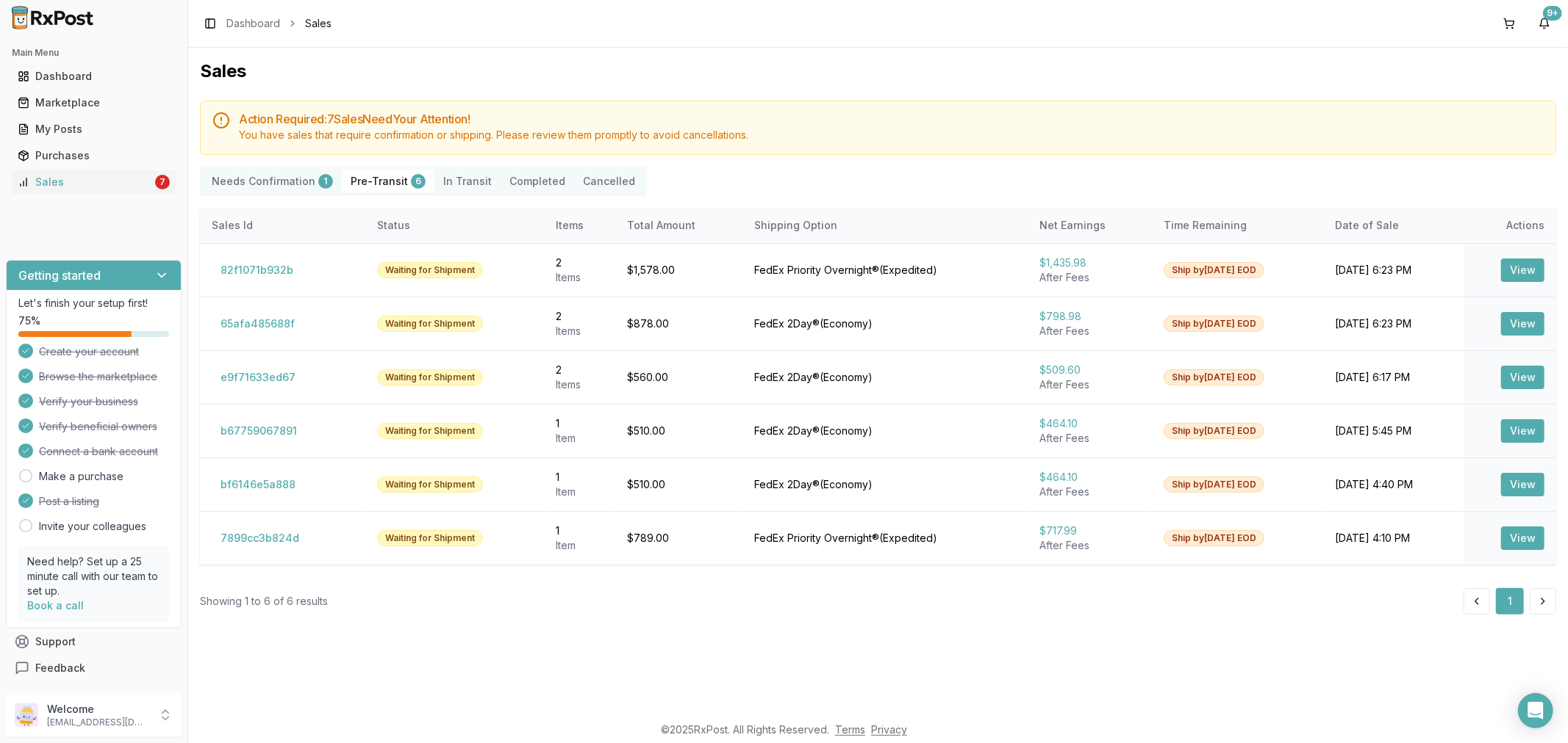
click at [453, 187] on Transit "In Transit" at bounding box center [468, 181] width 66 height 24
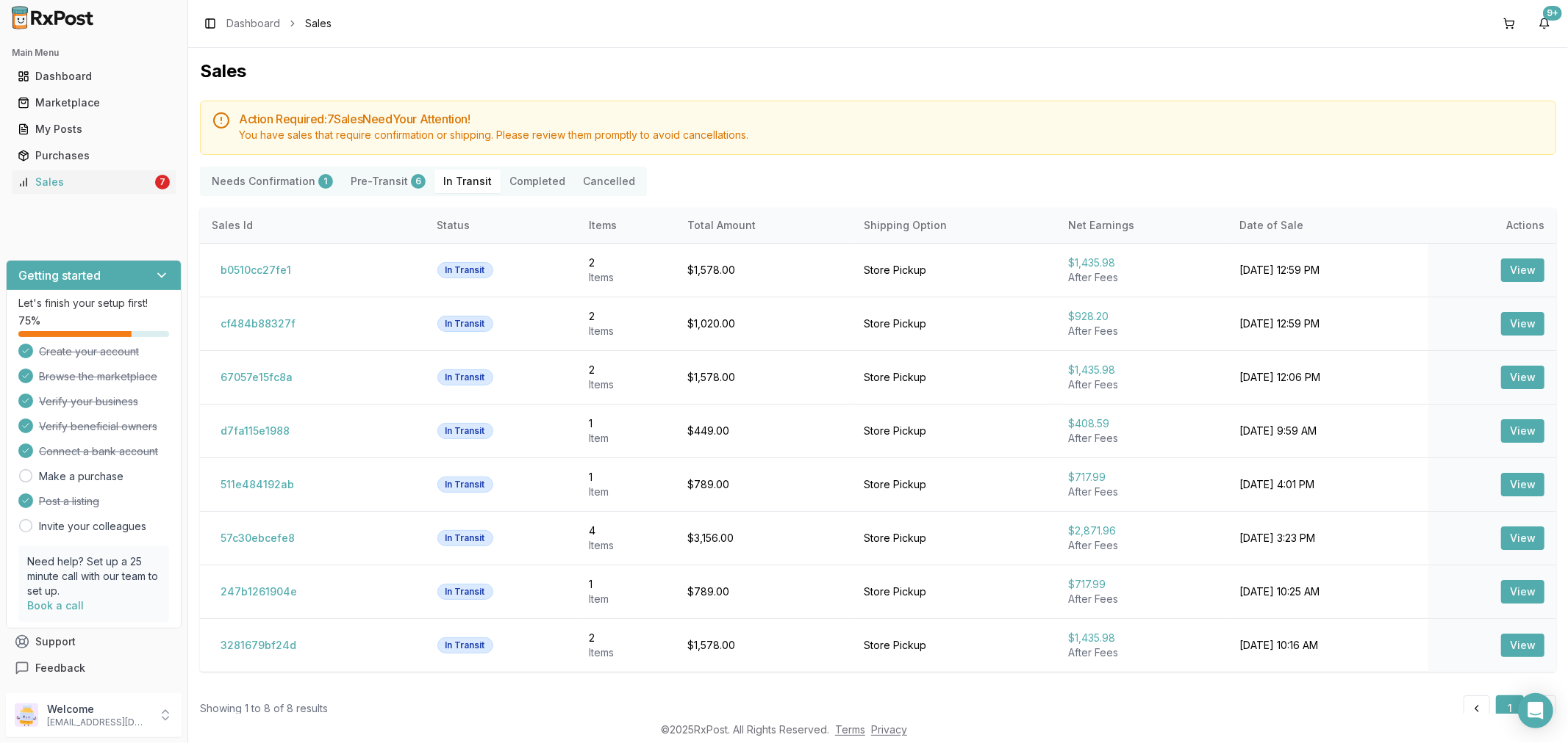
click at [531, 175] on button "Completed" at bounding box center [538, 181] width 74 height 24
click at [577, 181] on button "Cancelled" at bounding box center [608, 181] width 70 height 24
click at [585, 182] on button "Cancelled" at bounding box center [608, 181] width 70 height 24
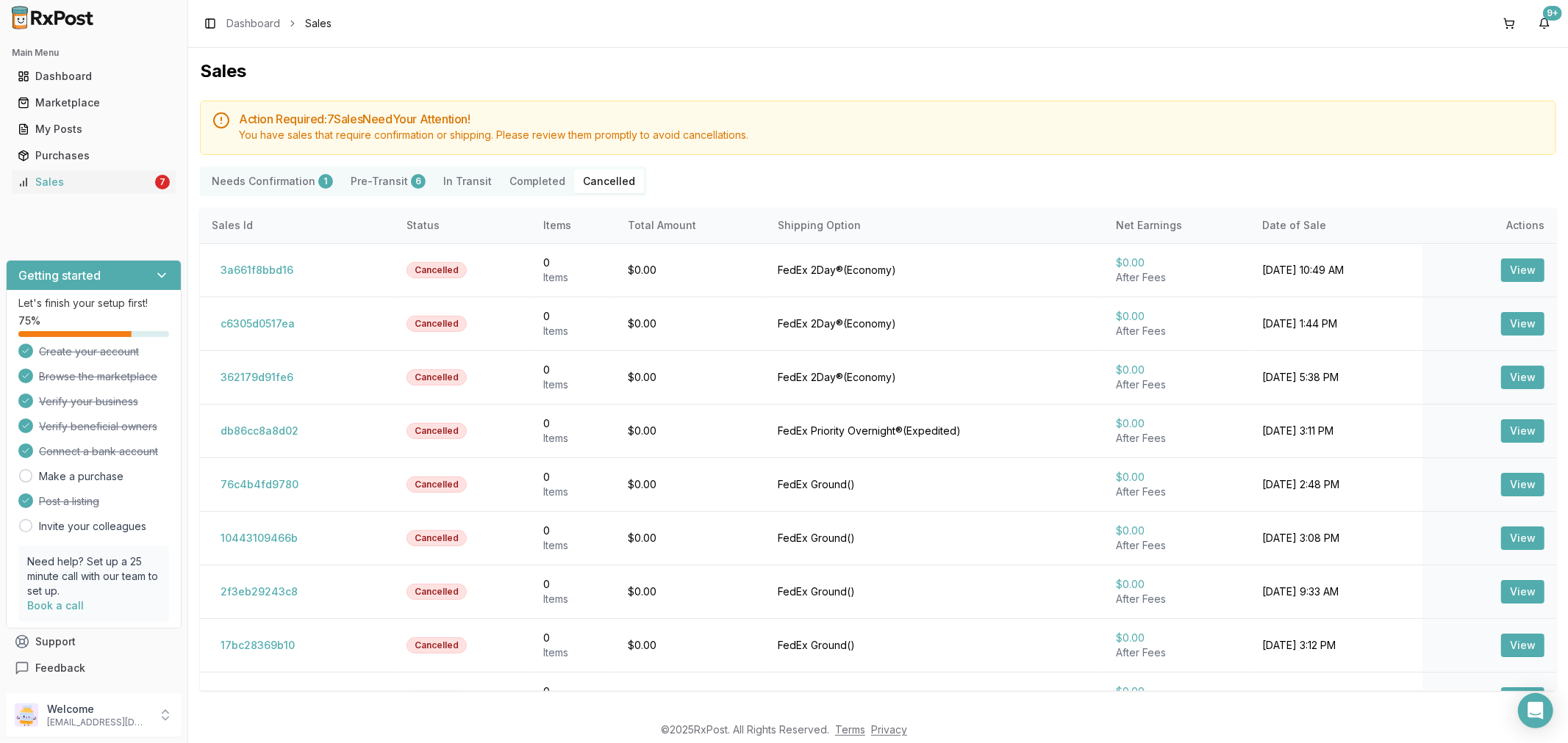
click at [278, 181] on Confirmation "Needs Confirmation 1" at bounding box center [272, 181] width 139 height 24
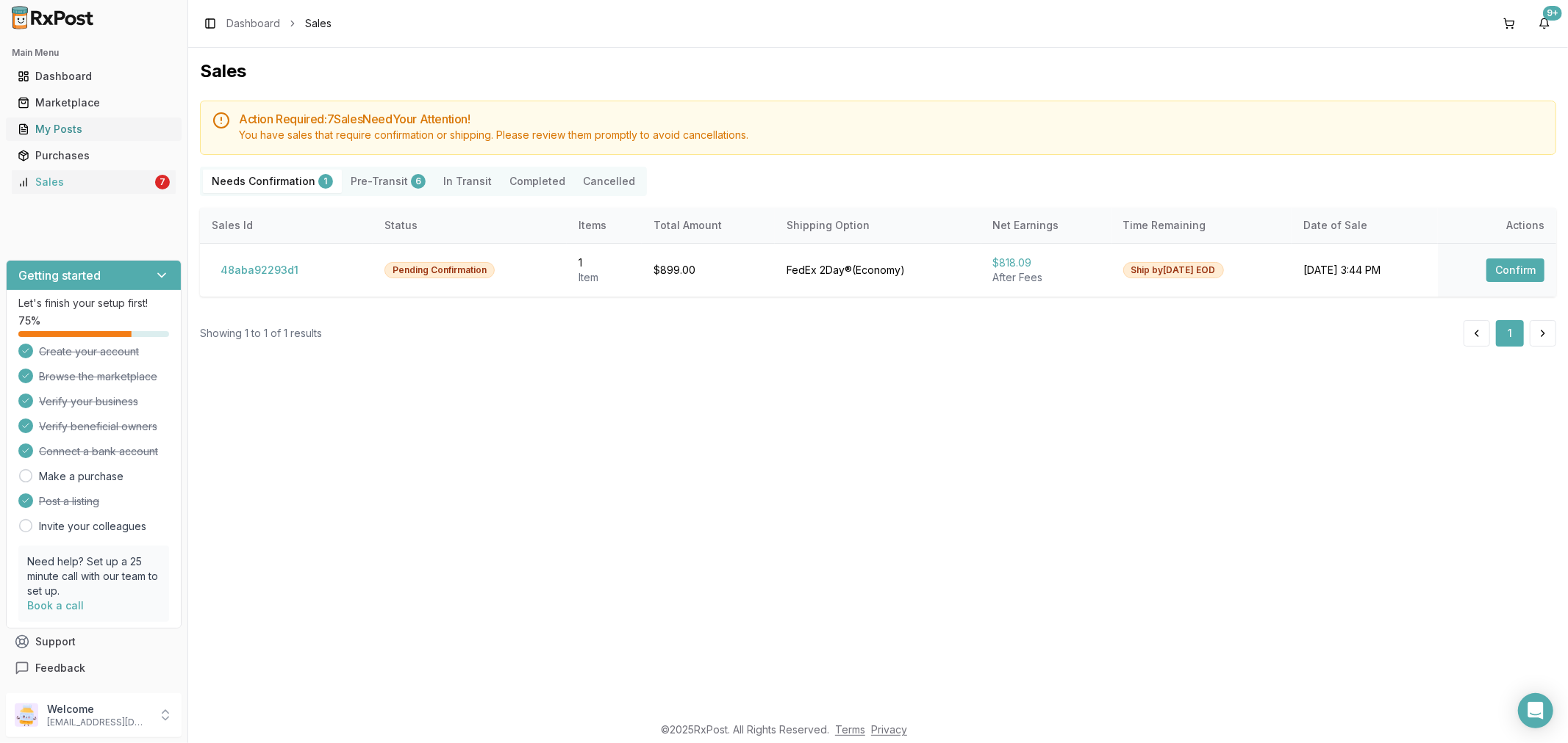
click at [132, 128] on div "My Posts" at bounding box center [94, 129] width 152 height 15
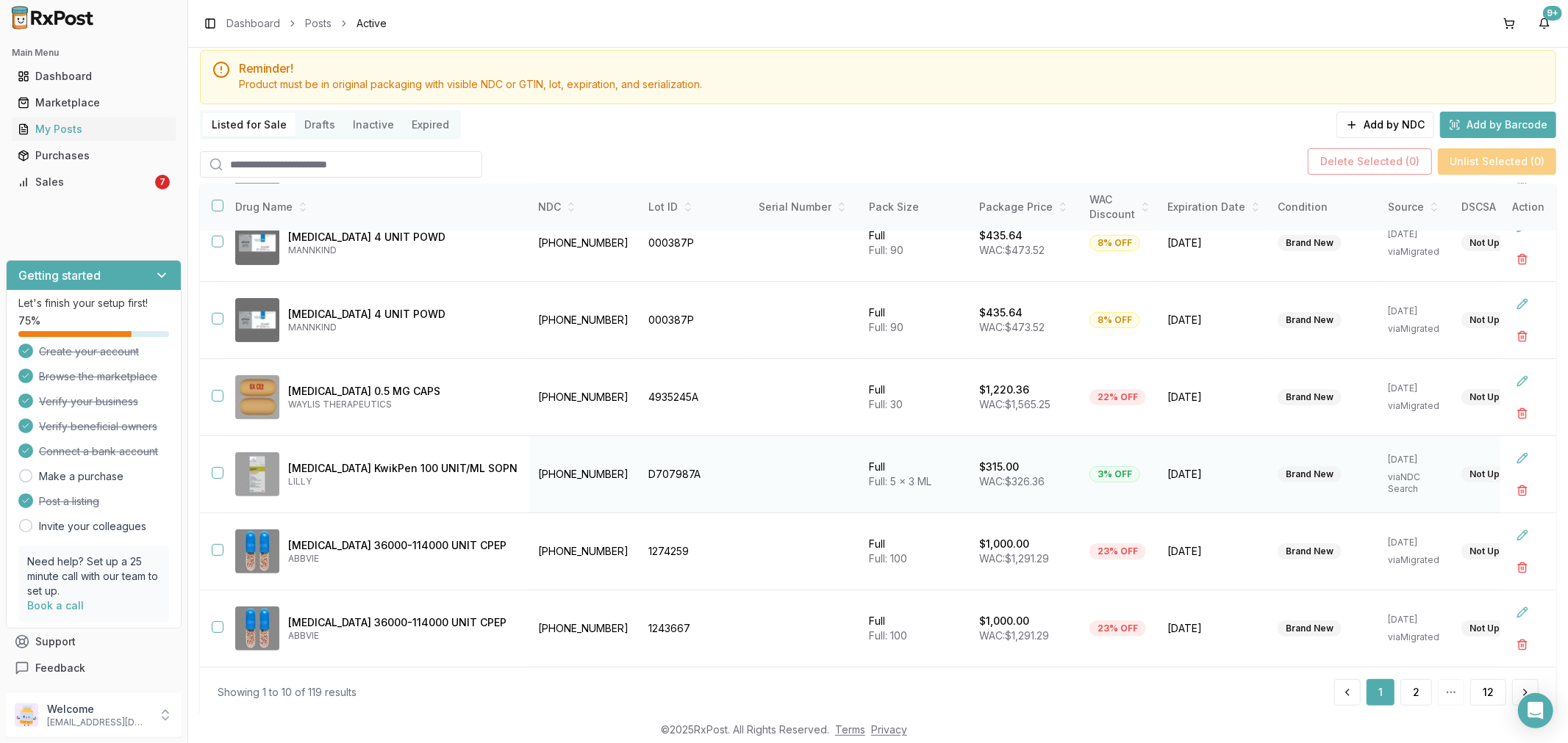
scroll to position [81, 0]
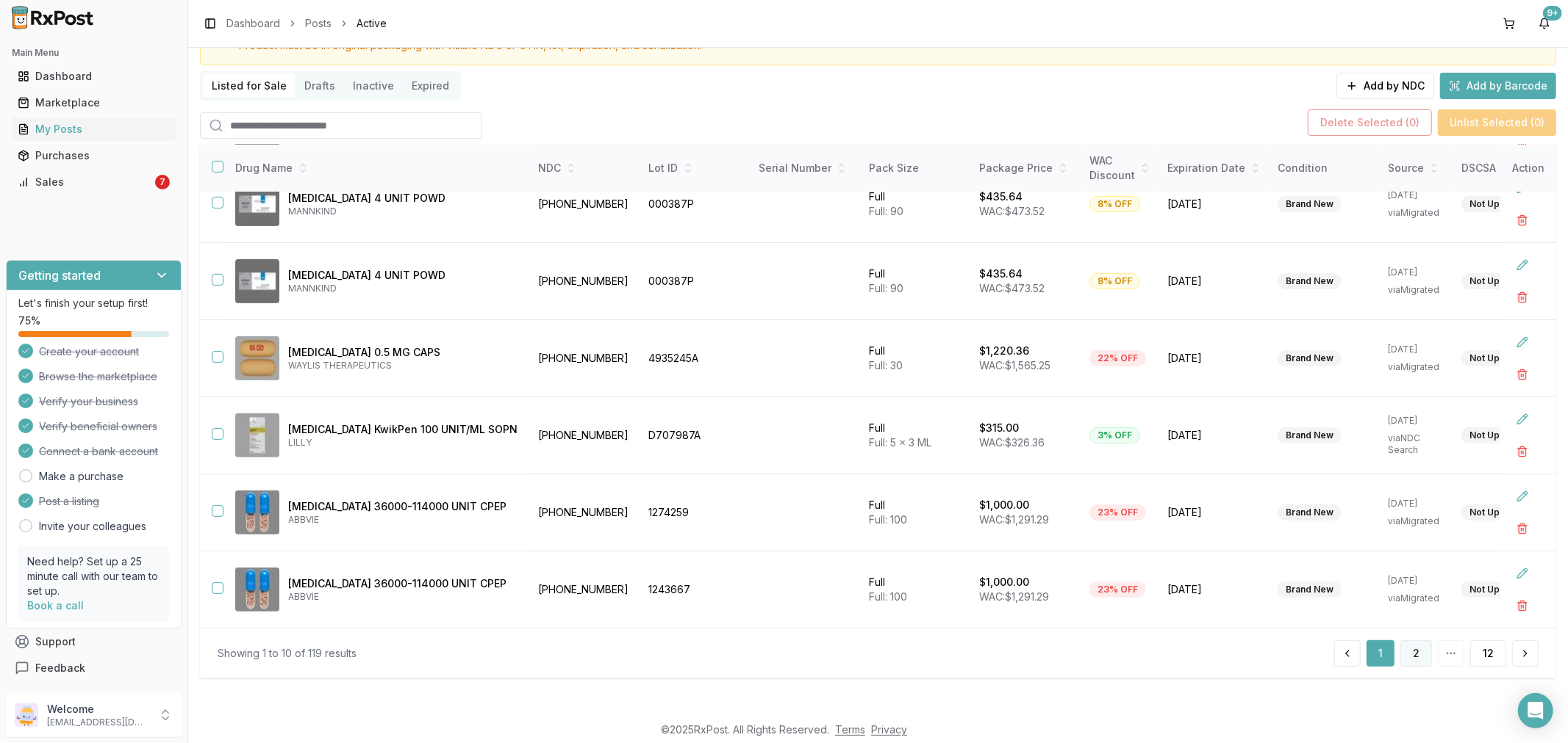
click at [1406, 658] on button "2" at bounding box center [1415, 654] width 32 height 27
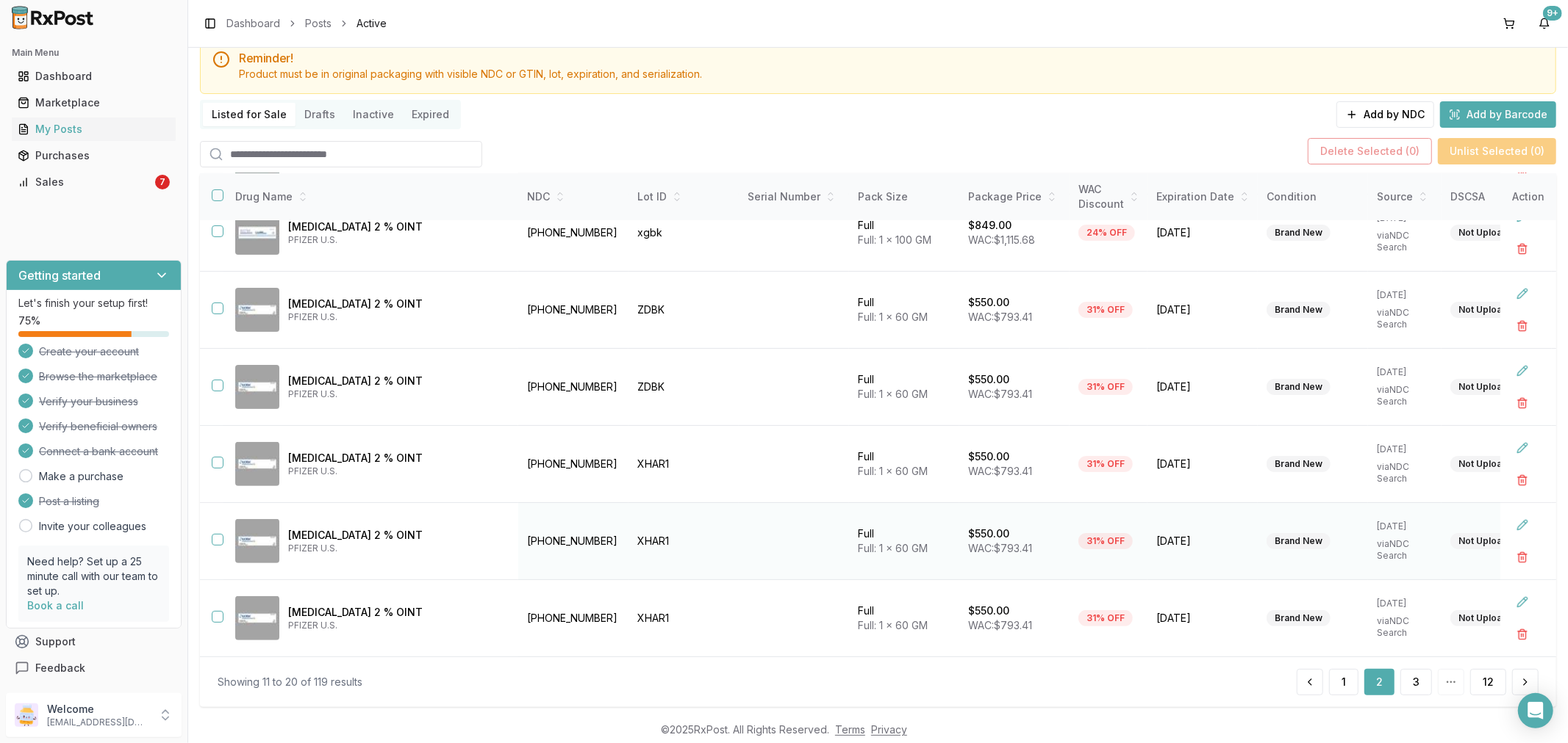
scroll to position [81, 0]
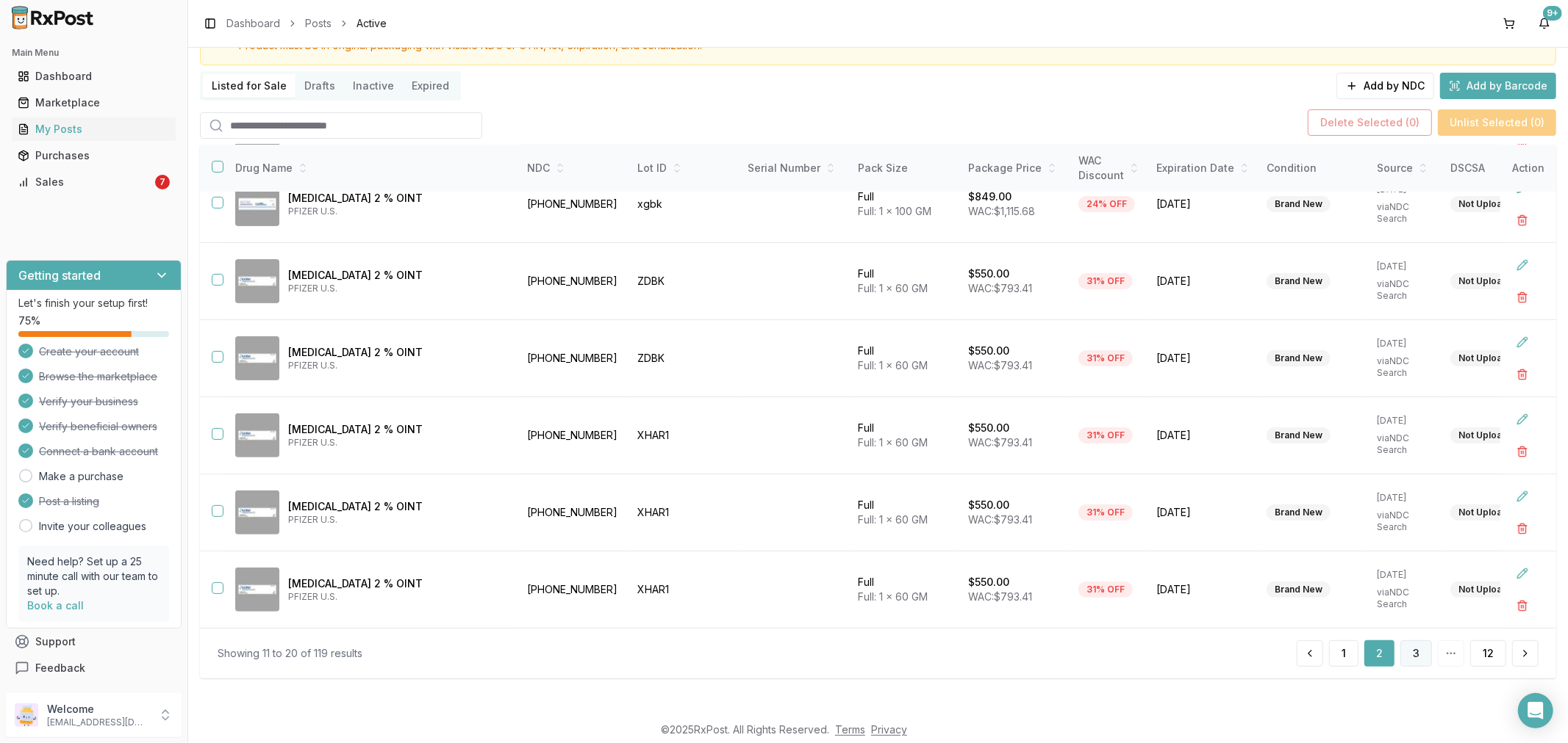
click at [1406, 650] on button "3" at bounding box center [1415, 654] width 32 height 27
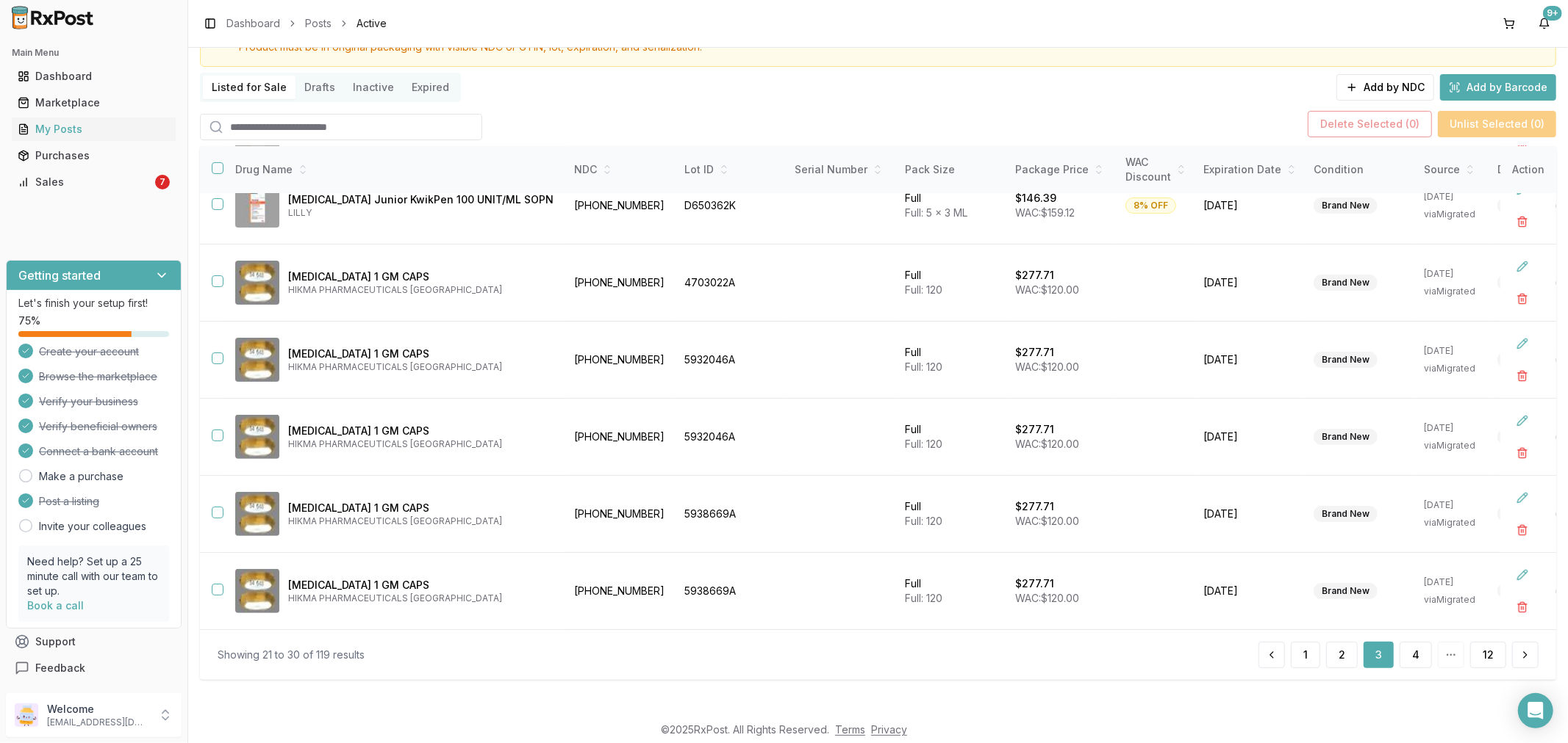
scroll to position [81, 0]
click at [1416, 654] on button "4" at bounding box center [1415, 654] width 32 height 27
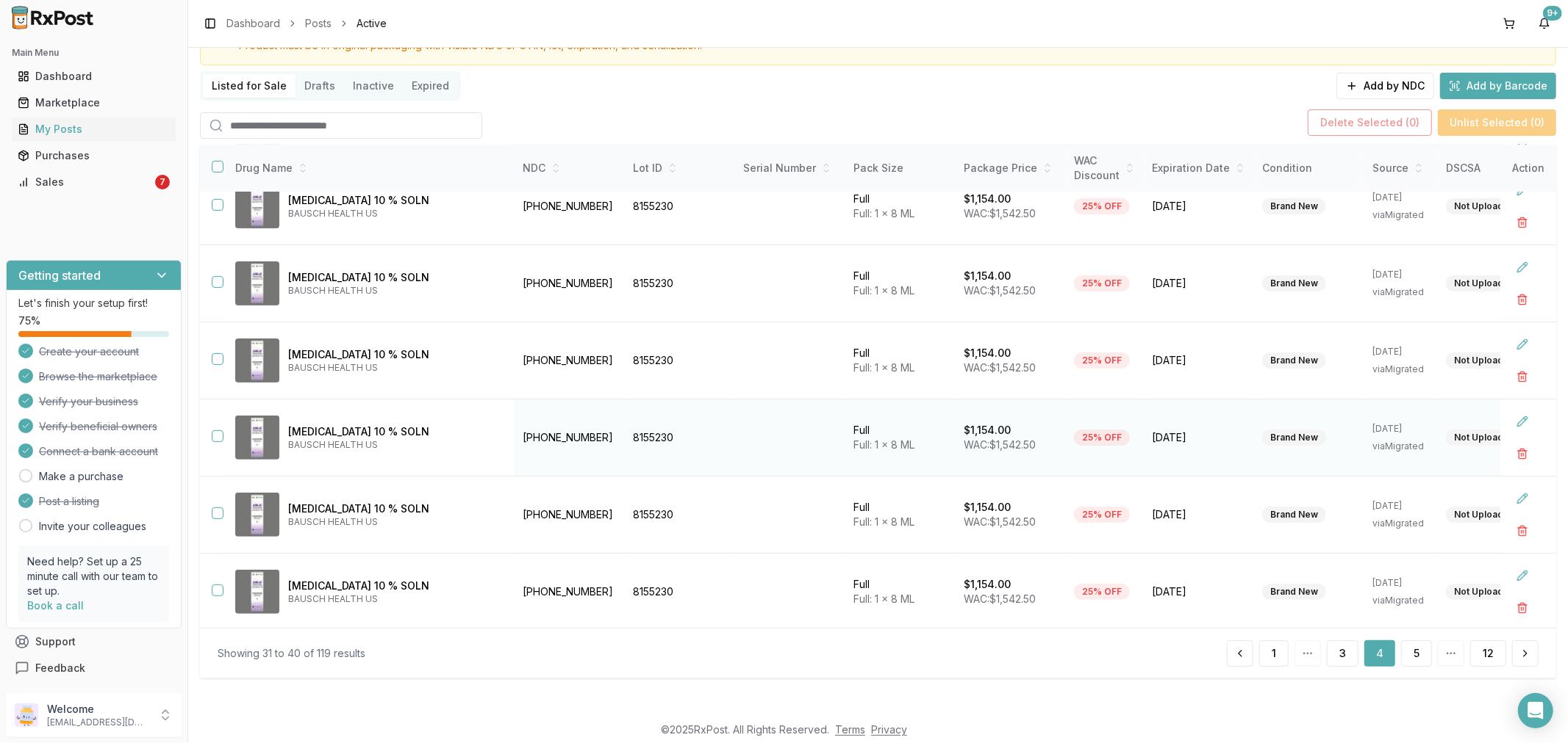
scroll to position [335, 0]
drag, startPoint x: 1402, startPoint y: 650, endPoint x: 1392, endPoint y: 657, distance: 12.2
click at [1402, 652] on button "5" at bounding box center [1416, 654] width 31 height 27
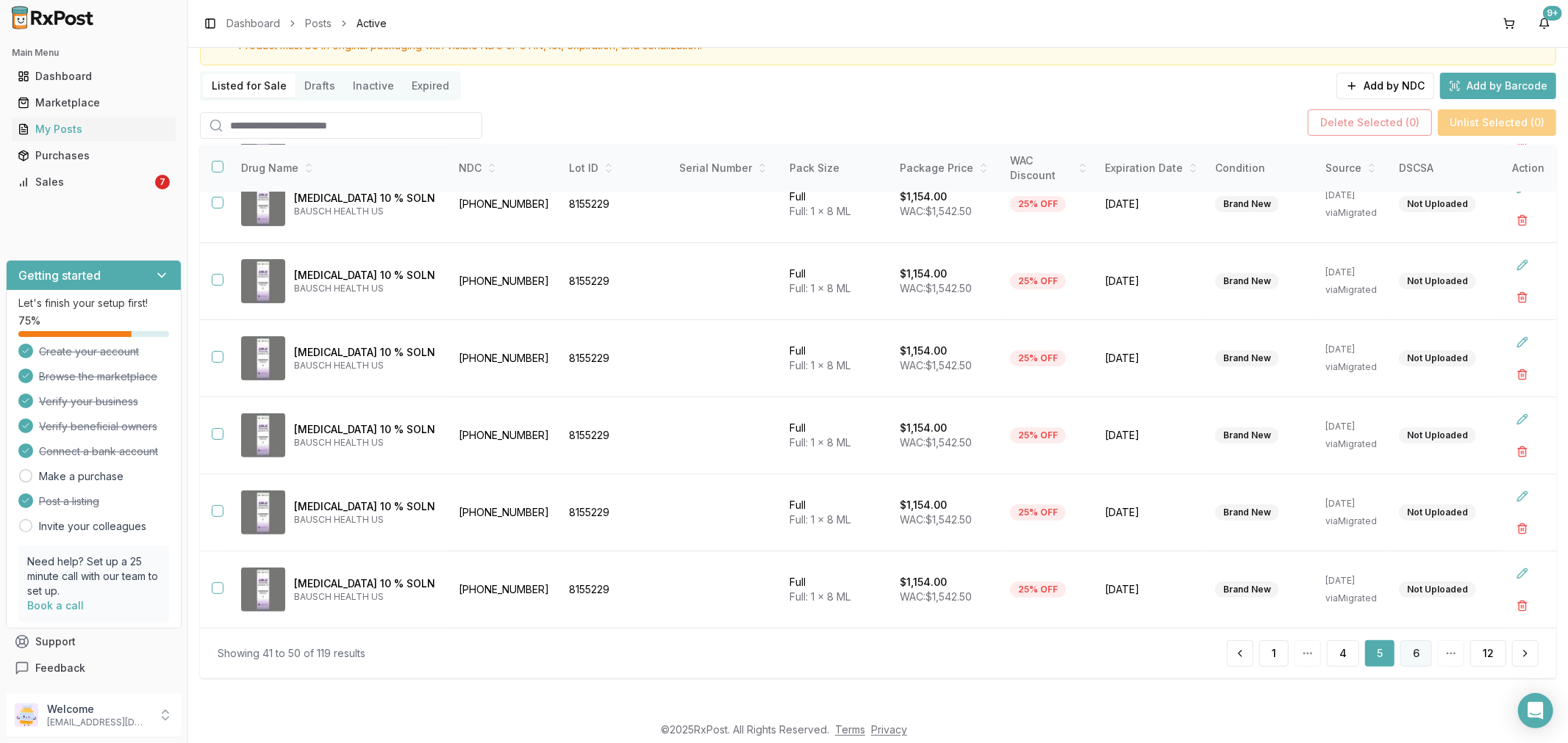
click at [1404, 652] on button "6" at bounding box center [1415, 654] width 32 height 27
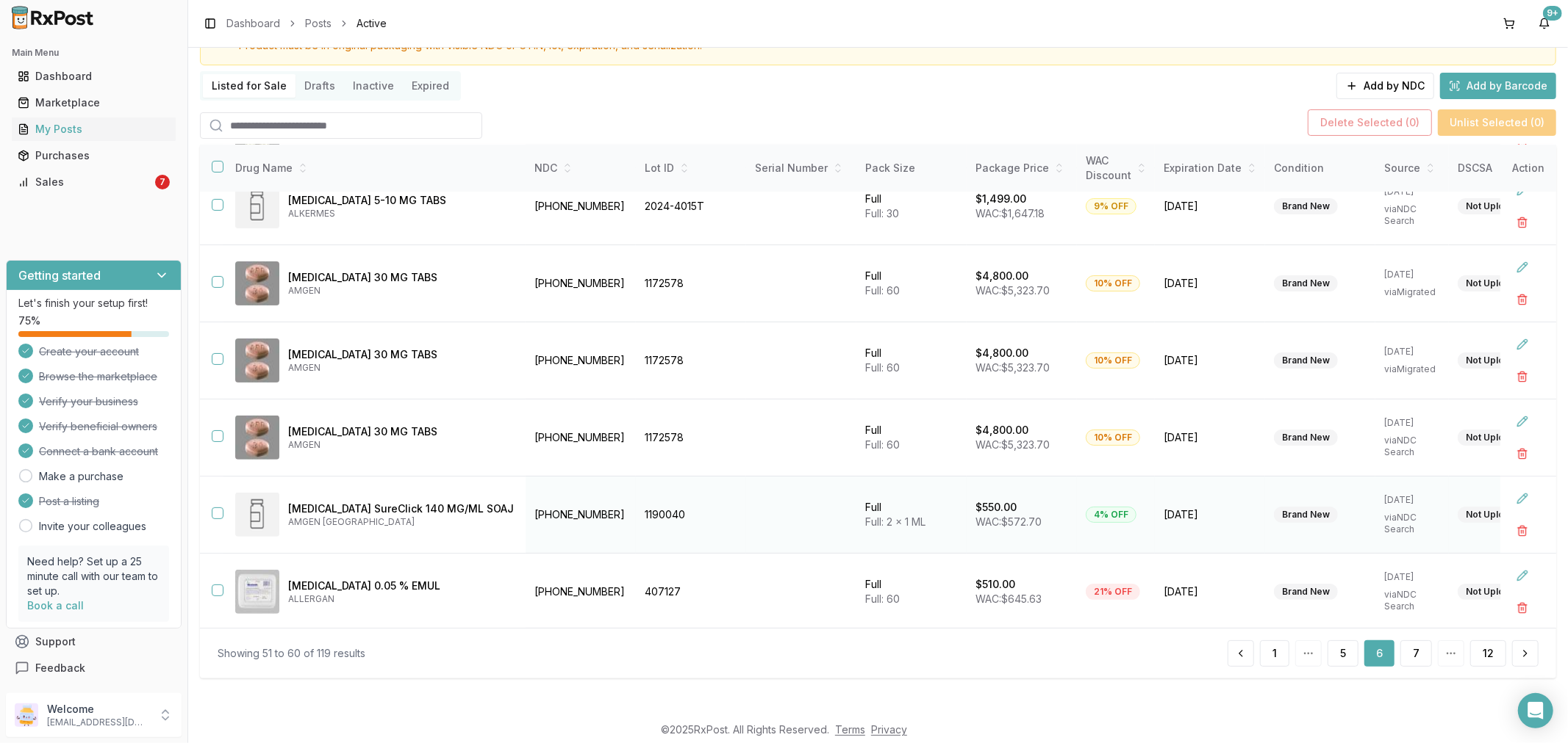
scroll to position [341, 0]
click at [1512, 488] on button at bounding box center [1522, 497] width 27 height 27
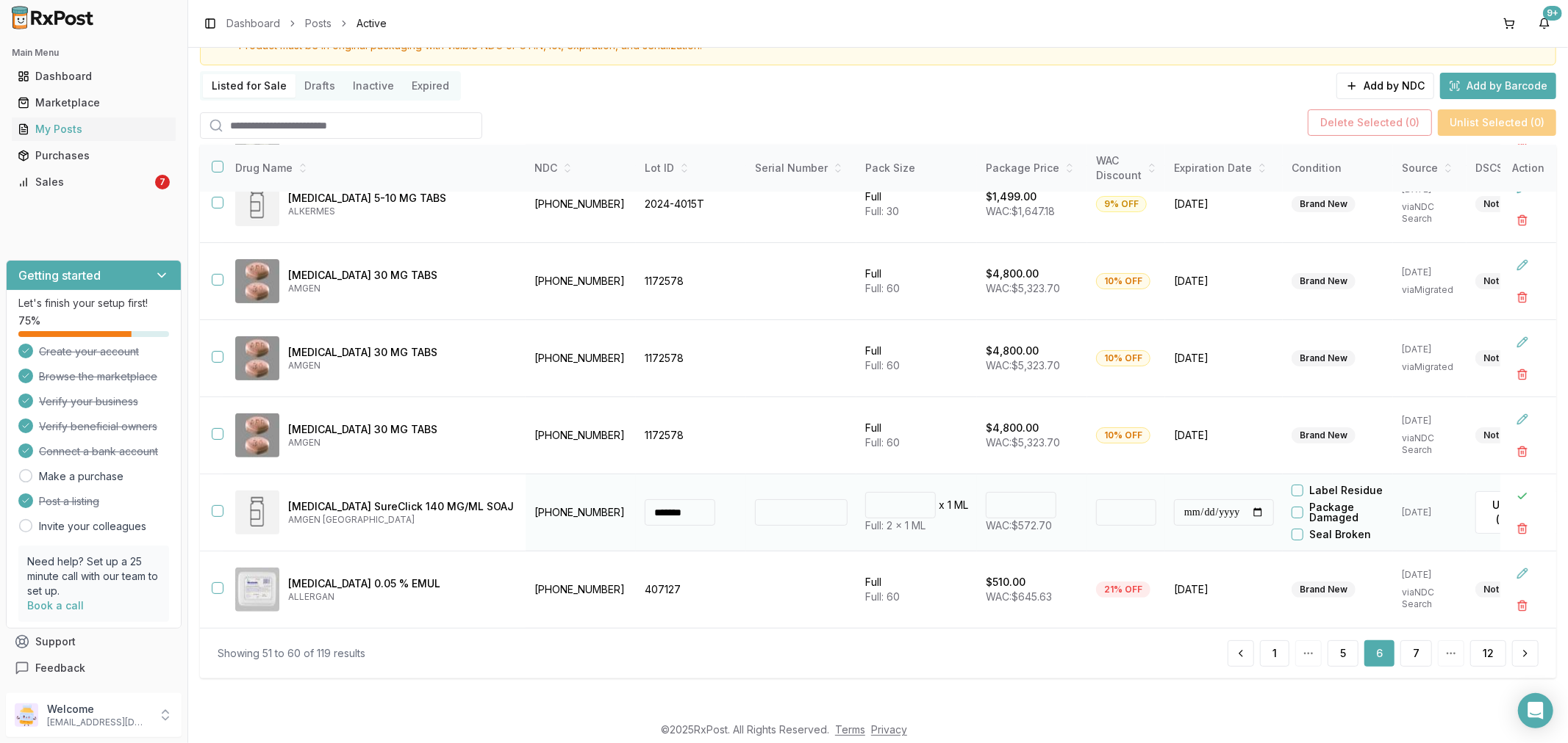
drag, startPoint x: 968, startPoint y: 497, endPoint x: 960, endPoint y: 494, distance: 8.5
click at [985, 496] on input "***" at bounding box center [1021, 506] width 71 height 27
type input "******"
type input "*"
drag, startPoint x: 1516, startPoint y: 489, endPoint x: 1517, endPoint y: 503, distance: 14.0
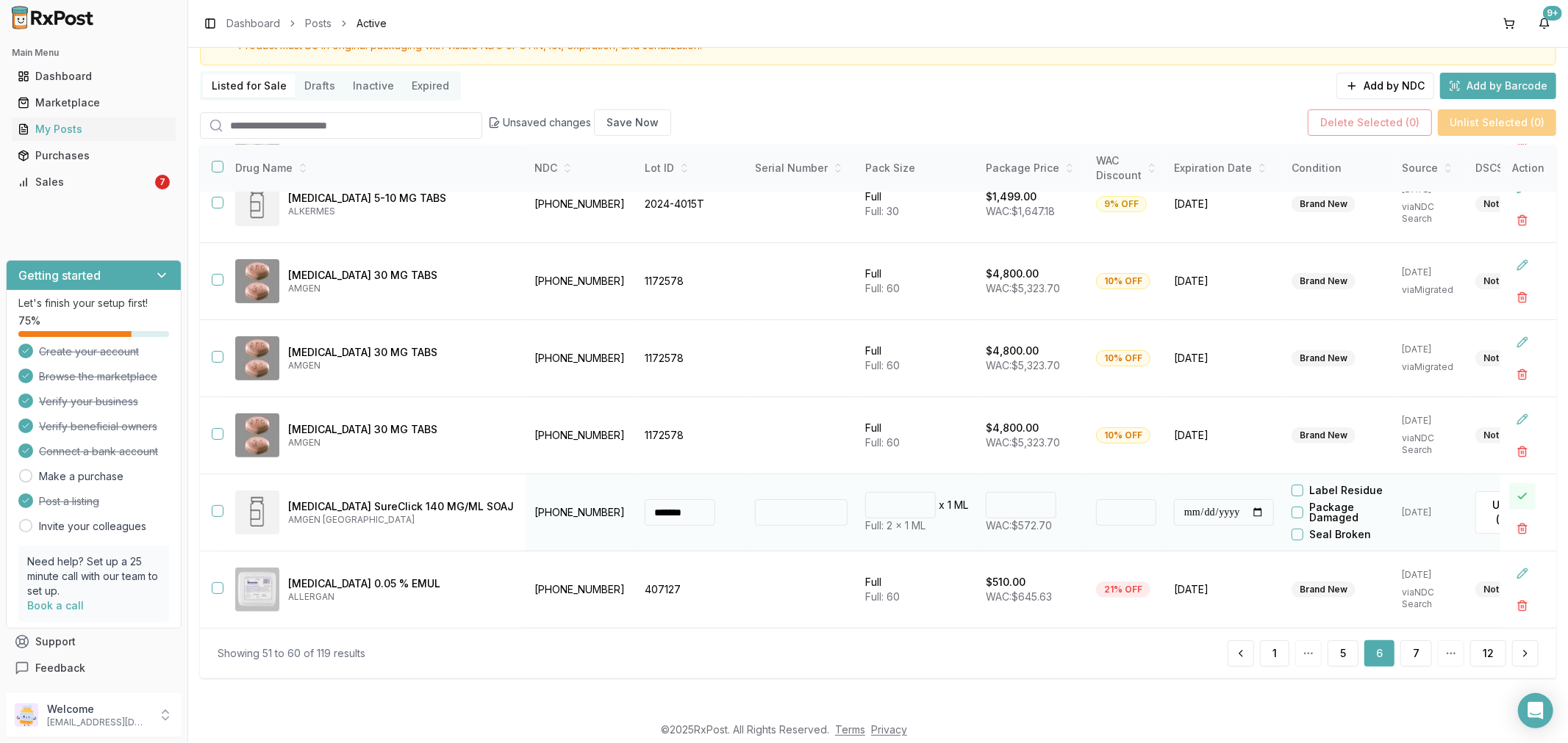
click at [1516, 489] on button at bounding box center [1522, 497] width 27 height 27
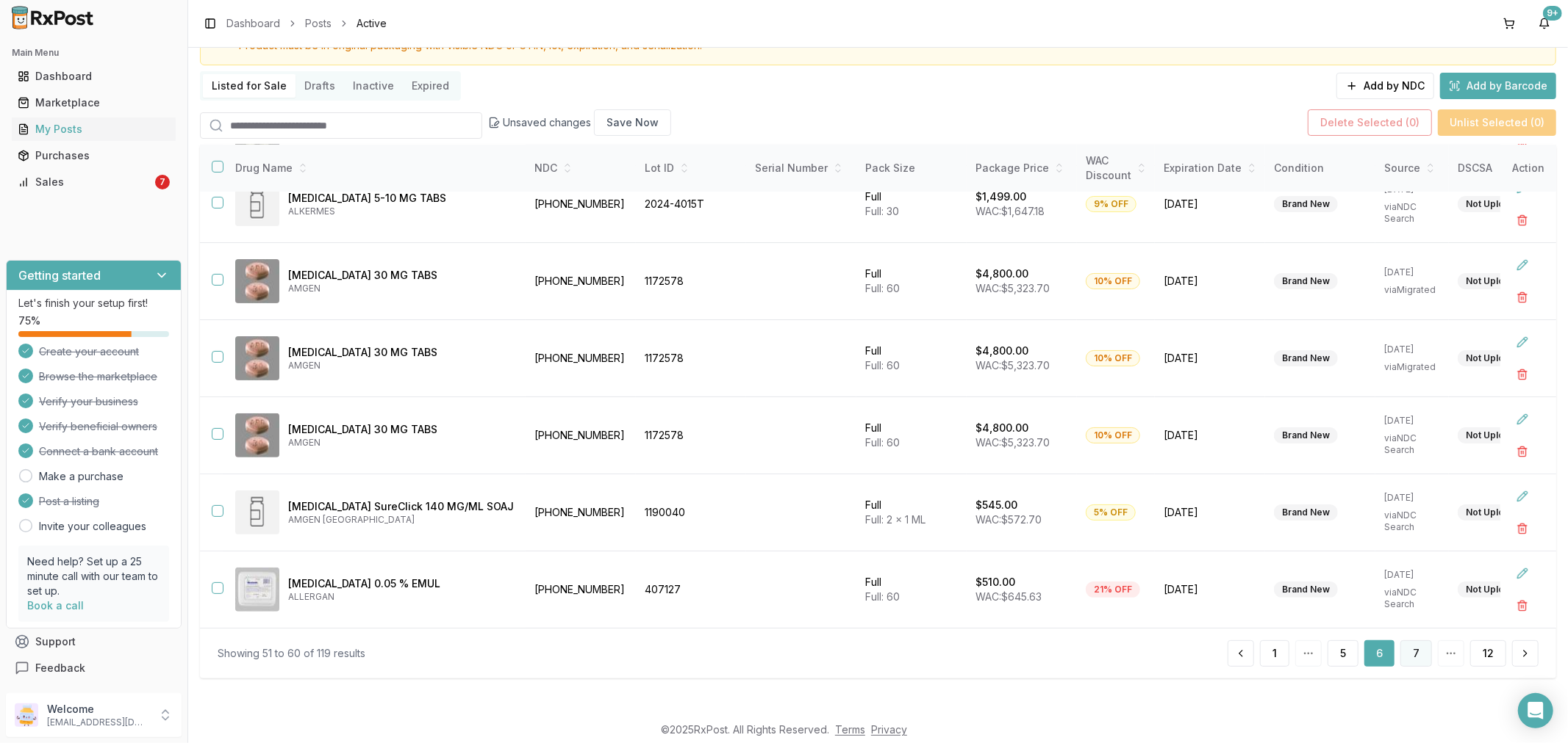
click at [1414, 658] on button "7" at bounding box center [1415, 654] width 32 height 27
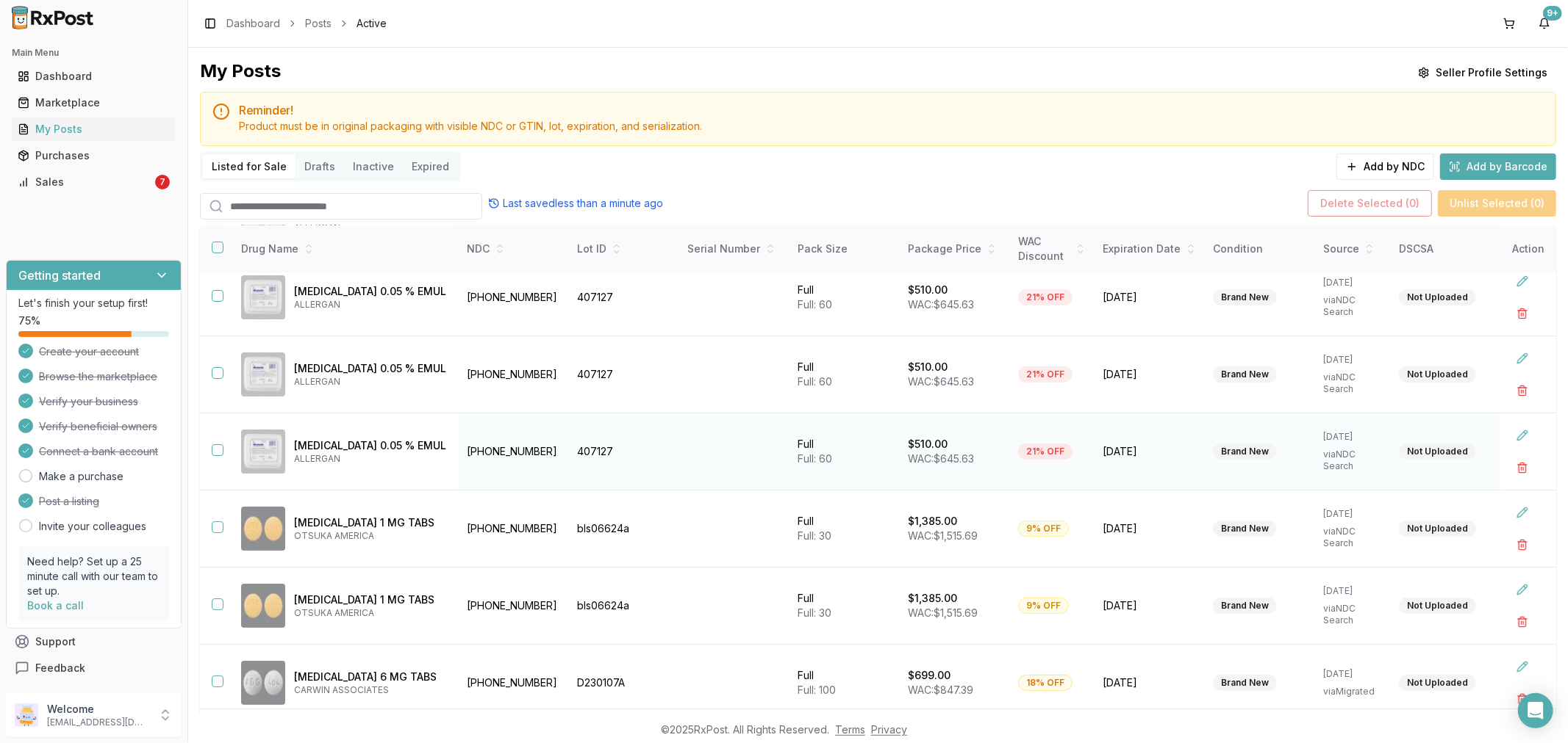
scroll to position [91, 0]
click at [1513, 517] on button at bounding box center [1522, 514] width 27 height 27
click at [924, 523] on input "****" at bounding box center [944, 523] width 71 height 27
type input "*******"
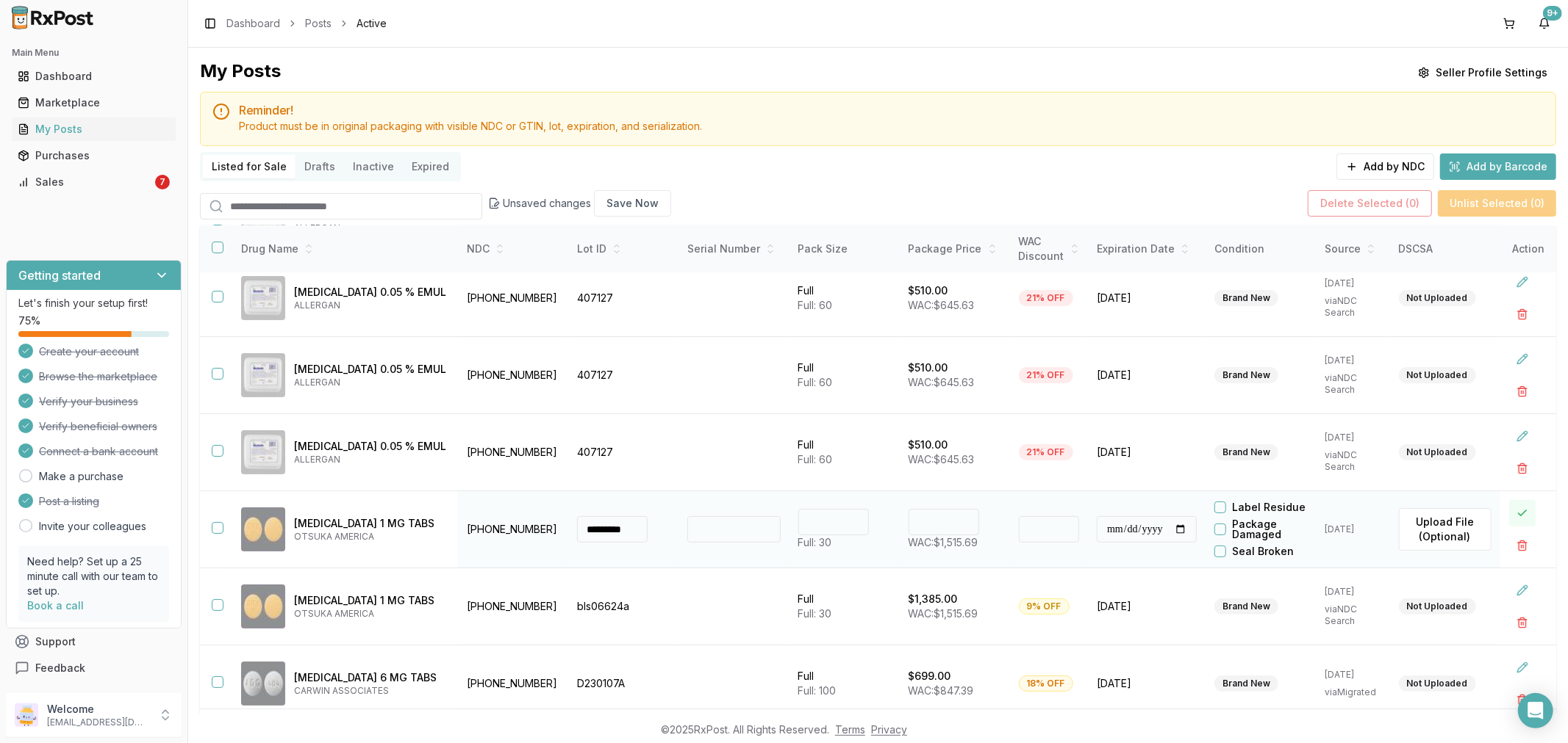
click at [1512, 522] on button at bounding box center [1522, 514] width 27 height 27
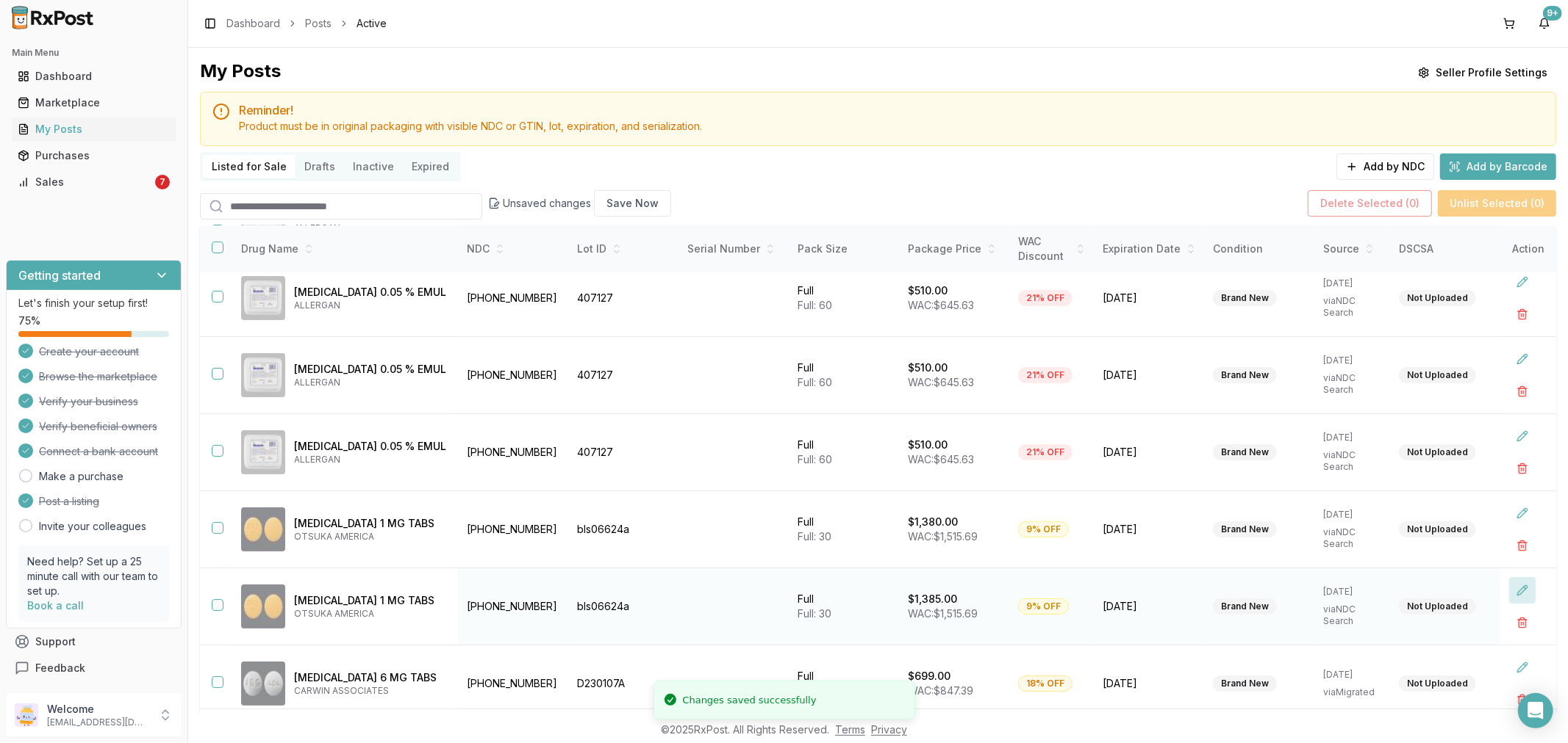
click at [1512, 595] on button at bounding box center [1522, 590] width 27 height 27
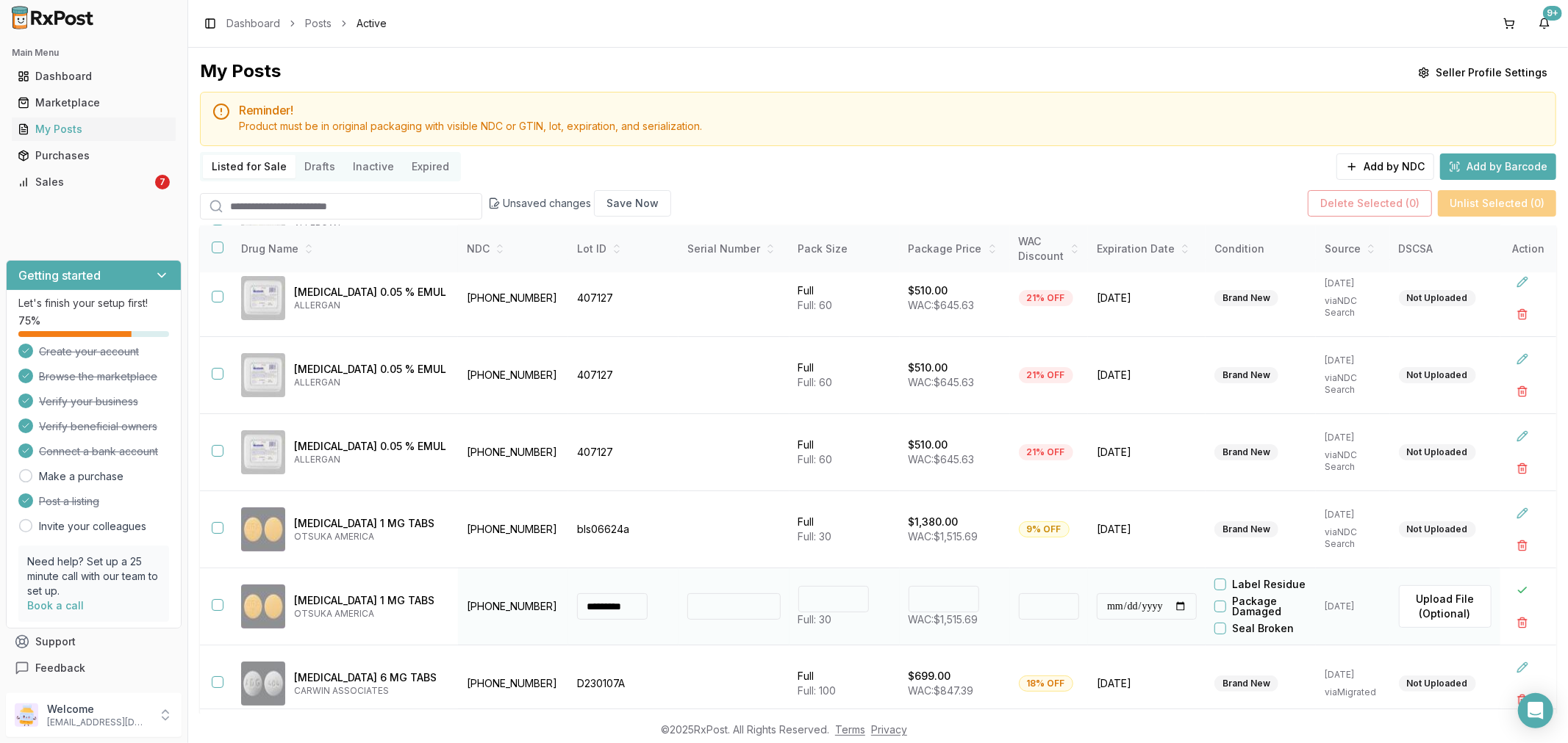
click at [925, 602] on input "****" at bounding box center [944, 599] width 71 height 27
type input "*******"
click at [1518, 591] on button at bounding box center [1522, 590] width 27 height 27
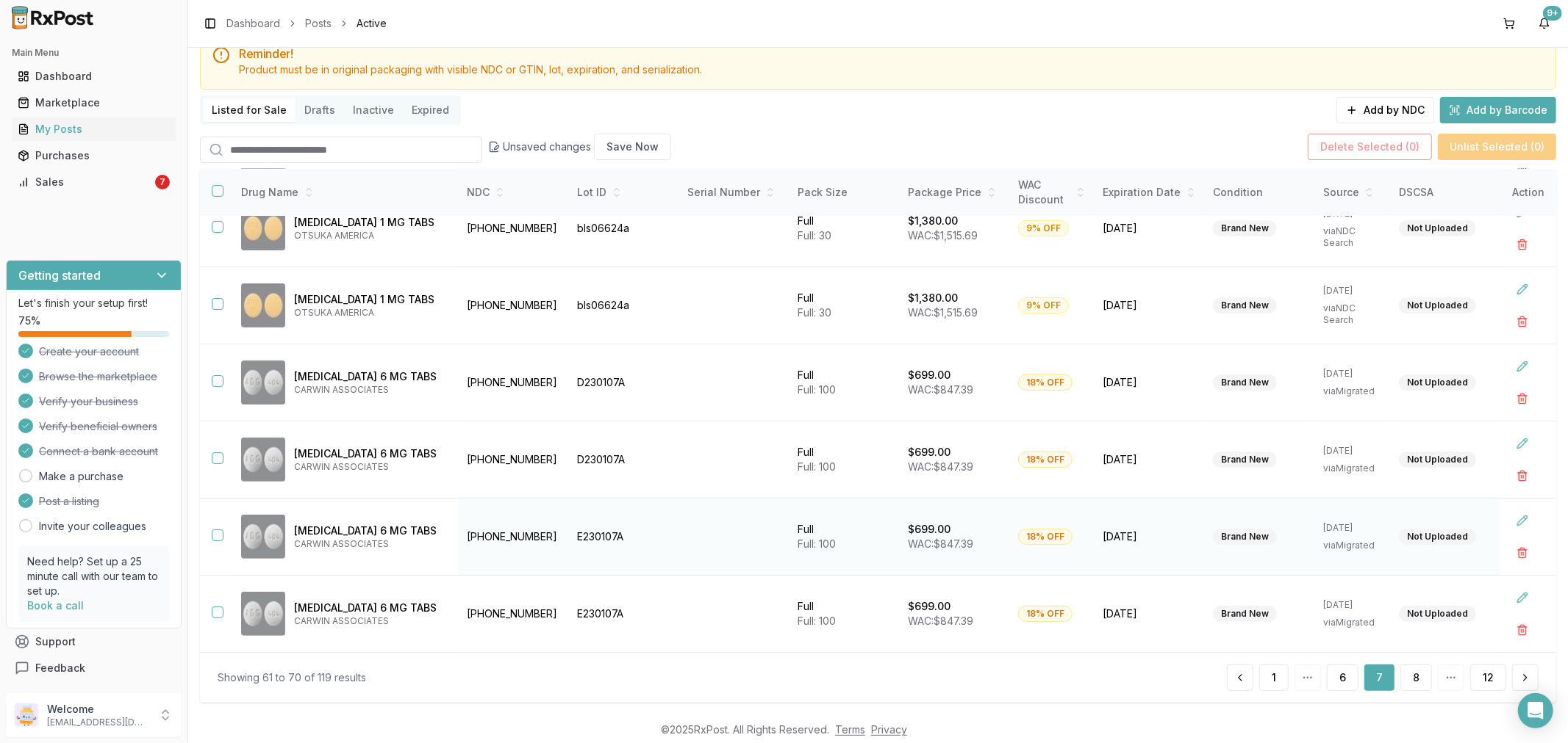
scroll to position [81, 0]
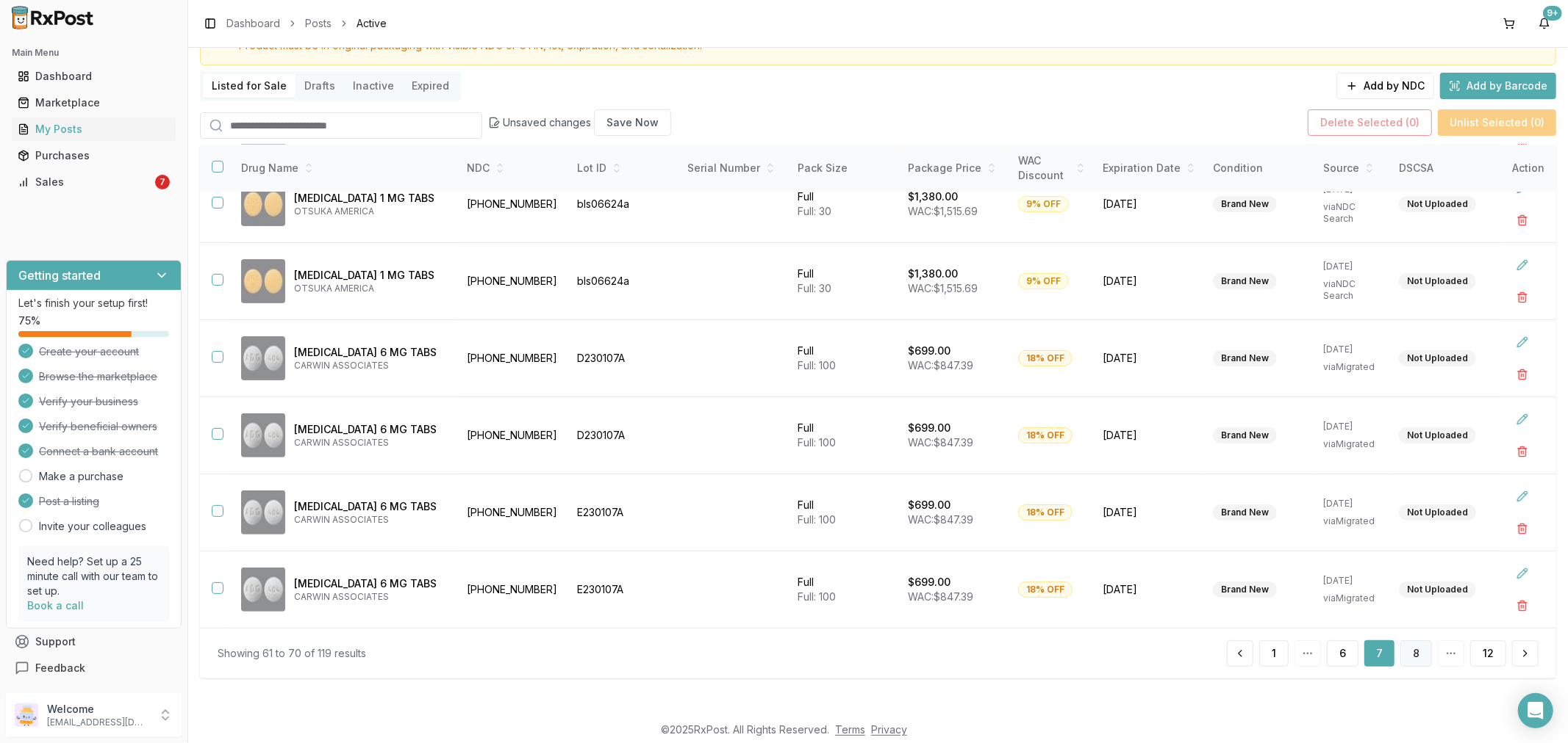
click at [1416, 655] on button "8" at bounding box center [1415, 654] width 32 height 27
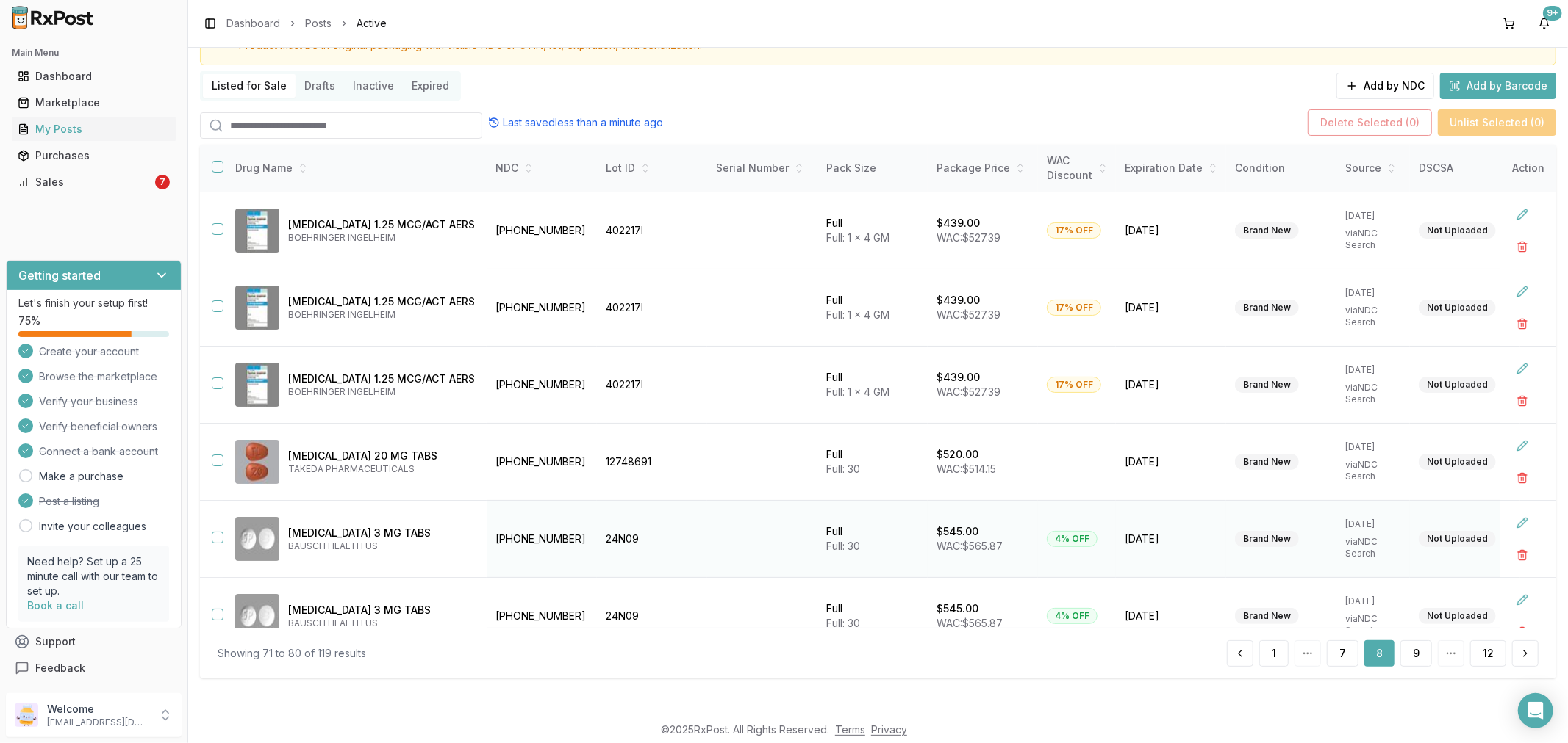
scroll to position [82, 0]
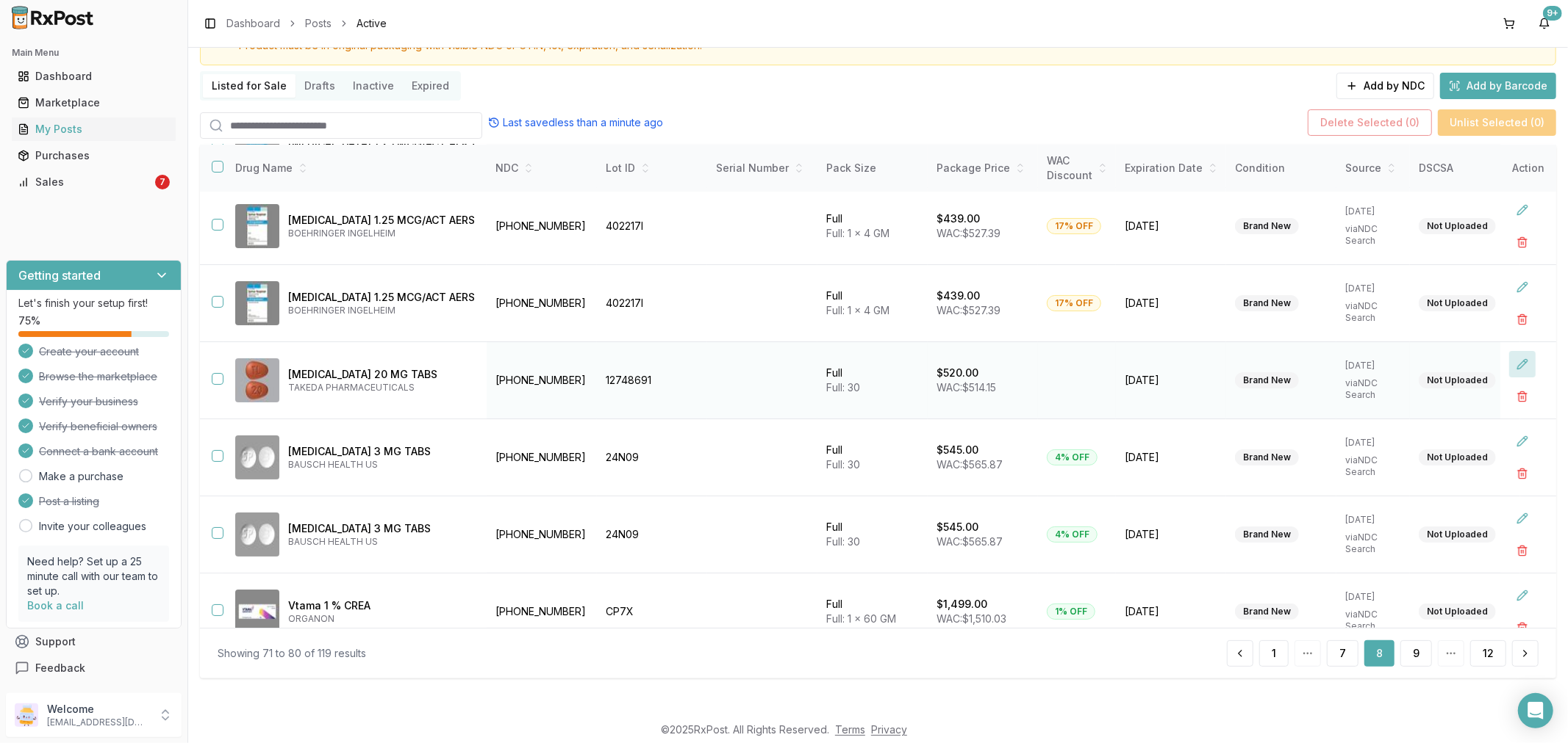
click at [1511, 368] on button at bounding box center [1522, 364] width 27 height 27
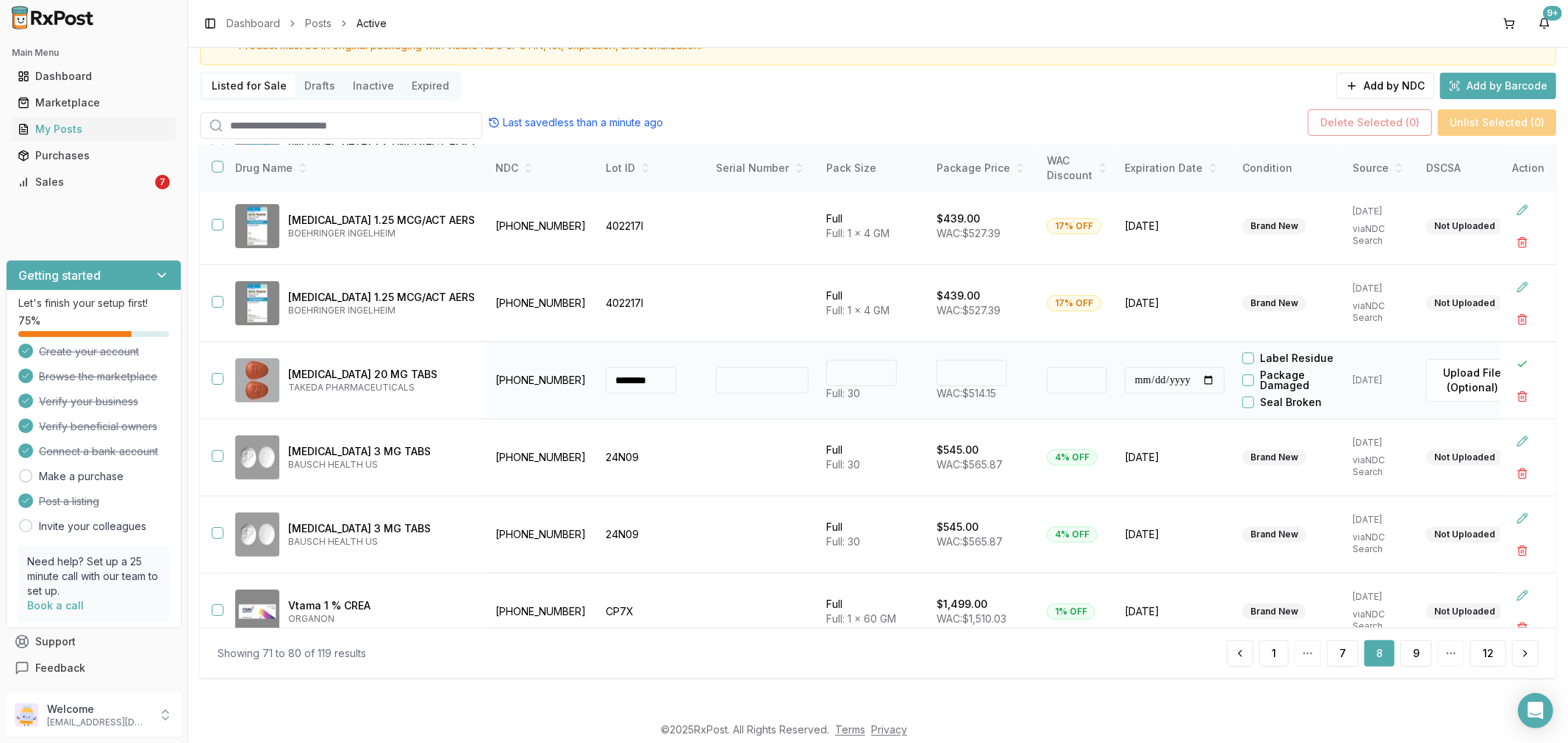
click at [1086, 390] on input "**" at bounding box center [1077, 380] width 60 height 27
type input "*"
click at [962, 380] on input "******" at bounding box center [972, 373] width 71 height 27
type input "******"
type input "**"
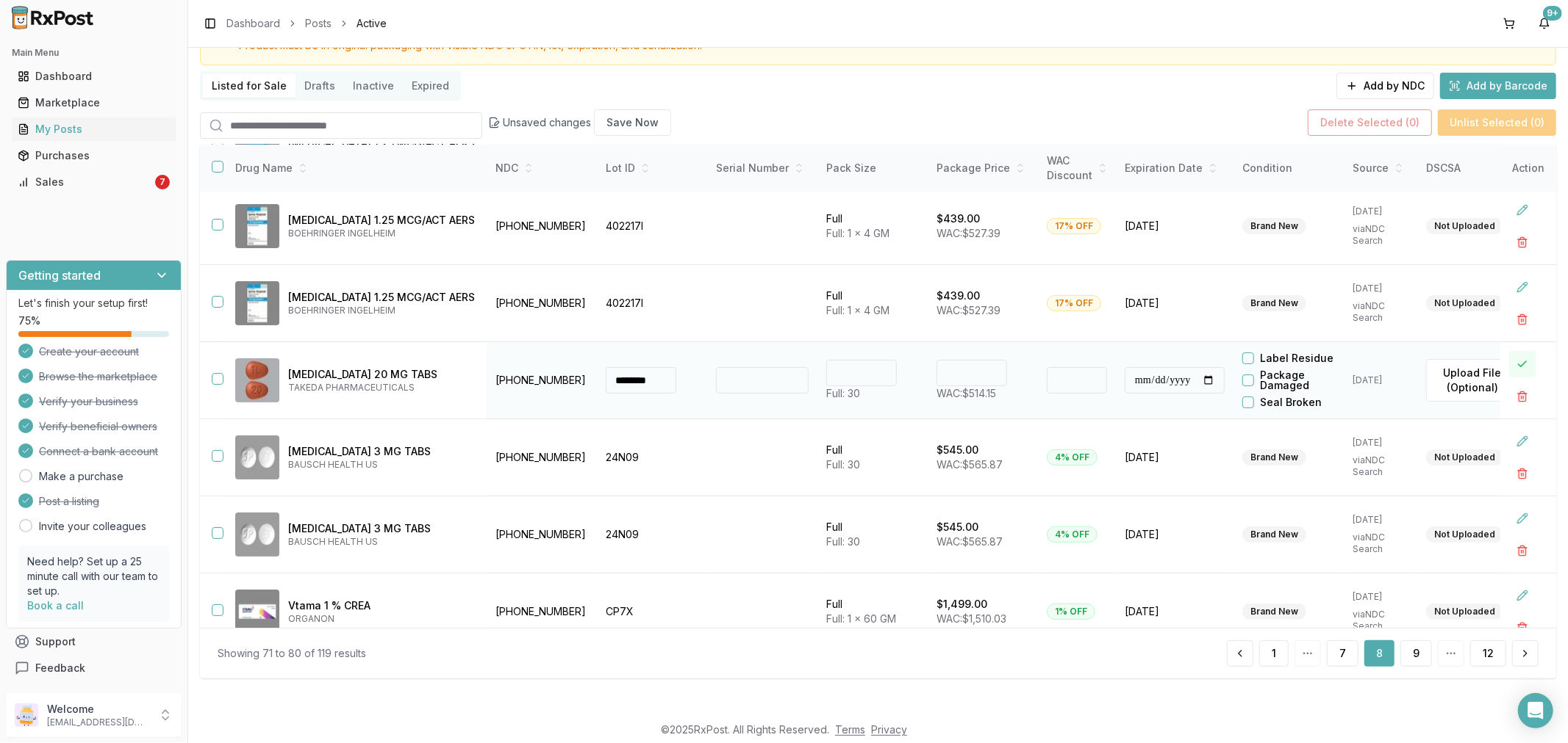
click at [1513, 360] on button at bounding box center [1522, 364] width 27 height 27
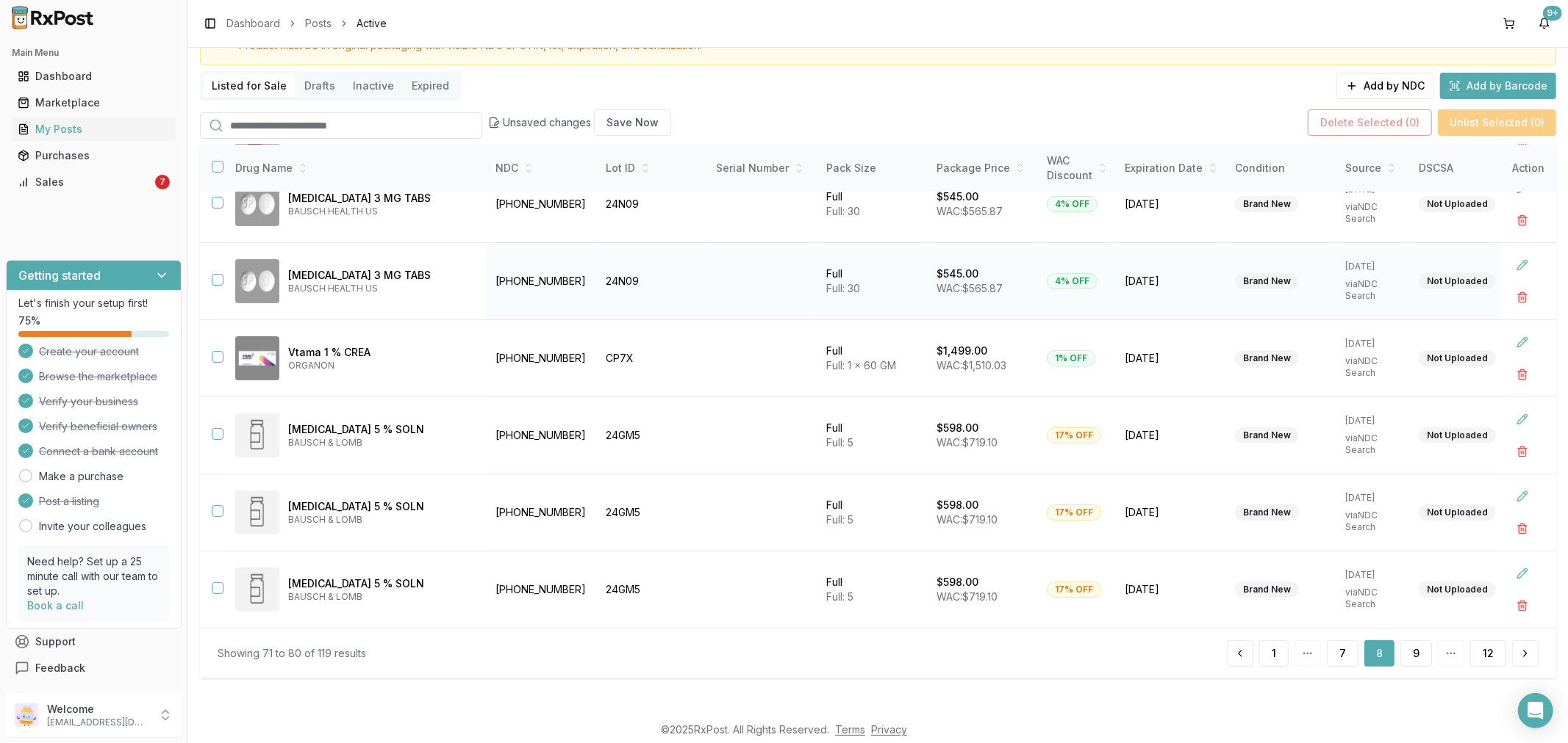
scroll to position [341, 0]
click at [1418, 661] on button "9" at bounding box center [1415, 654] width 32 height 27
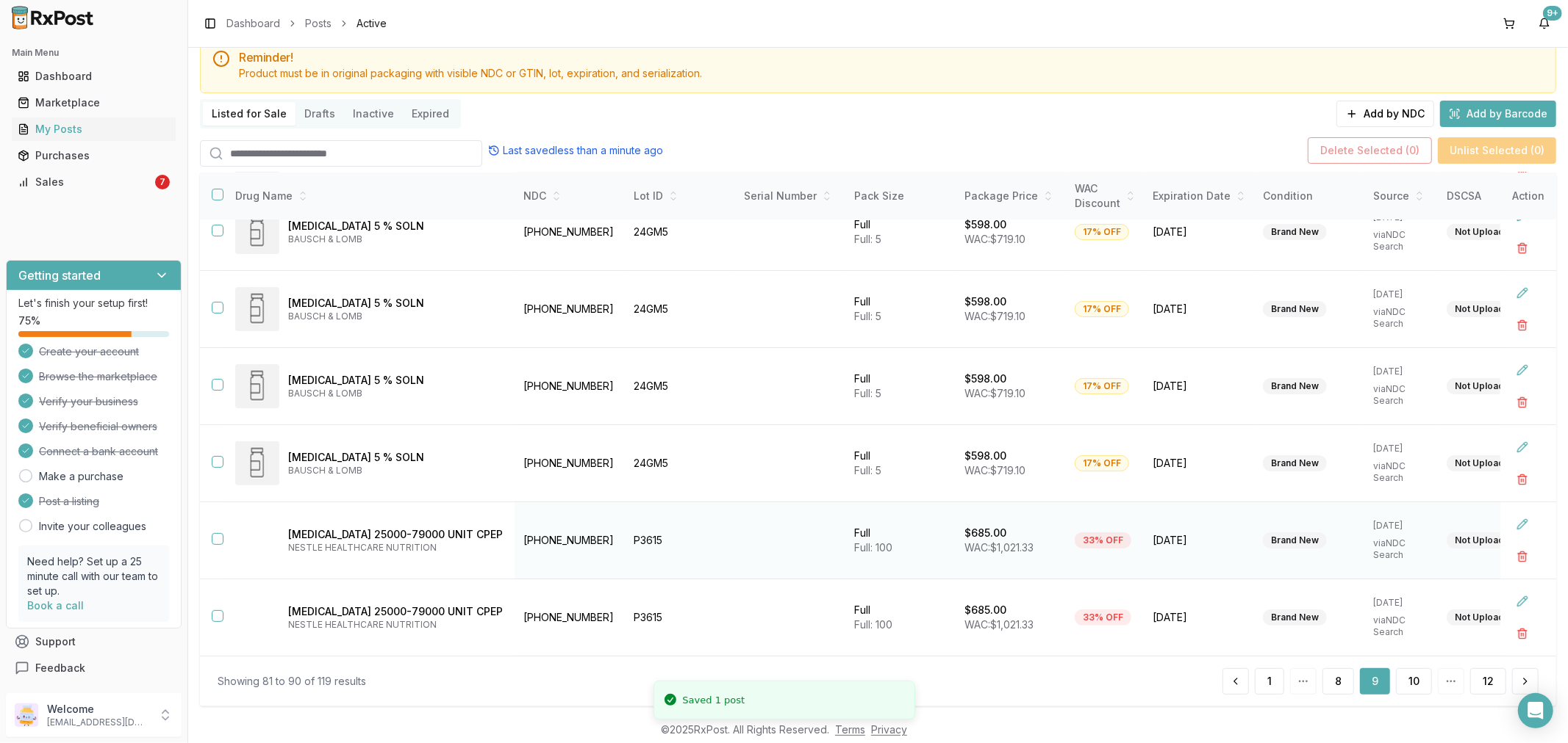
scroll to position [81, 0]
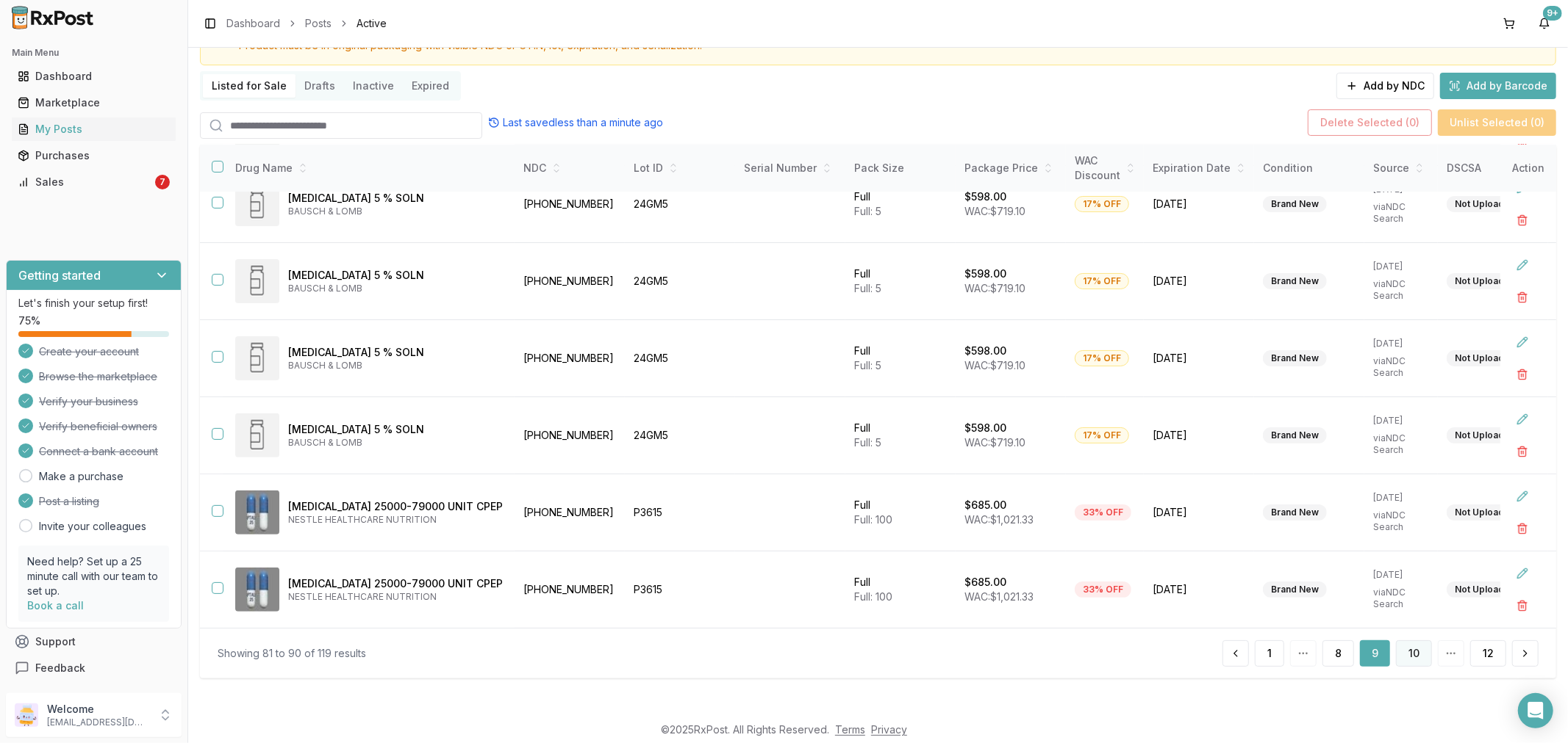
click at [1414, 662] on button "10" at bounding box center [1413, 654] width 36 height 27
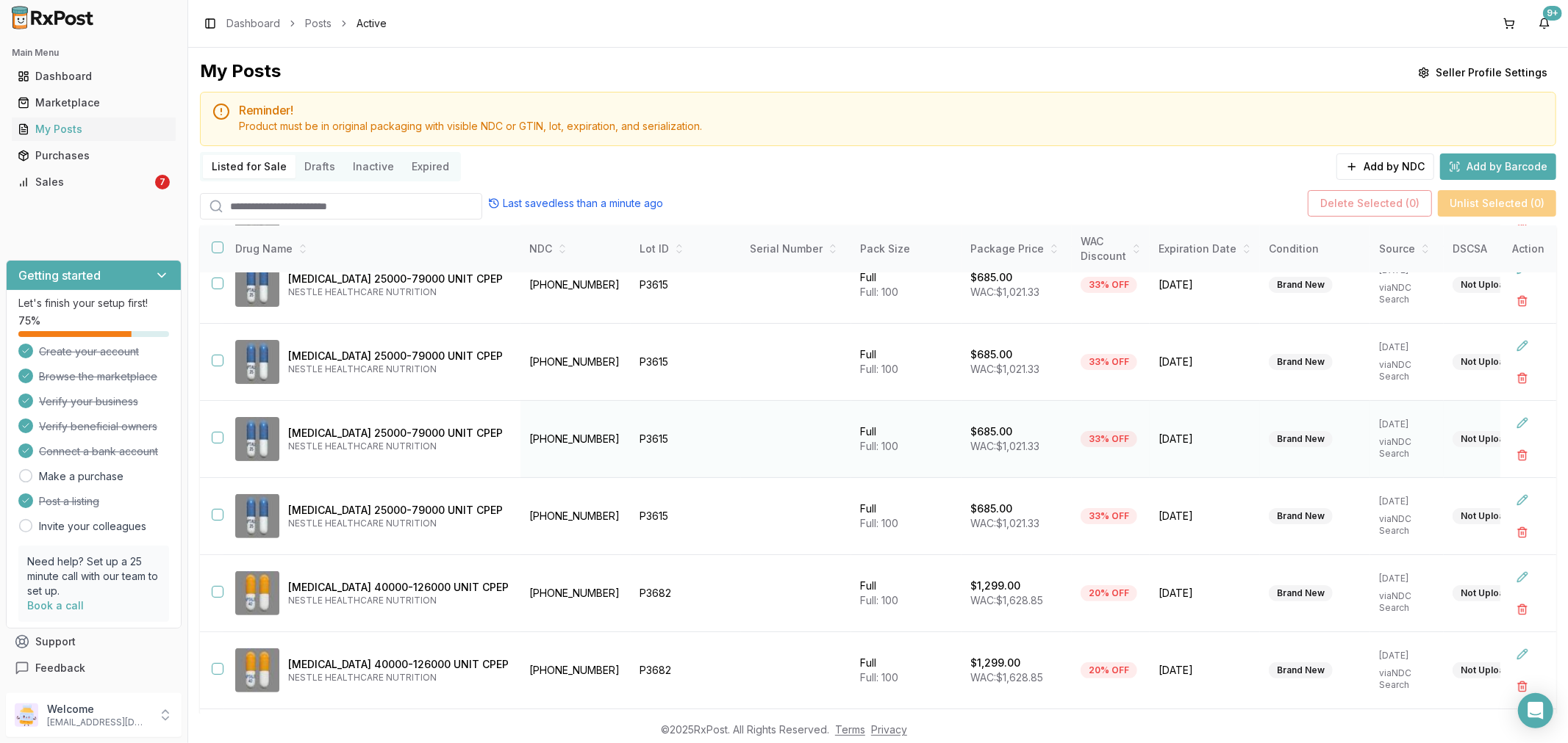
scroll to position [81, 0]
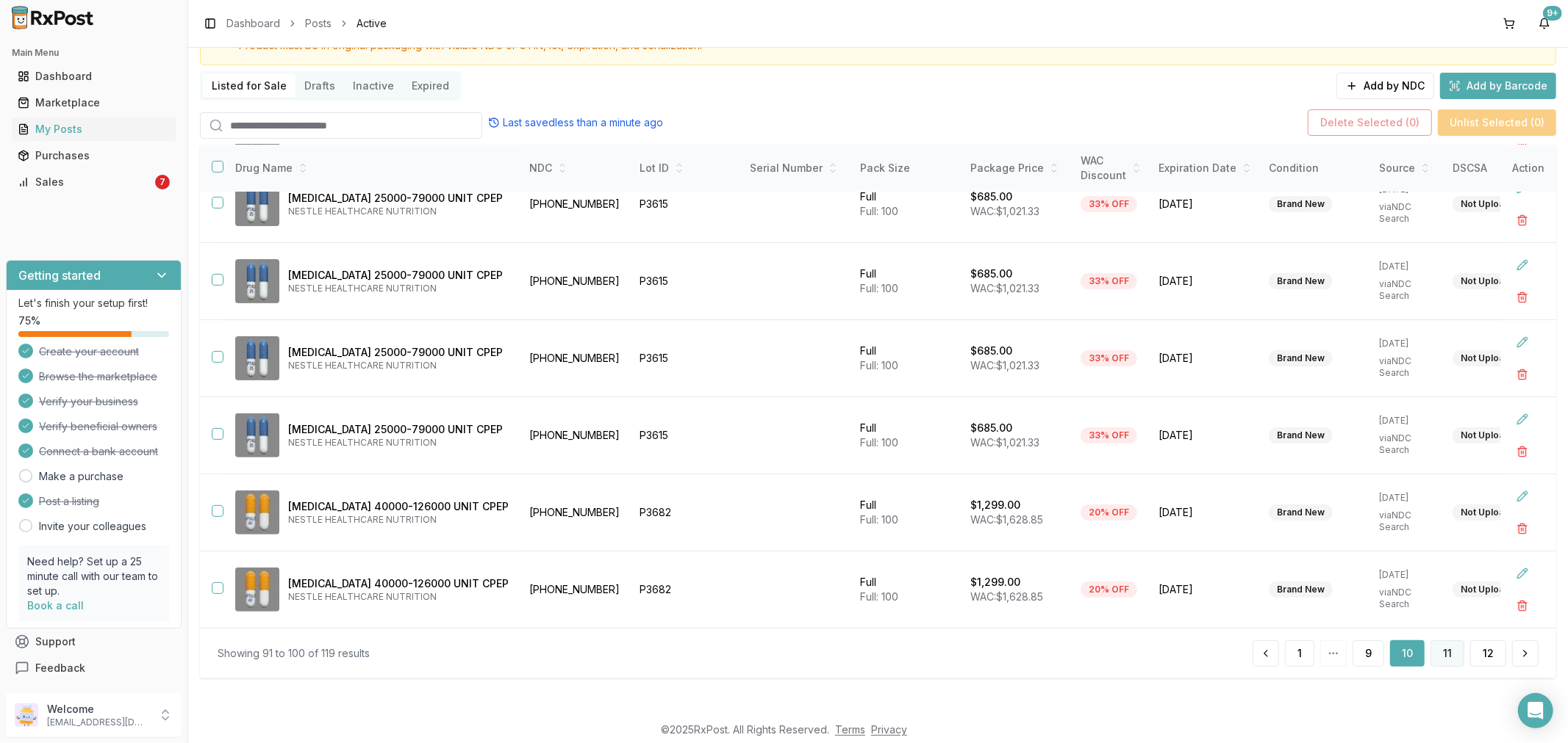
click at [1446, 656] on button "11" at bounding box center [1447, 654] width 34 height 27
click at [1452, 648] on button "11" at bounding box center [1448, 654] width 32 height 27
click at [1494, 649] on button "12" at bounding box center [1488, 654] width 36 height 27
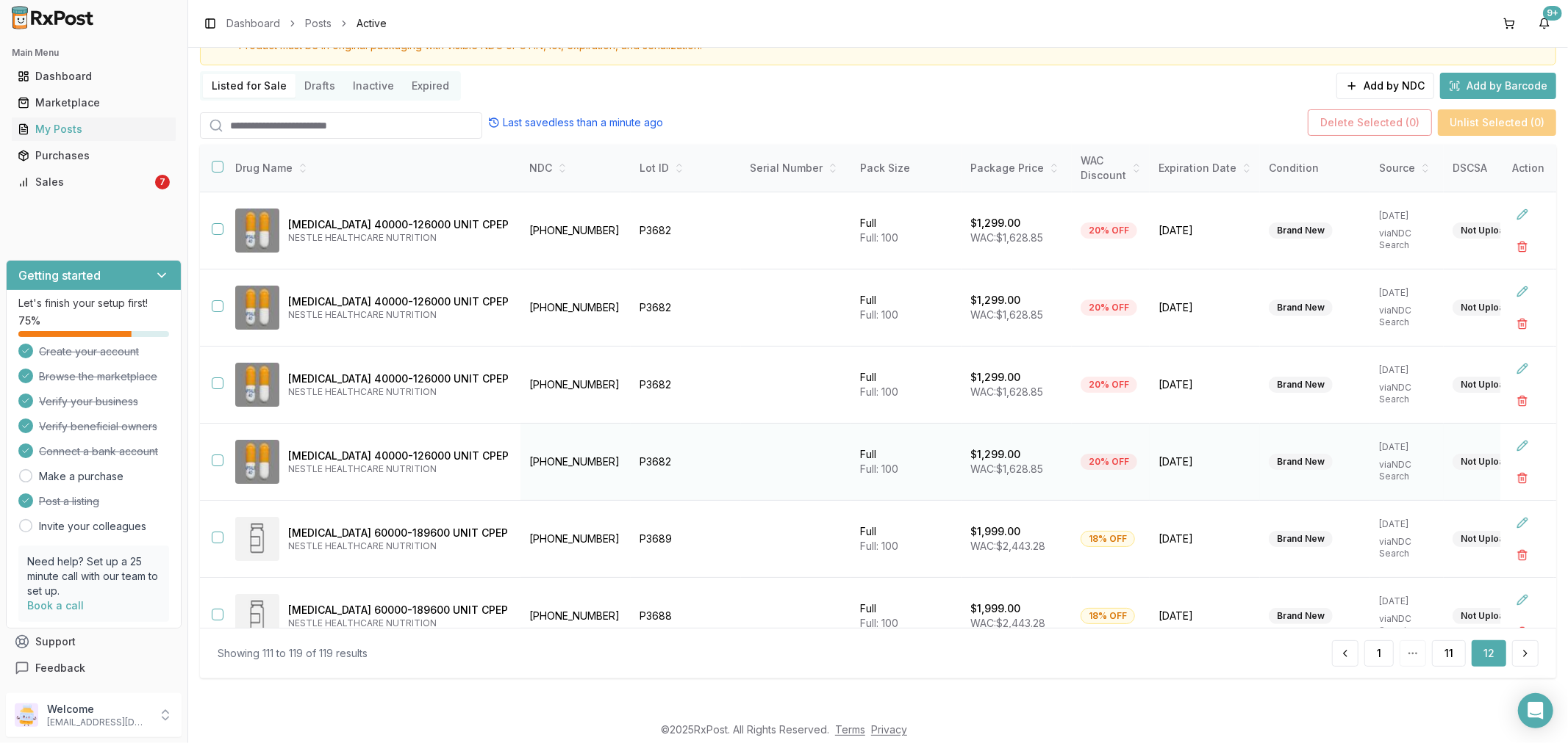
scroll to position [263, 0]
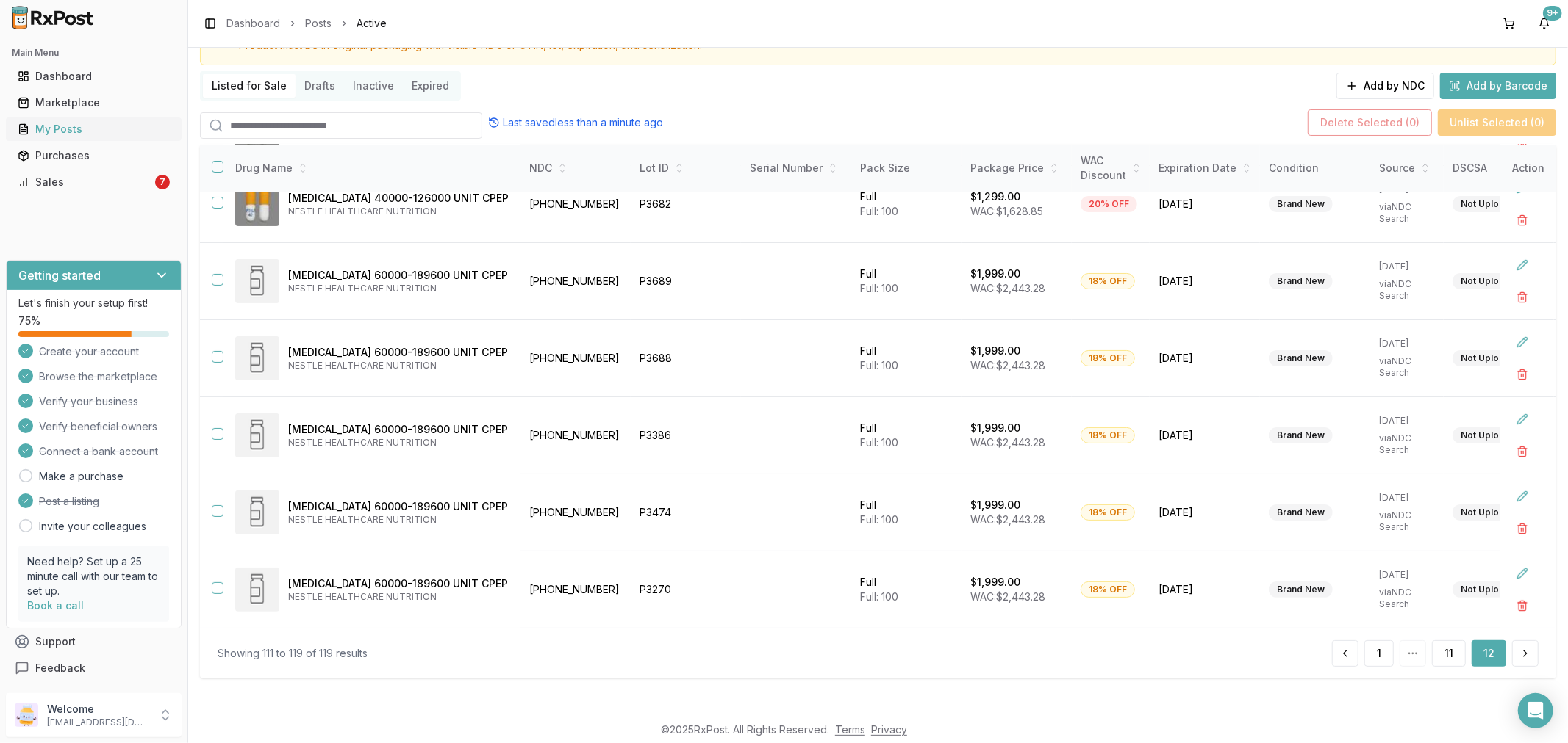
click at [108, 123] on div "My Posts" at bounding box center [94, 129] width 152 height 15
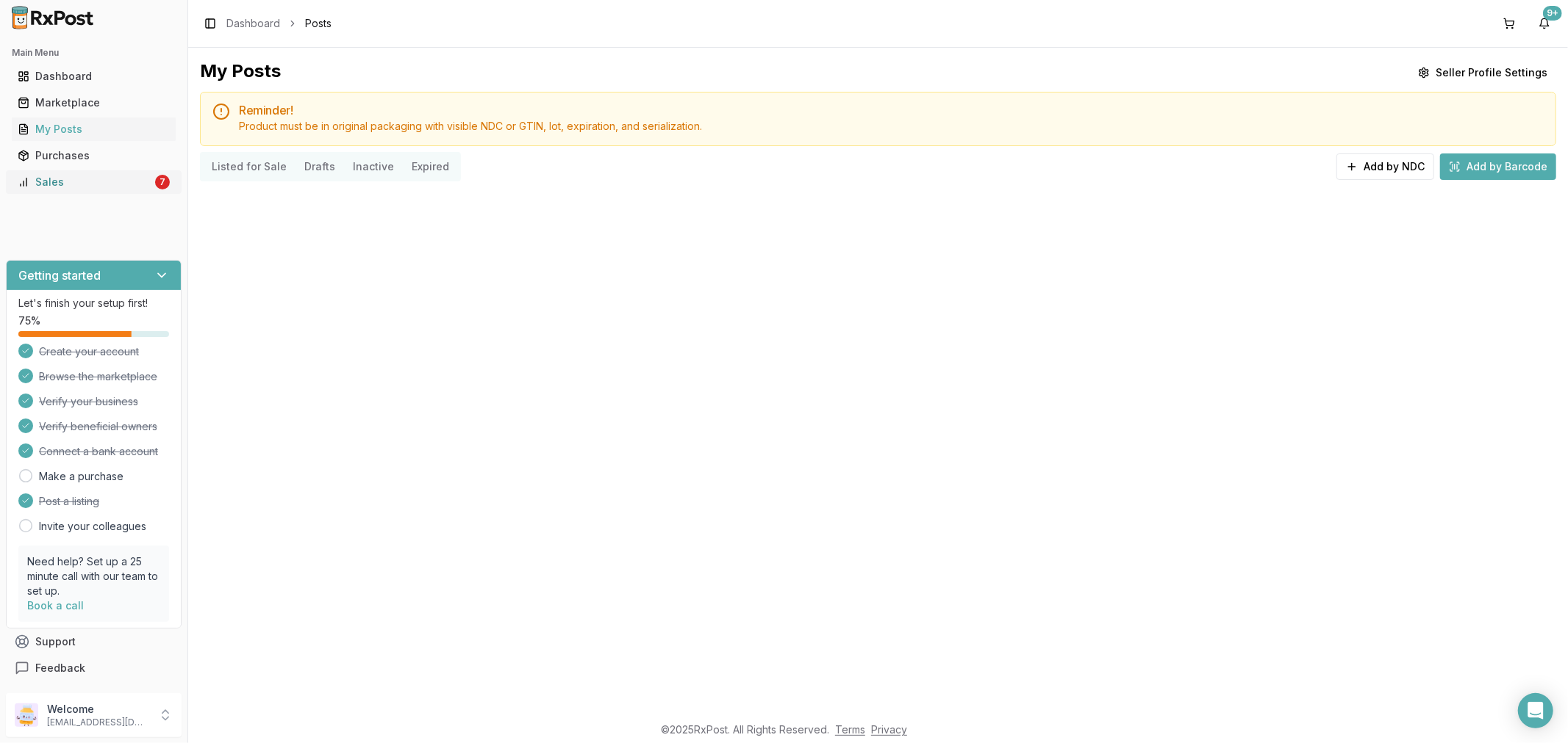
click at [127, 185] on div "Sales" at bounding box center [85, 182] width 134 height 15
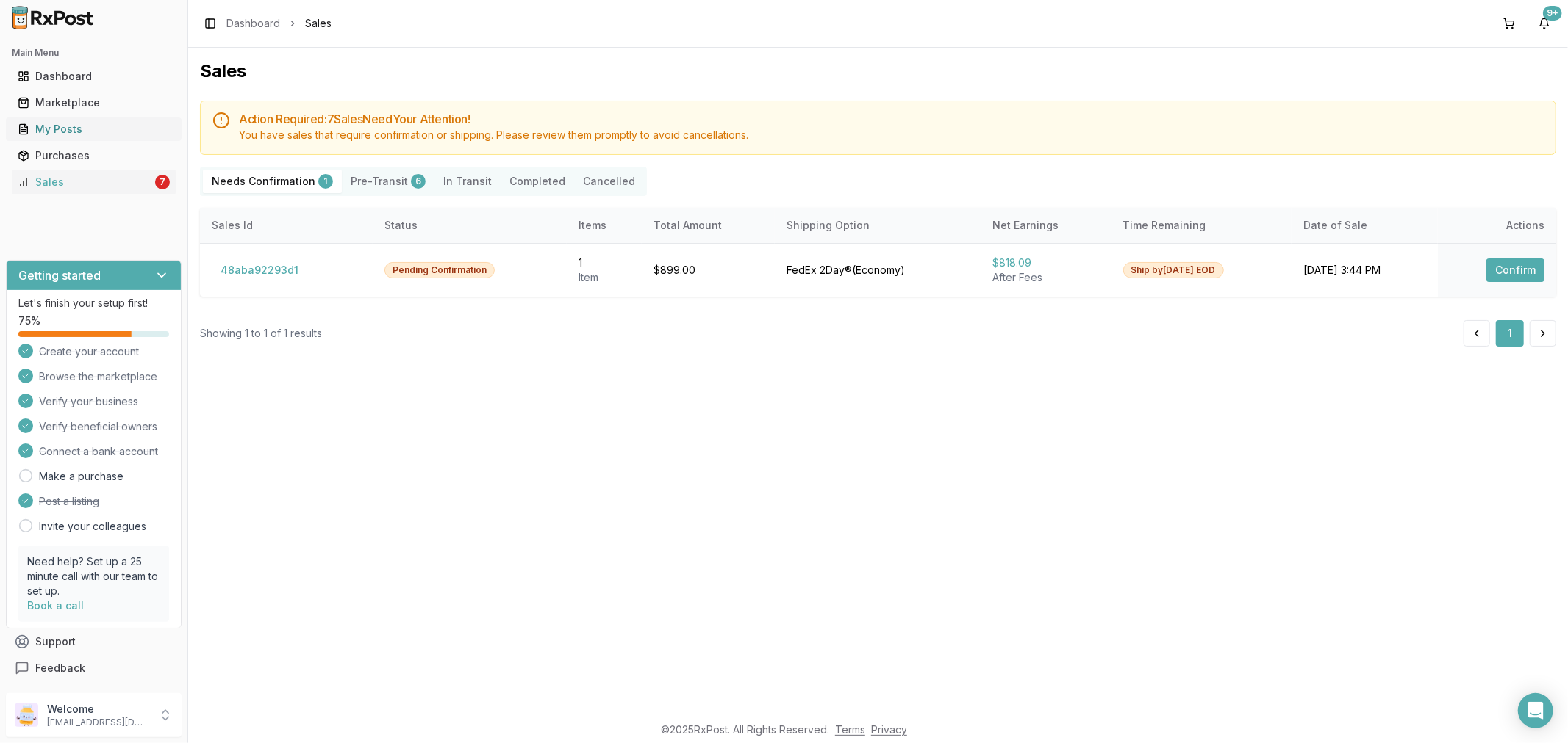
click at [85, 119] on link "My Posts" at bounding box center [94, 129] width 164 height 27
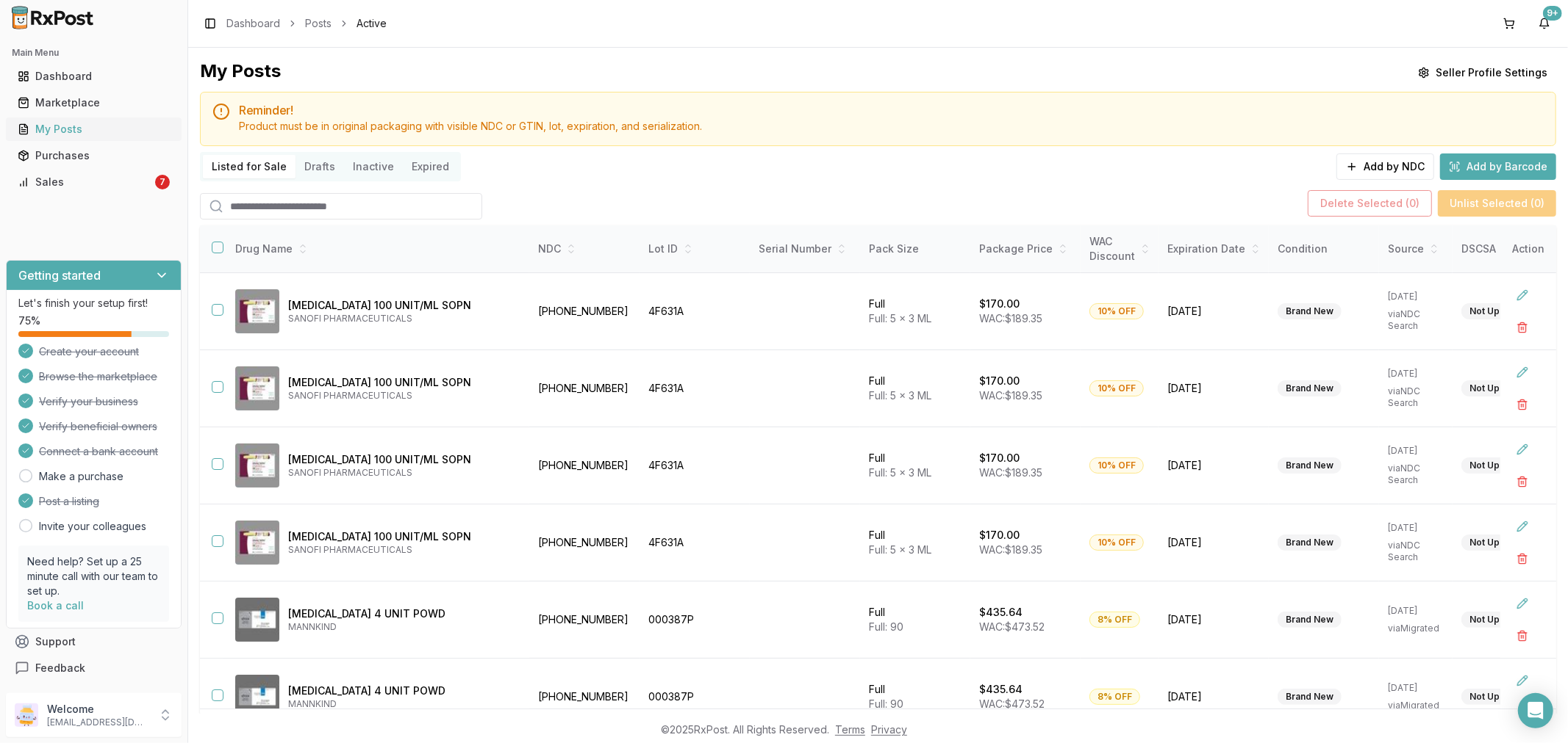
drag, startPoint x: 68, startPoint y: 134, endPoint x: 77, endPoint y: 134, distance: 9.0
click at [68, 134] on div "My Posts" at bounding box center [94, 129] width 152 height 15
click at [251, 204] on input "search" at bounding box center [341, 206] width 282 height 27
type input "*******"
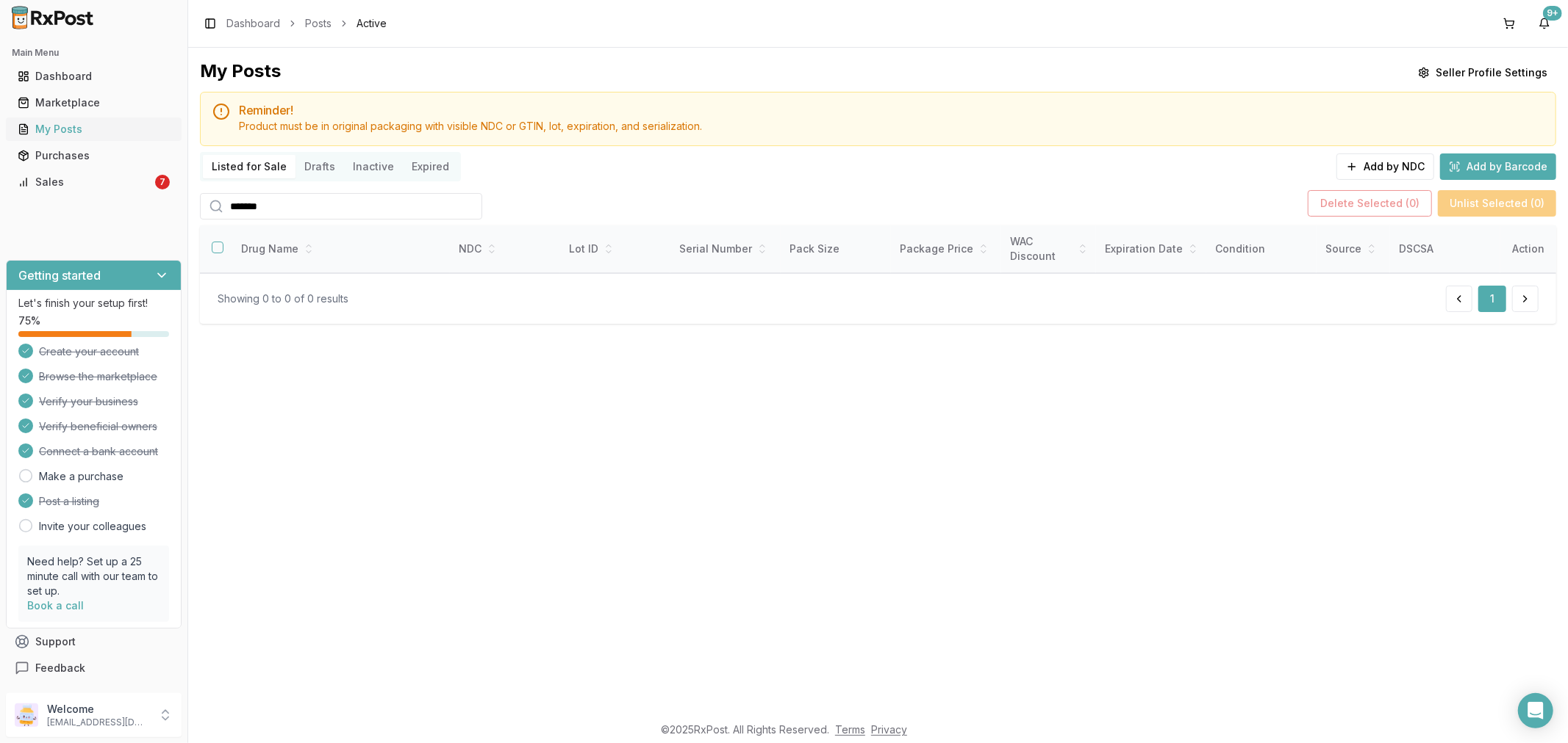
click at [47, 125] on div "My Posts" at bounding box center [94, 129] width 152 height 15
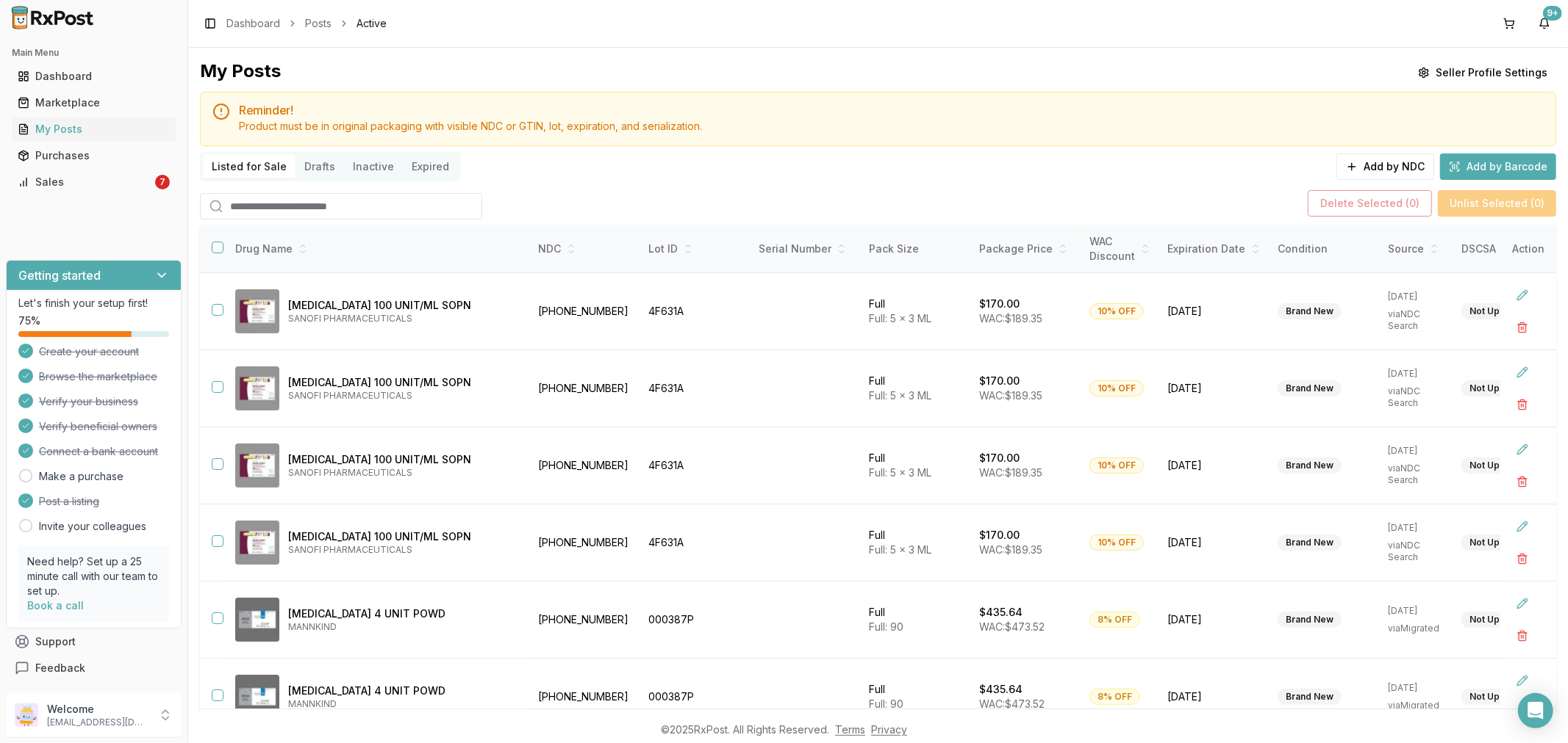
click at [330, 206] on input "search" at bounding box center [341, 206] width 282 height 27
type input "*******"
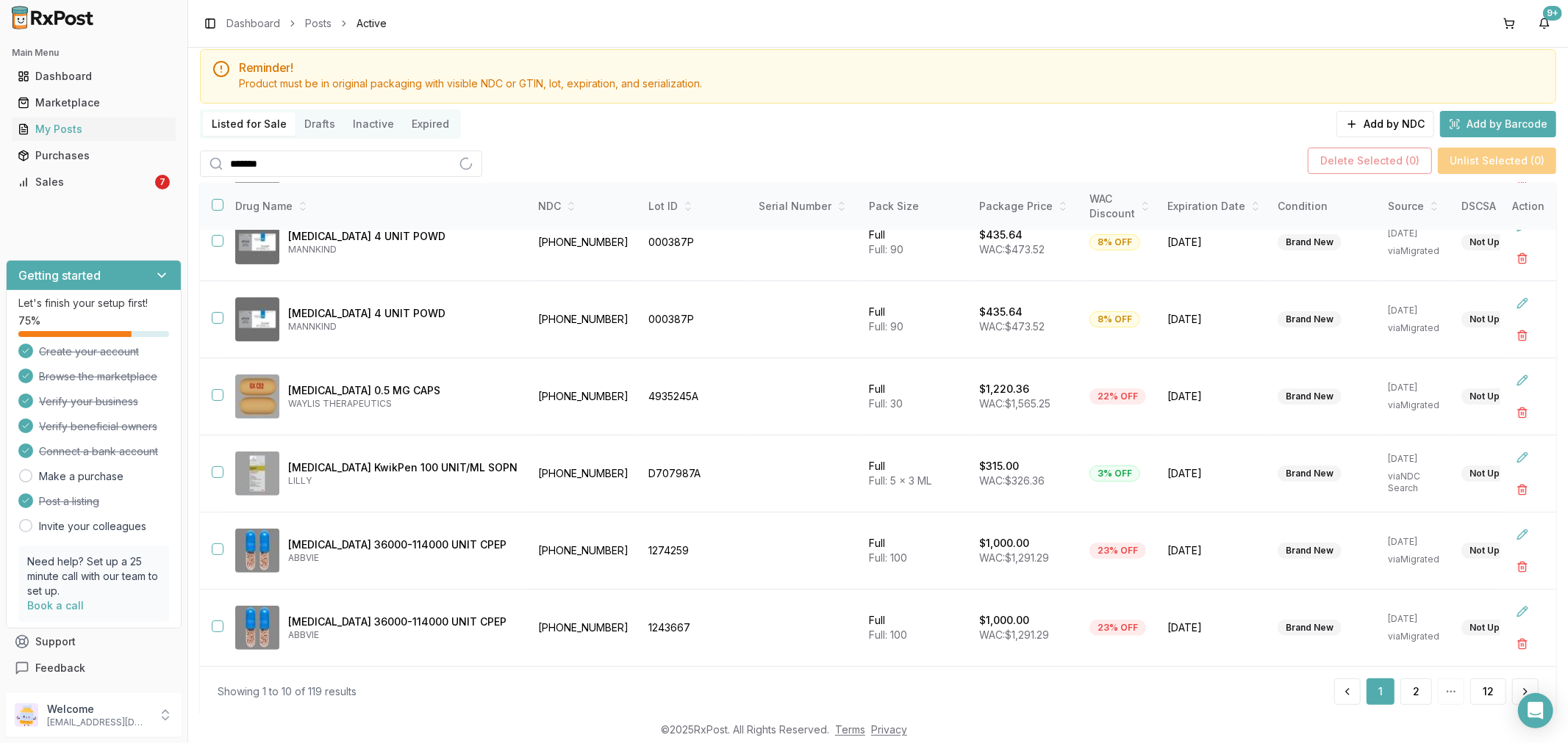
scroll to position [81, 0]
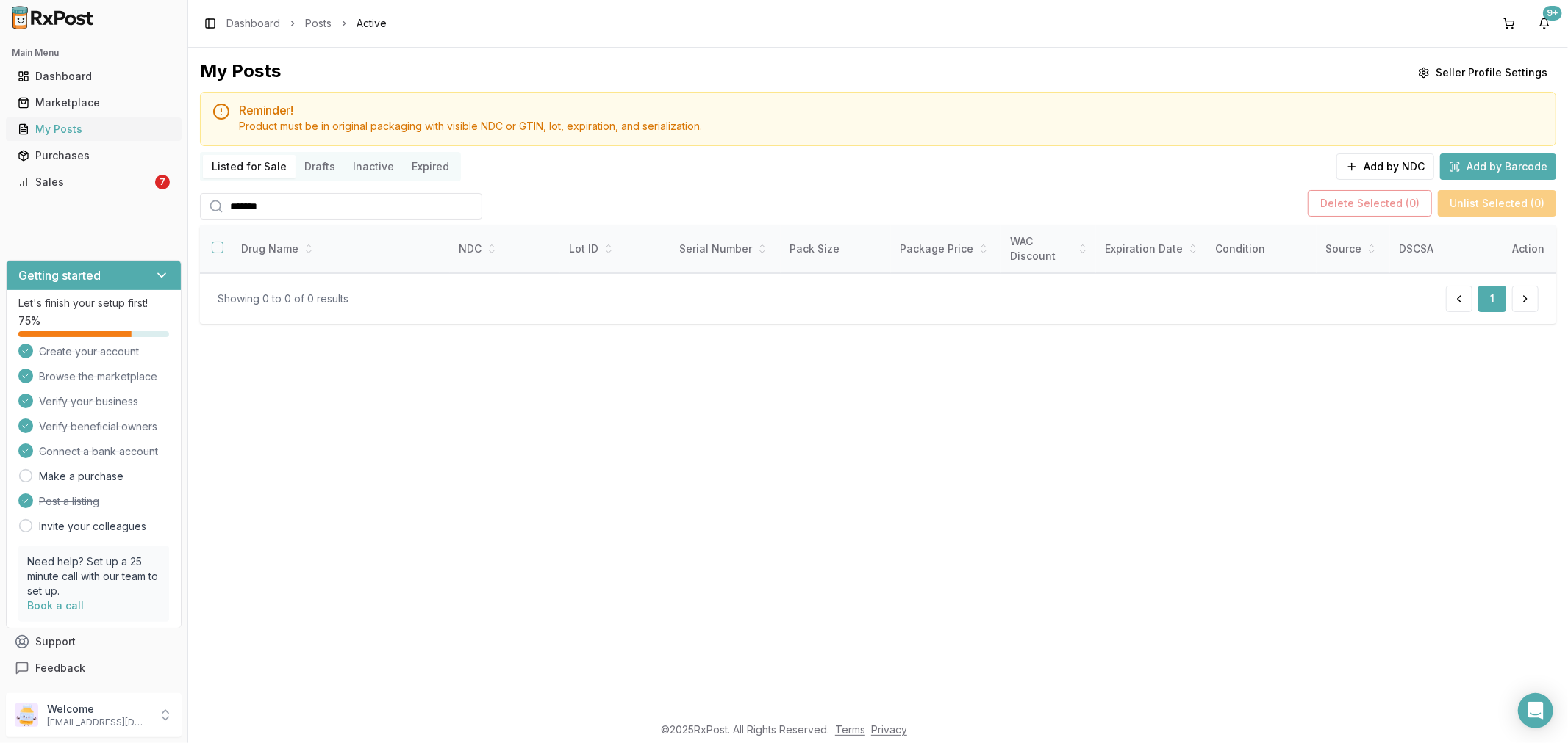
click at [162, 122] on div "My Posts" at bounding box center [94, 129] width 152 height 15
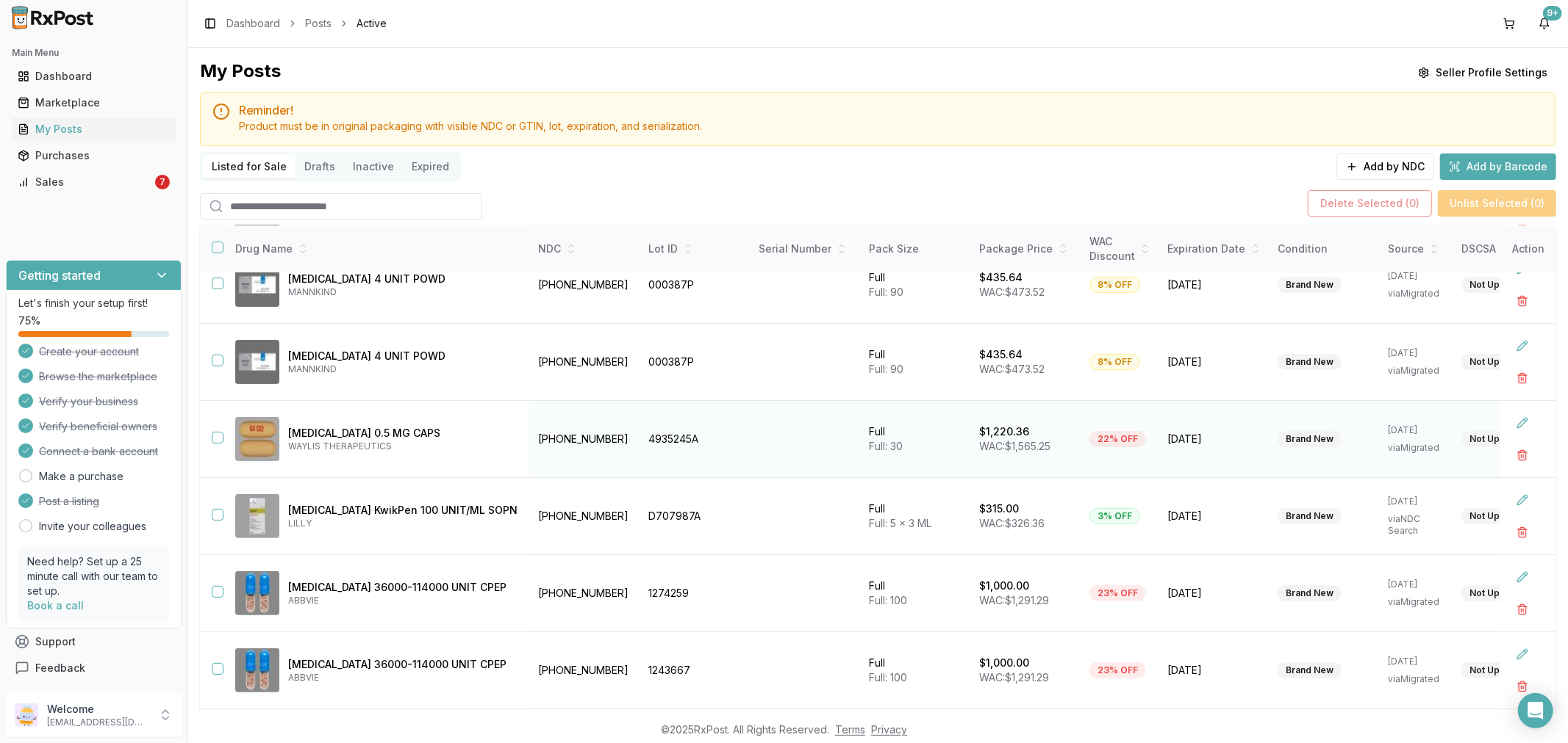
scroll to position [81, 0]
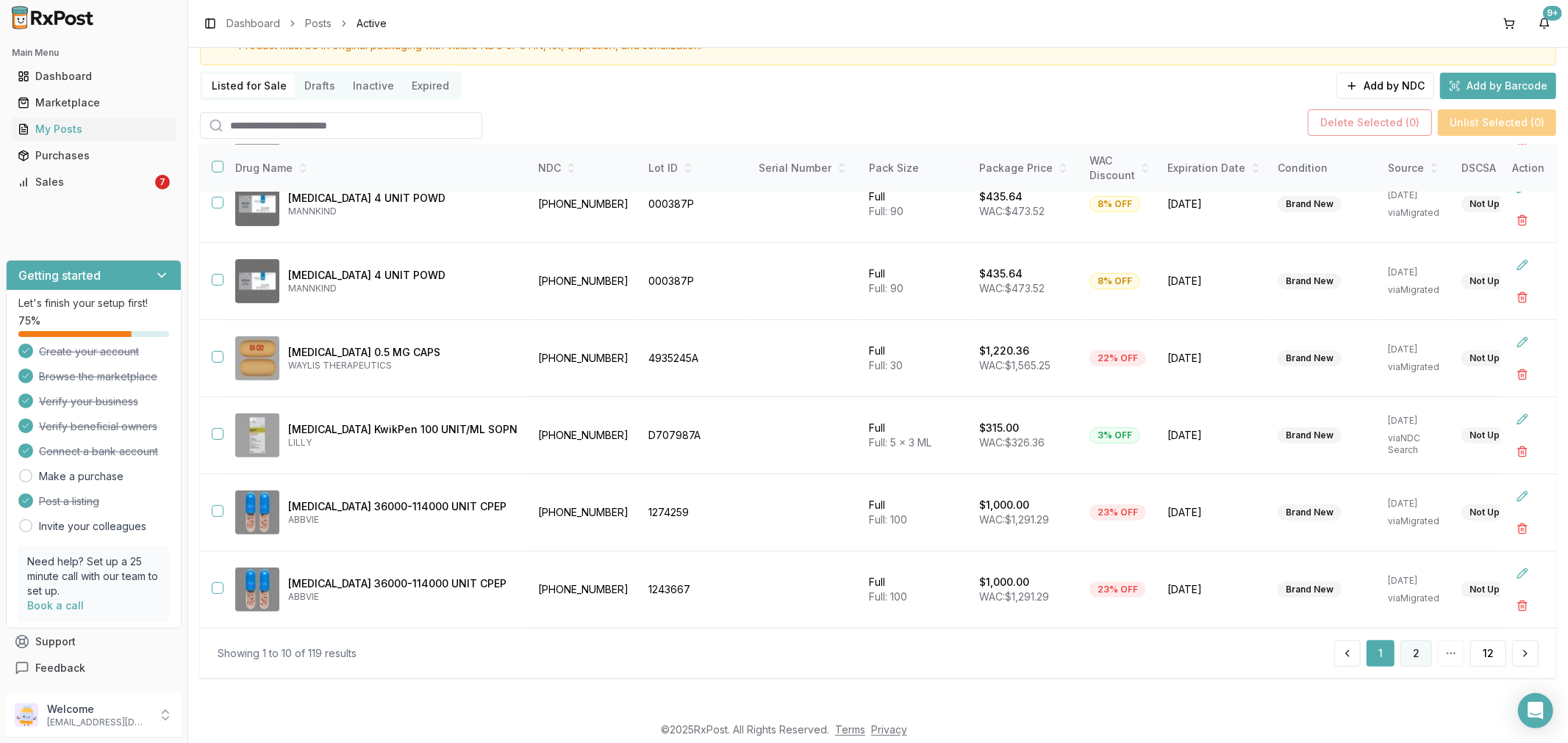
click at [1404, 657] on button "2" at bounding box center [1415, 654] width 32 height 27
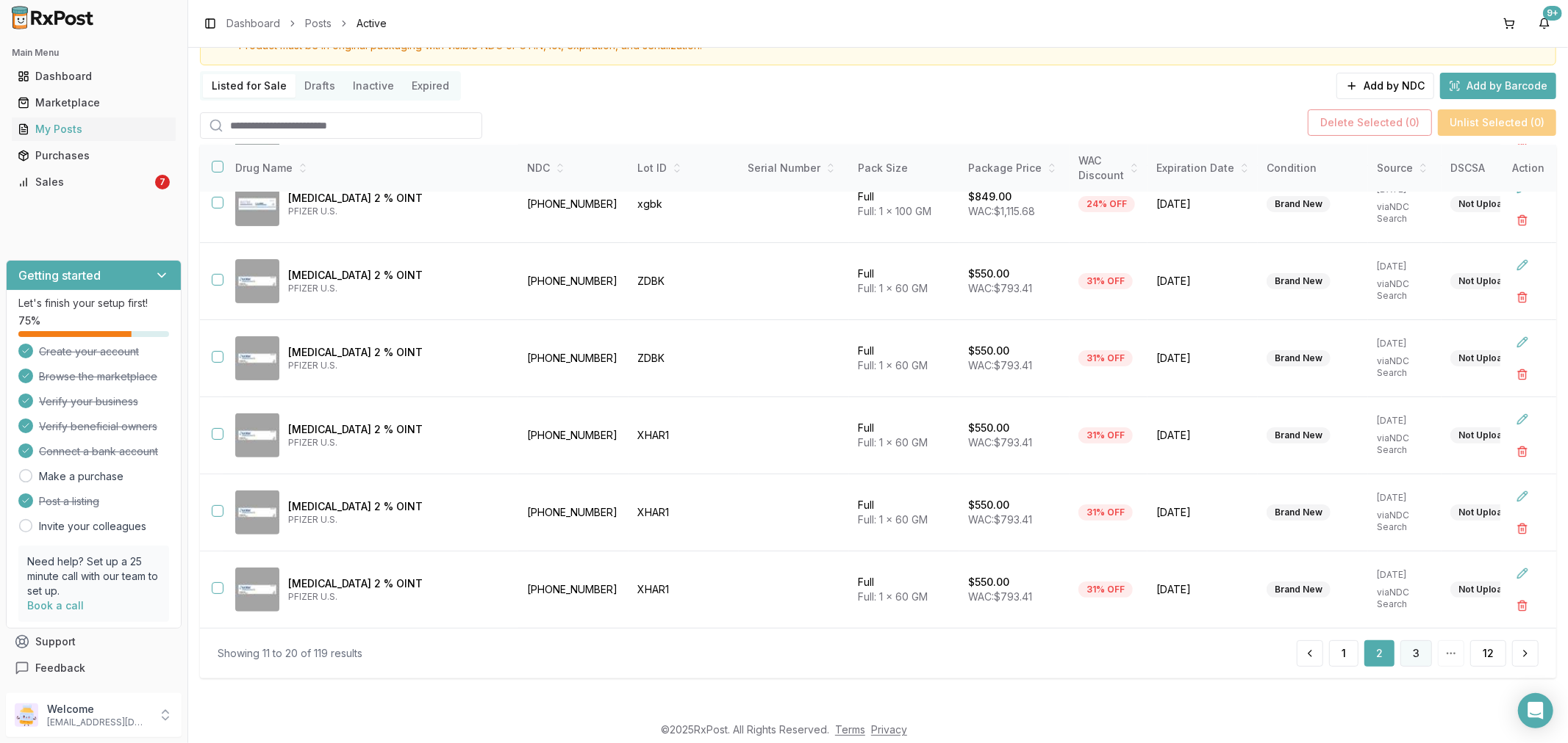
click at [1420, 649] on button "3" at bounding box center [1415, 654] width 32 height 27
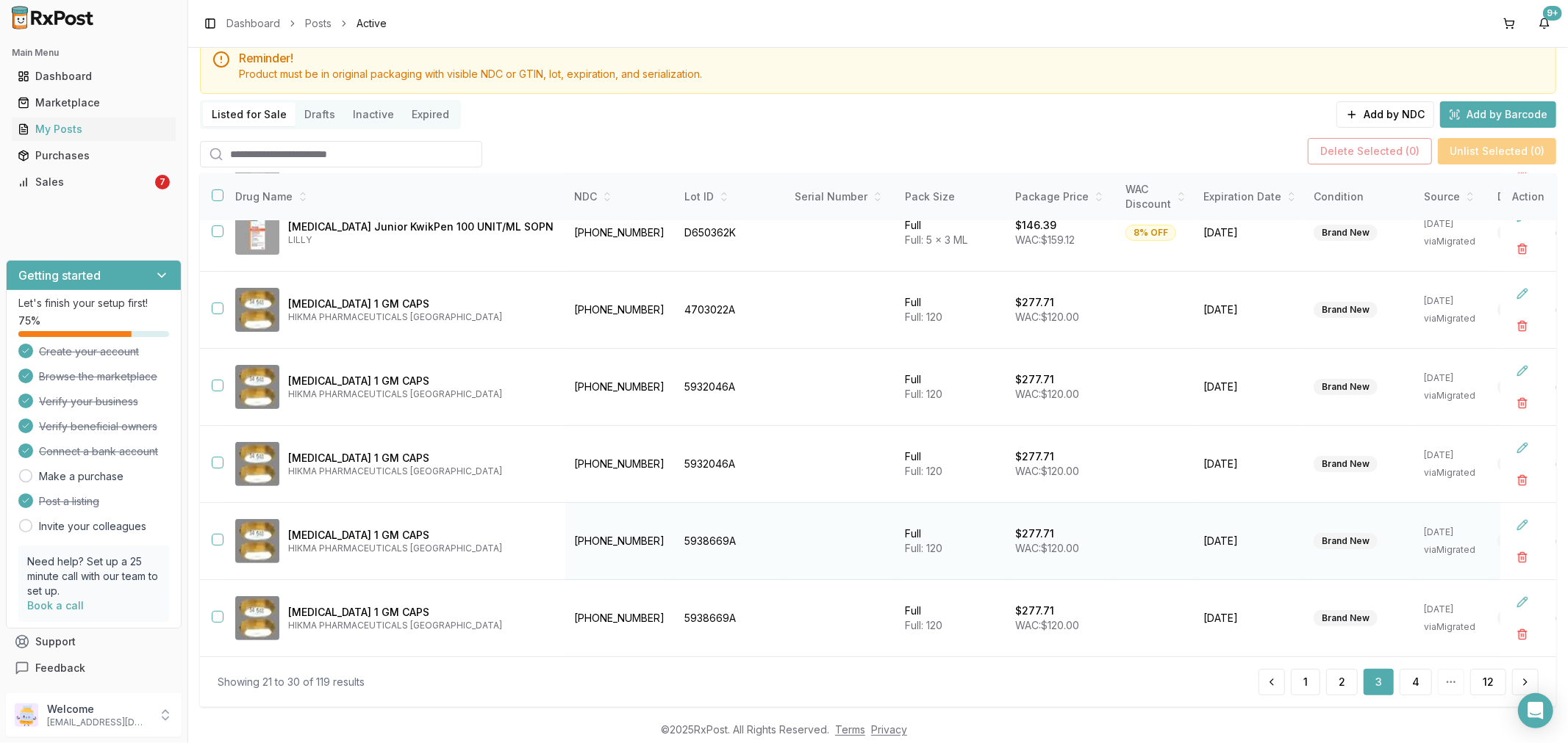
scroll to position [81, 0]
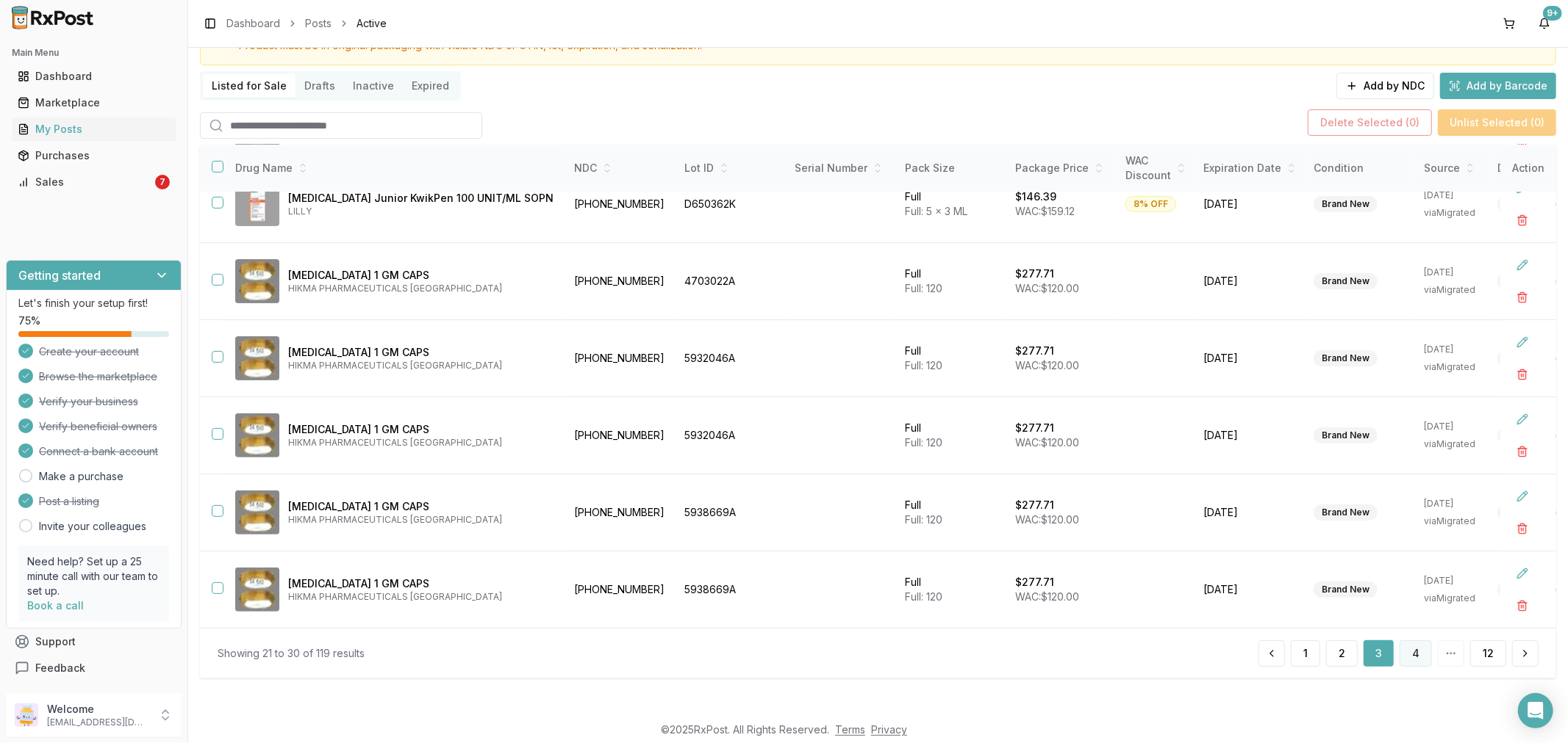
click at [1415, 651] on button "4" at bounding box center [1415, 654] width 32 height 27
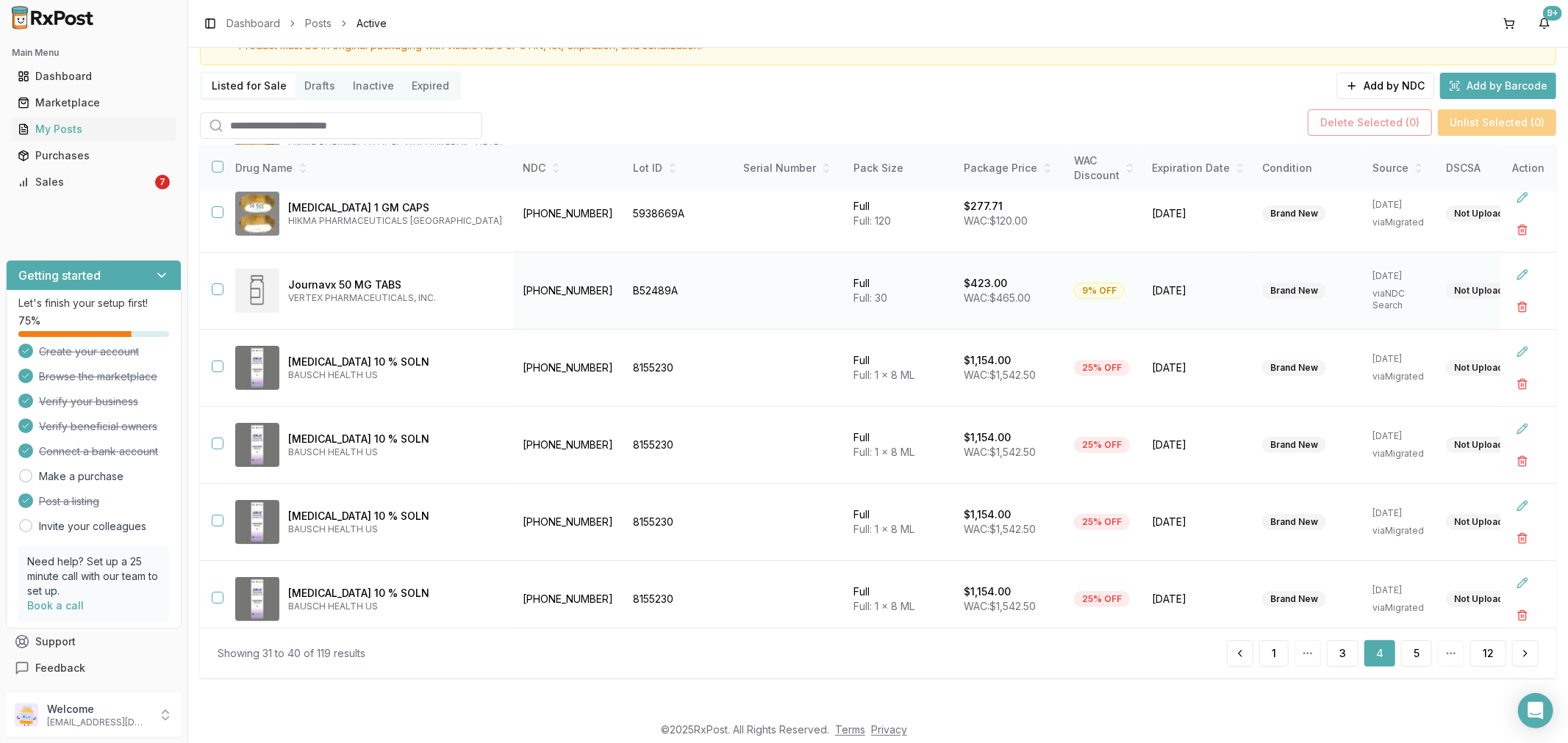
scroll to position [335, 0]
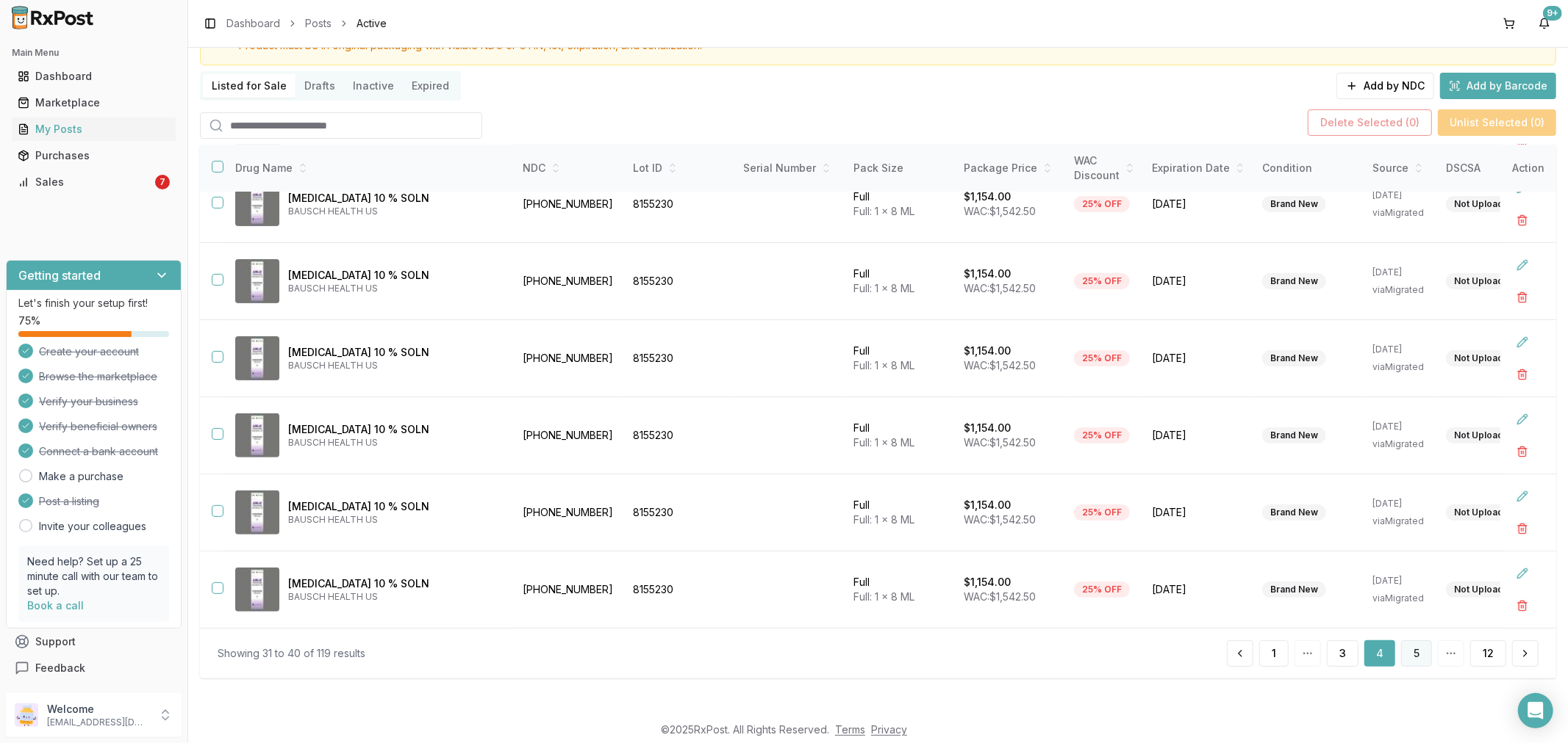
click at [1418, 652] on button "5" at bounding box center [1416, 654] width 31 height 27
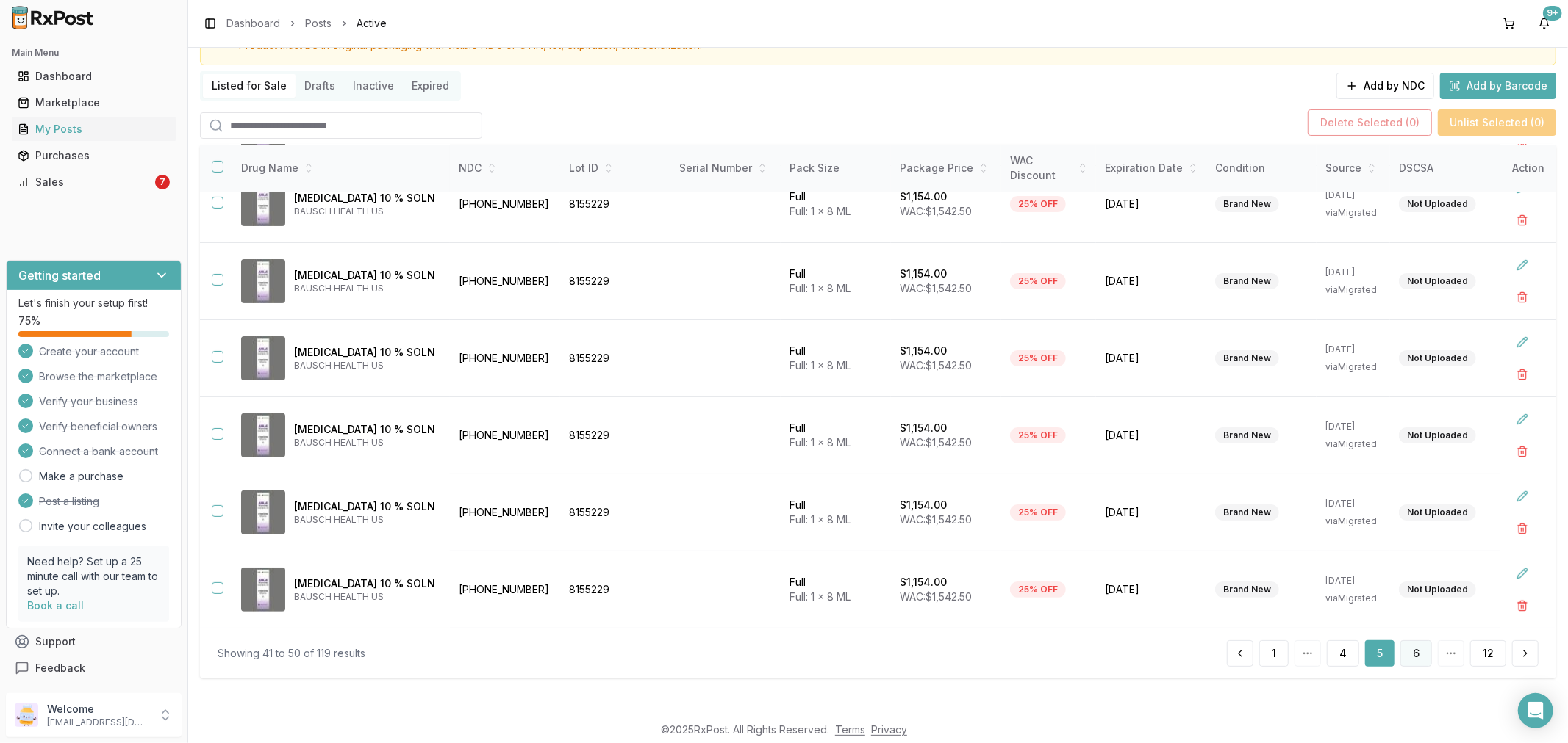
click at [1411, 657] on button "6" at bounding box center [1415, 654] width 32 height 27
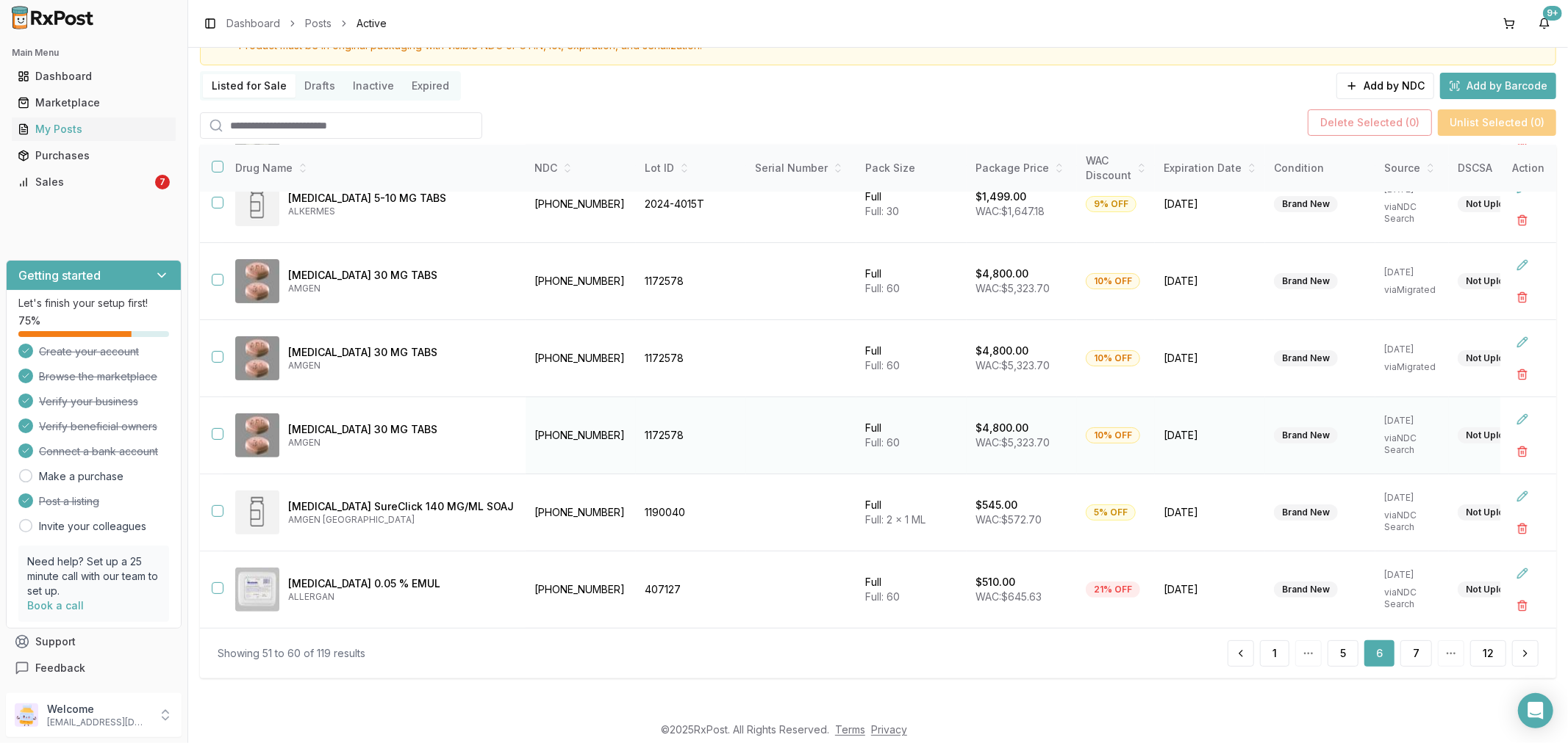
scroll to position [341, 0]
click at [1417, 656] on button "7" at bounding box center [1415, 654] width 32 height 27
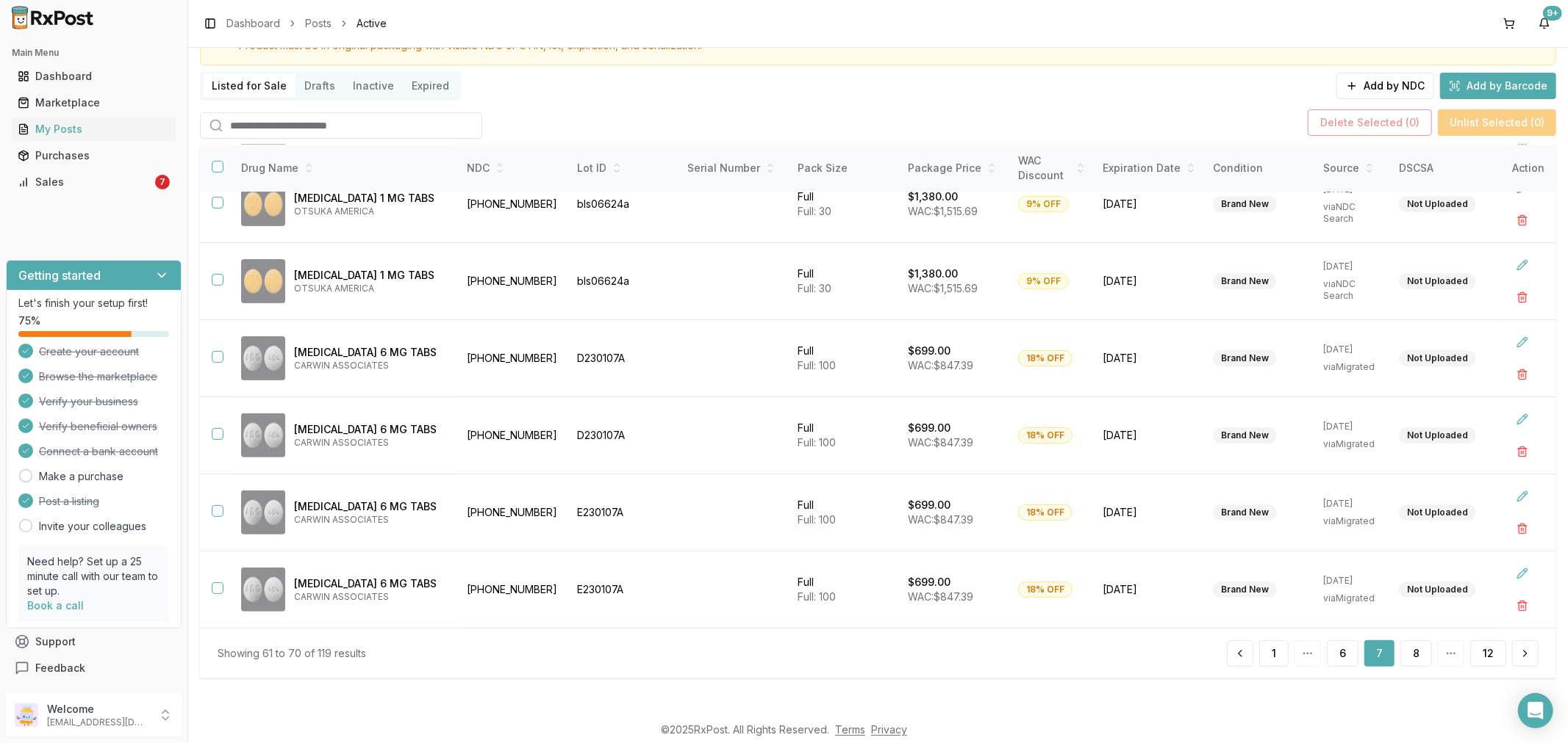
scroll to position [335, 0]
click at [1416, 655] on button "8" at bounding box center [1415, 654] width 32 height 27
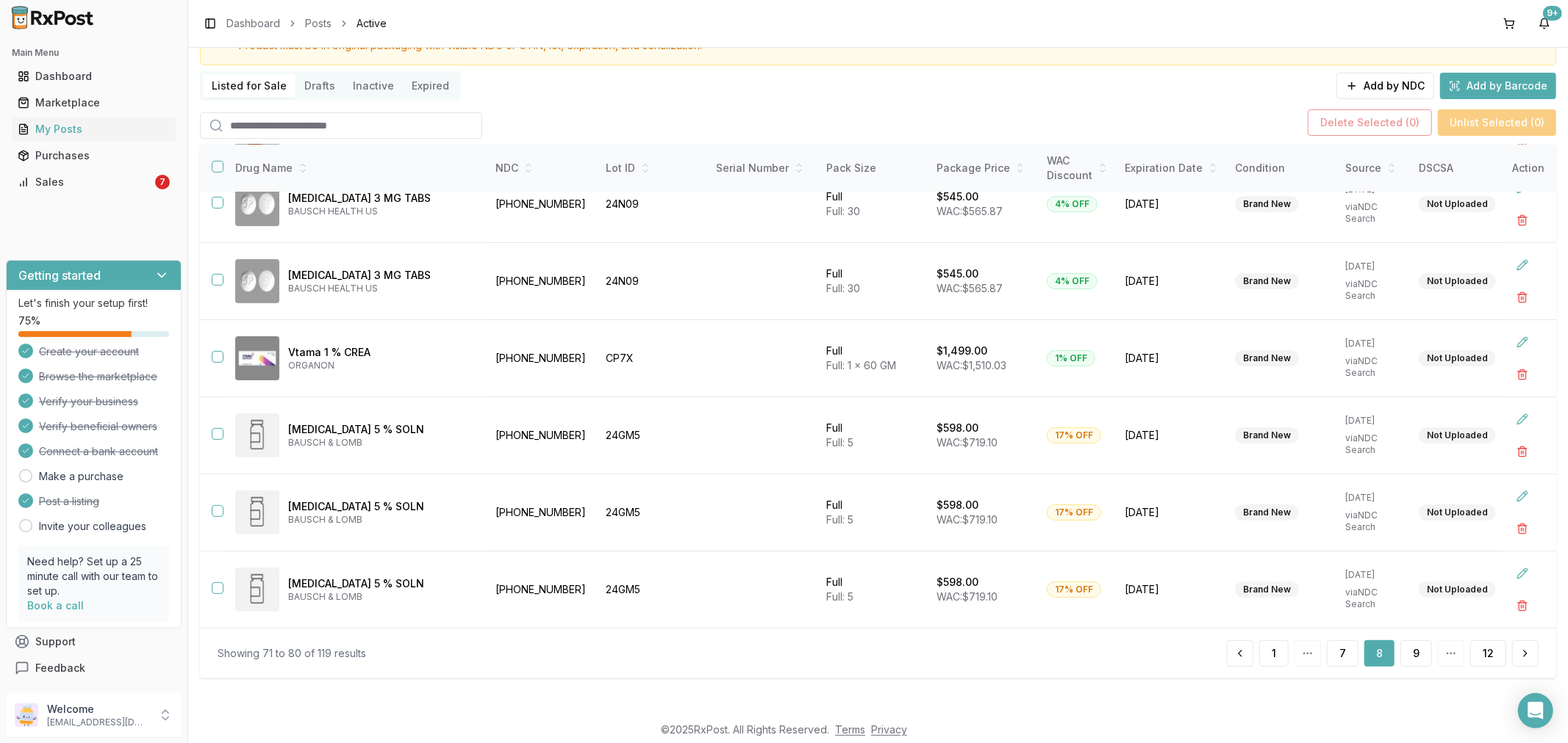
scroll to position [341, 0]
click at [1413, 649] on button "9" at bounding box center [1415, 654] width 32 height 27
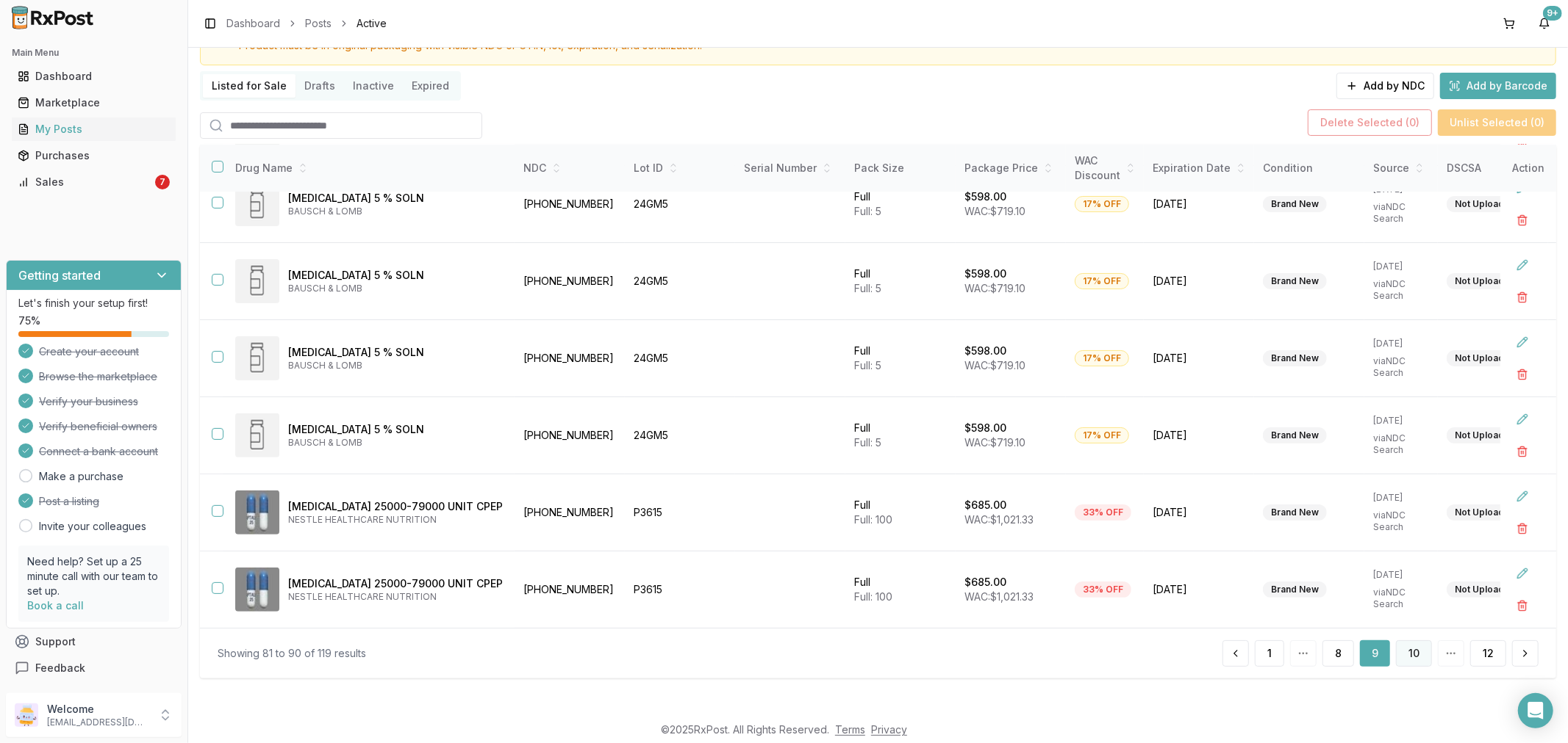
click at [1406, 645] on button "10" at bounding box center [1413, 654] width 36 height 27
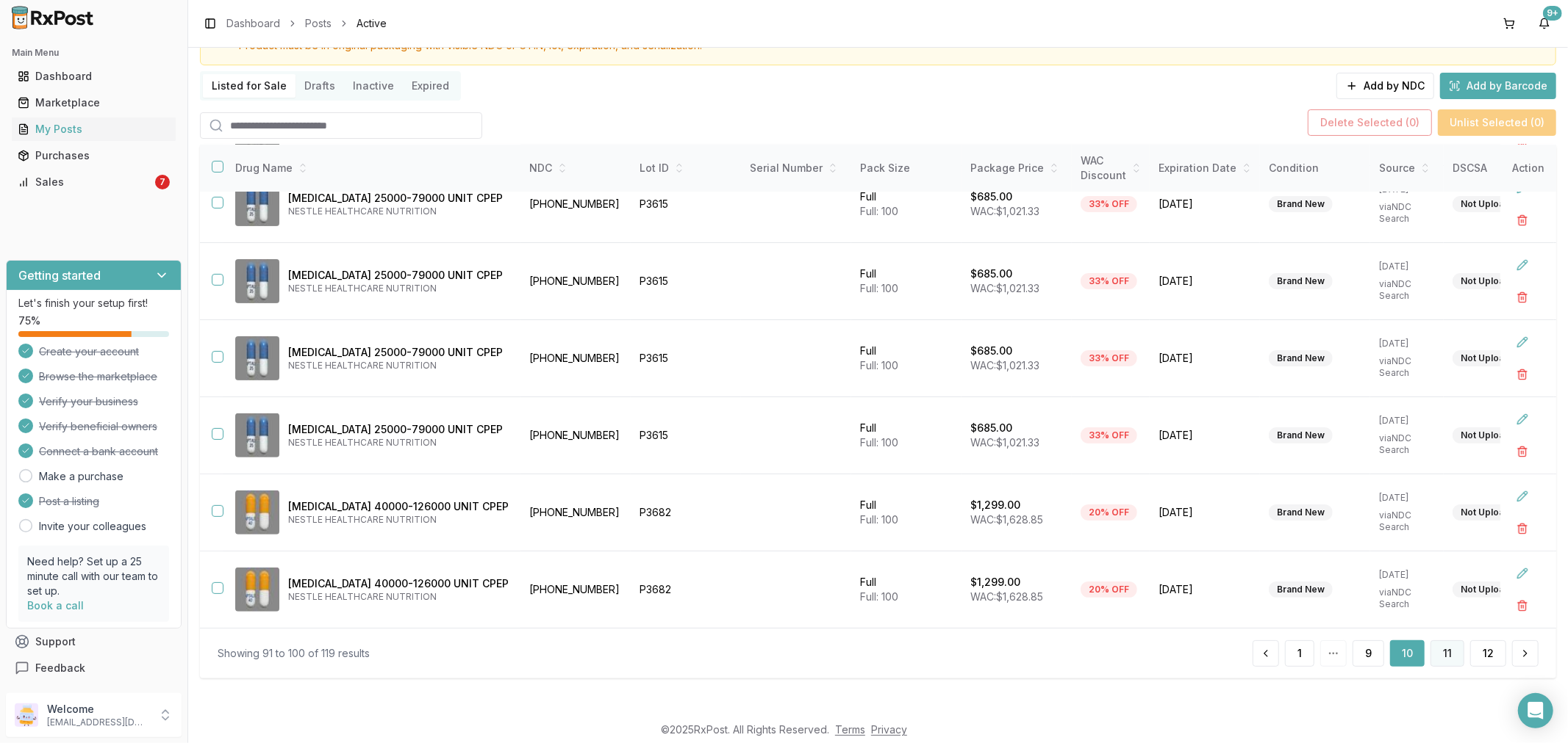
click at [1445, 652] on button "11" at bounding box center [1447, 654] width 34 height 27
click at [1479, 643] on button "12" at bounding box center [1488, 654] width 36 height 27
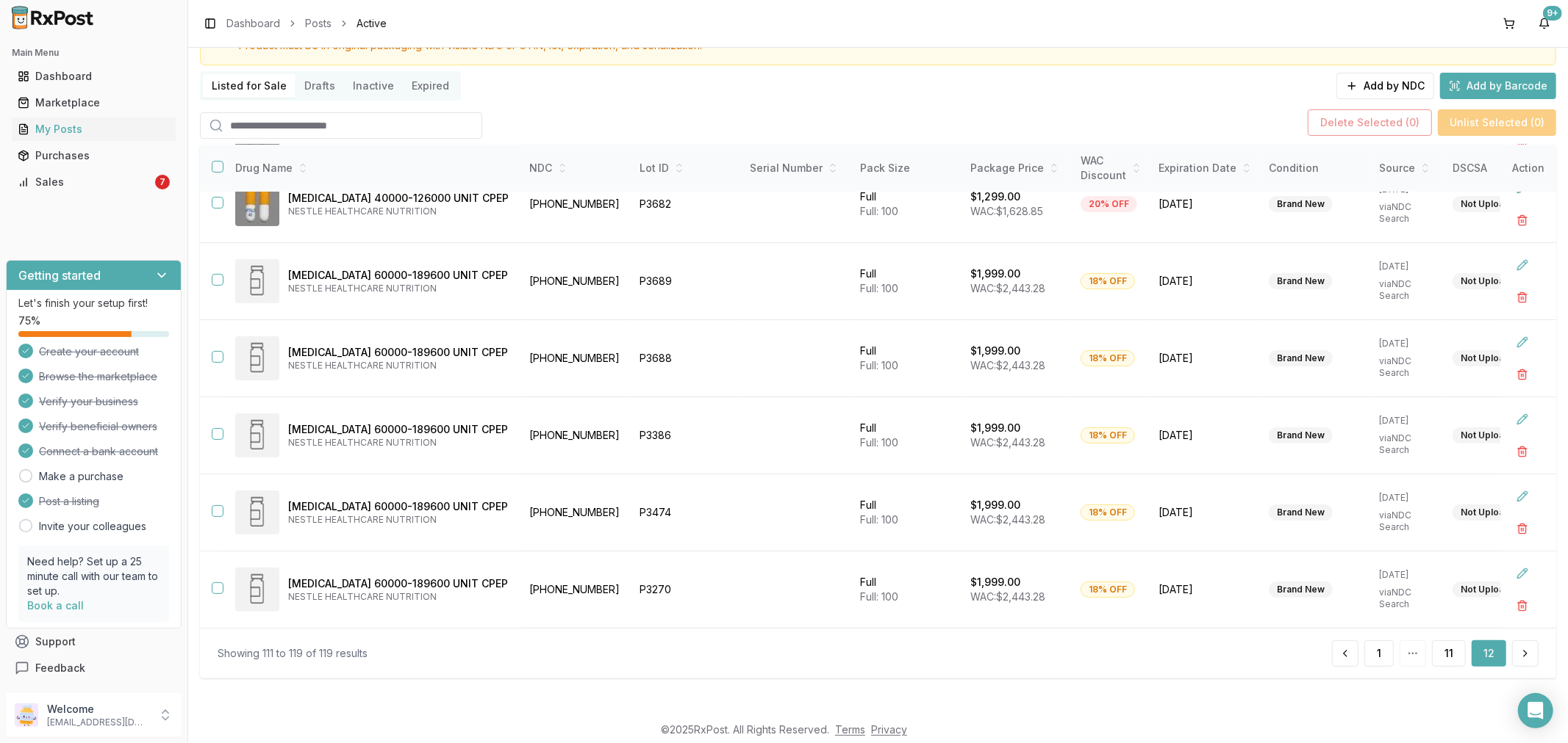
scroll to position [265, 0]
click at [94, 184] on div "Sales" at bounding box center [85, 182] width 134 height 15
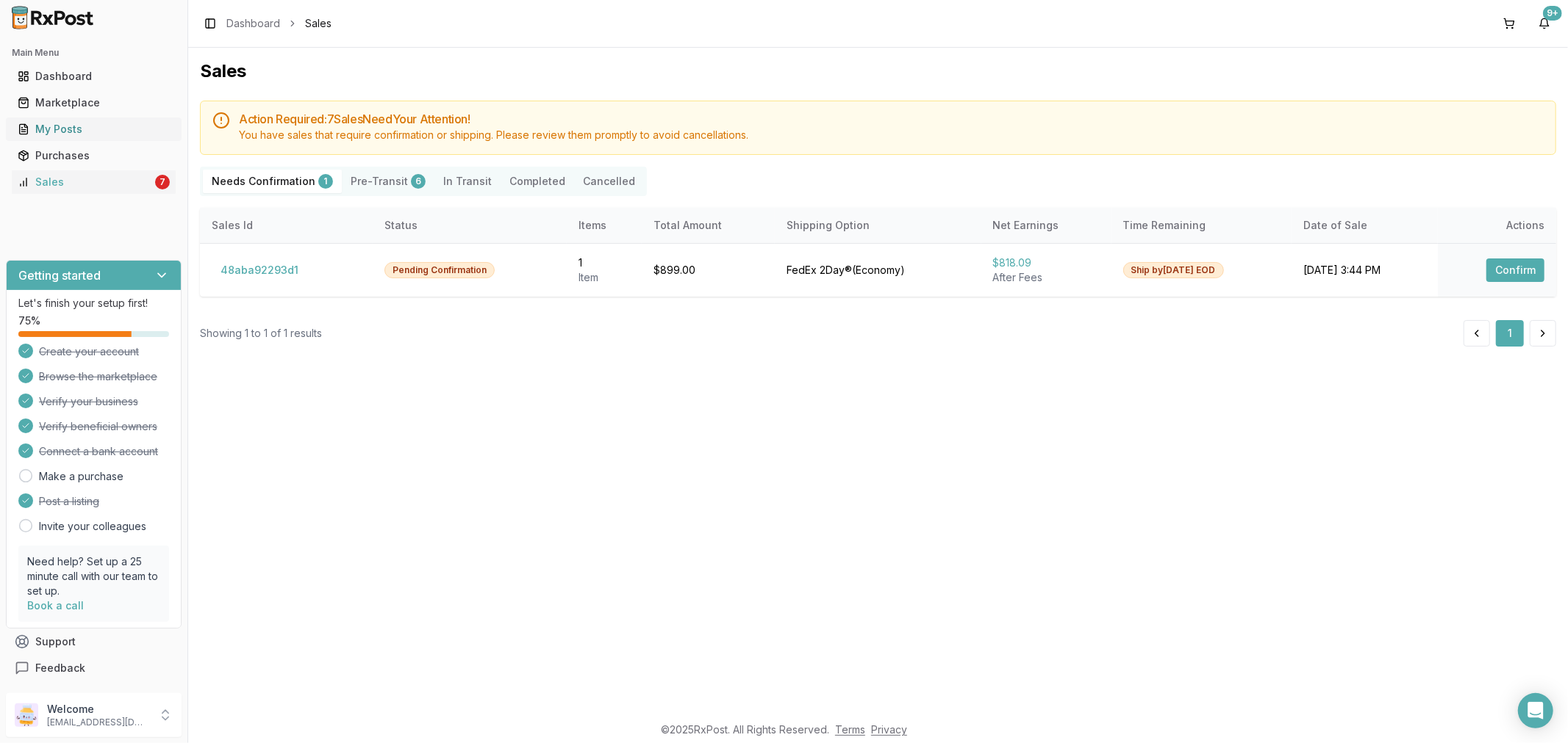
click at [74, 134] on div "My Posts" at bounding box center [94, 129] width 152 height 15
